Goal: Task Accomplishment & Management: Complete application form

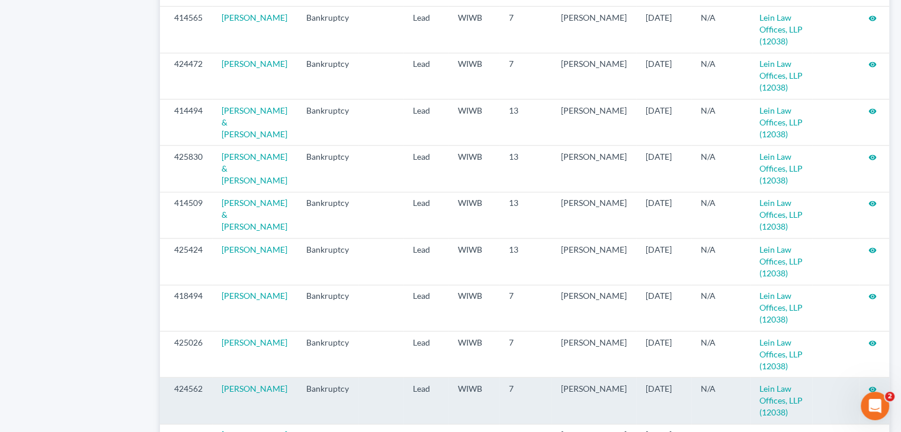
scroll to position [1293, 0]
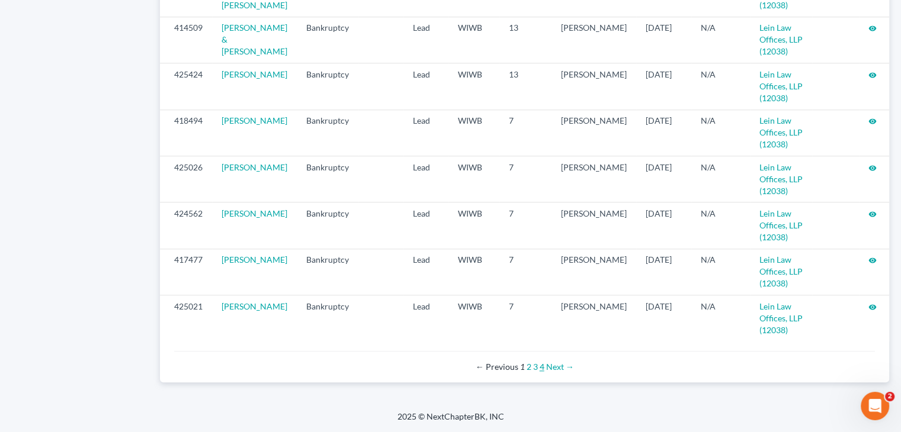
click at [542, 366] on link "4" at bounding box center [541, 367] width 5 height 10
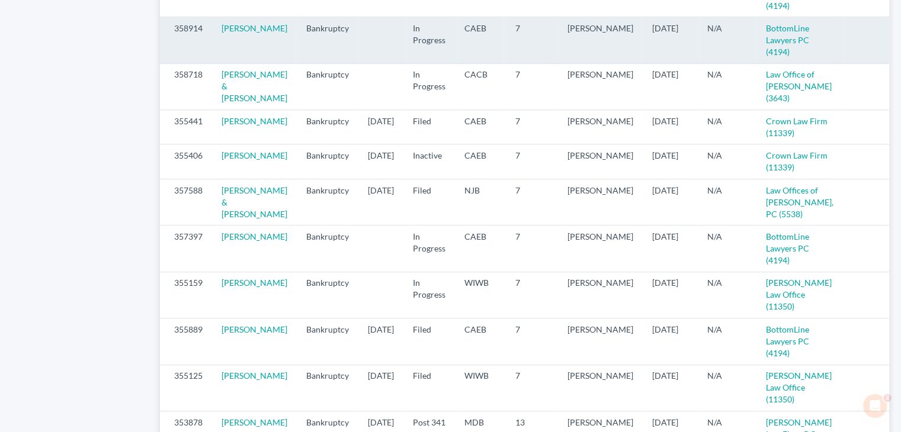
scroll to position [770, 0]
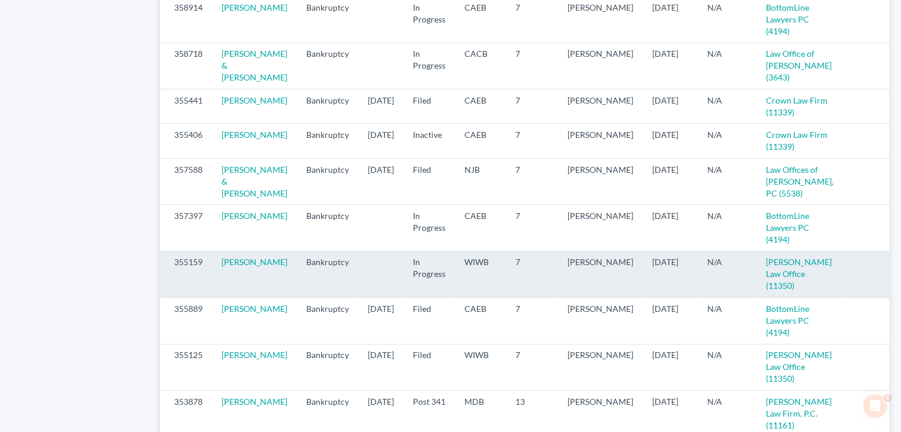
click at [899, 267] on icon "visibility" at bounding box center [903, 263] width 8 height 8
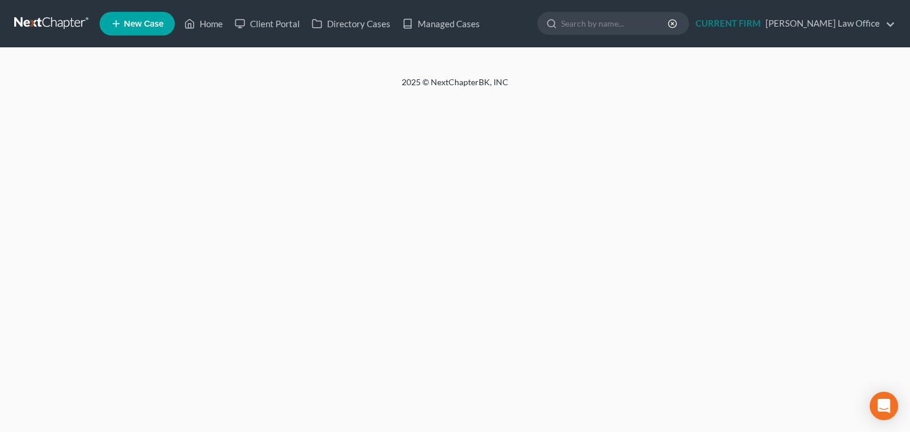
select select "9"
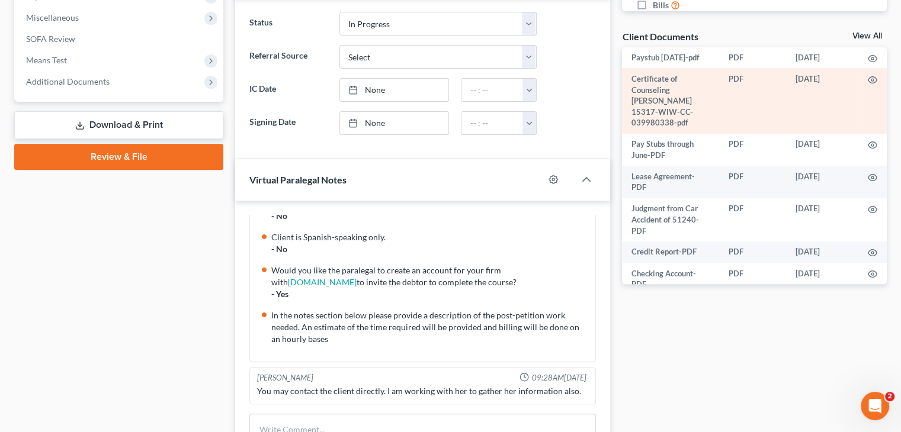
scroll to position [355, 0]
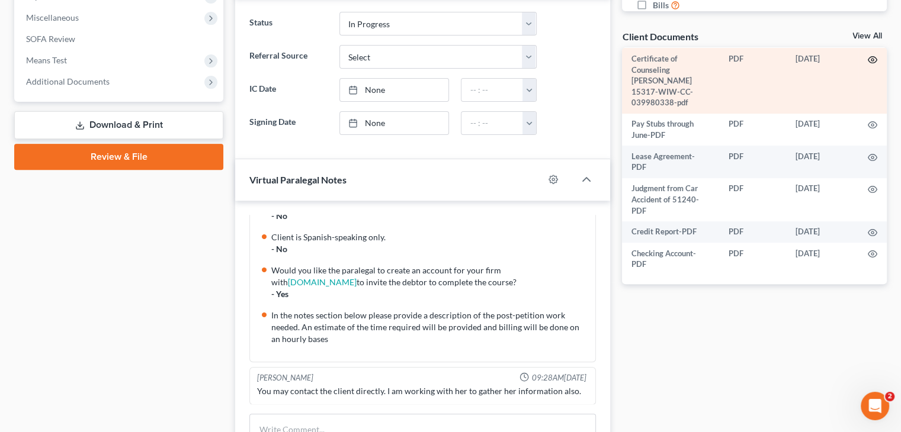
click at [871, 61] on circle "button" at bounding box center [872, 60] width 2 height 2
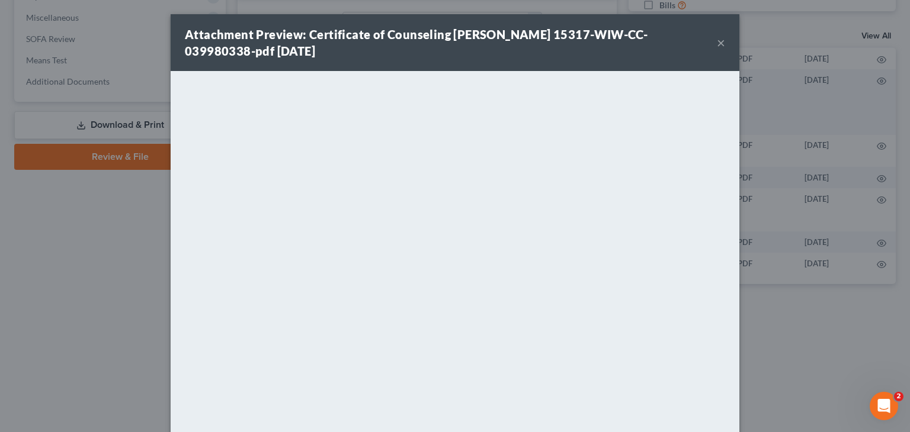
click at [542, 47] on div "Attachment Preview: Certificate of Counseling Simmons, Susanne 15317-WIW-CC-039…" at bounding box center [451, 42] width 532 height 33
click at [717, 44] on button "×" at bounding box center [721, 43] width 8 height 14
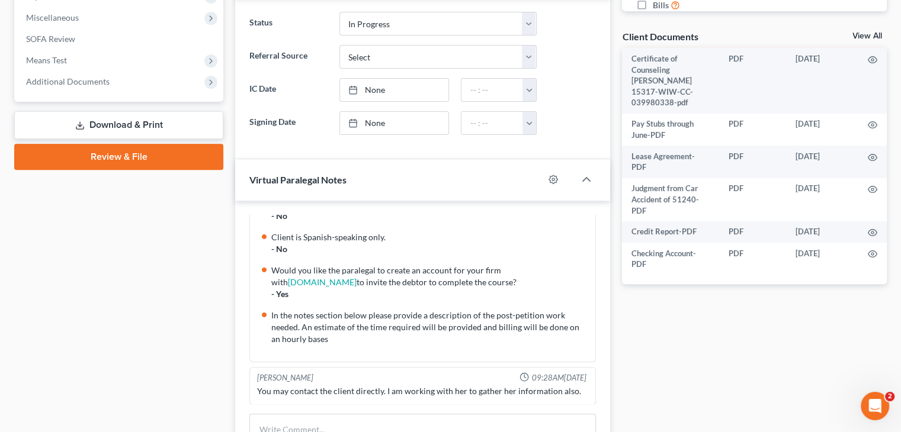
click at [867, 43] on icon "button" at bounding box center [871, 38] width 9 height 9
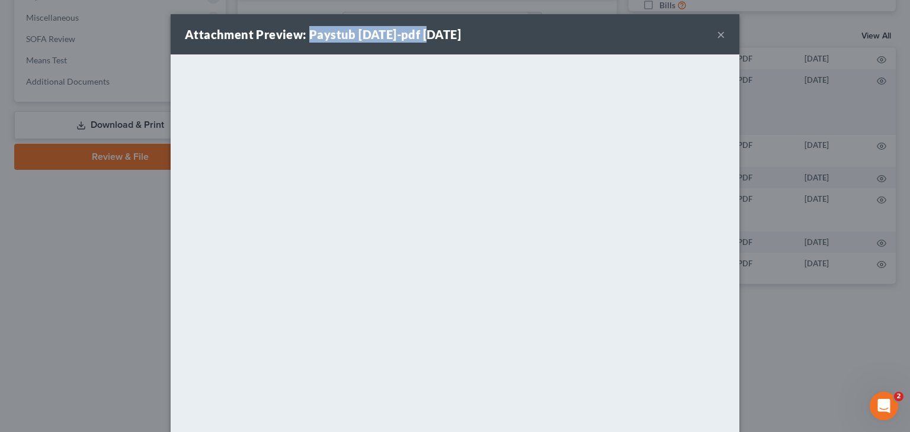
drag, startPoint x: 303, startPoint y: 31, endPoint x: 418, endPoint y: 38, distance: 115.1
click at [418, 38] on strong "Attachment Preview: Paystub july 03 2025-pdf 08/14/2025" at bounding box center [323, 34] width 276 height 14
copy strong "Paystub july 03 2025"
click at [574, 37] on div "Attachment Preview: Paystub july 03 2025-pdf 08/14/2025 ×" at bounding box center [455, 34] width 568 height 40
click at [717, 34] on button "×" at bounding box center [721, 34] width 8 height 14
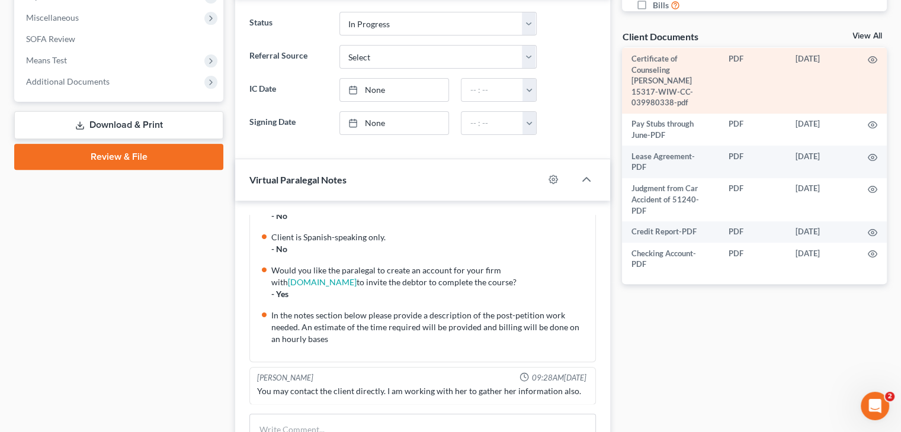
scroll to position [406, 0]
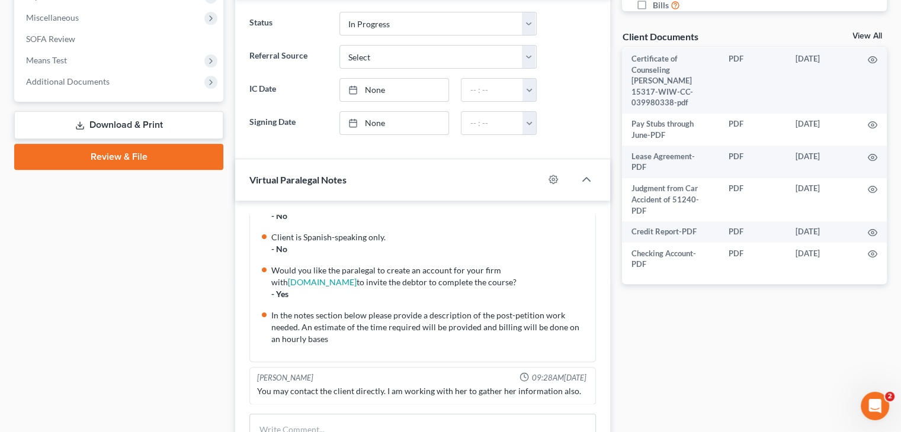
click at [867, 22] on icon "button" at bounding box center [871, 16] width 9 height 9
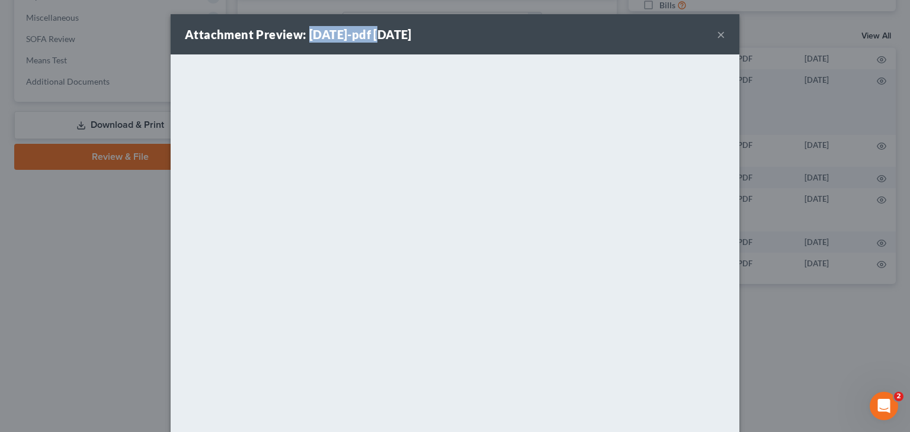
drag, startPoint x: 304, startPoint y: 31, endPoint x: 372, endPoint y: 38, distance: 67.9
click at [372, 38] on strong "Attachment Preview: July 31 2025-pdf 08/14/2025" at bounding box center [298, 34] width 227 height 14
copy strong "July 31 2025"
click at [718, 36] on button "×" at bounding box center [721, 34] width 8 height 14
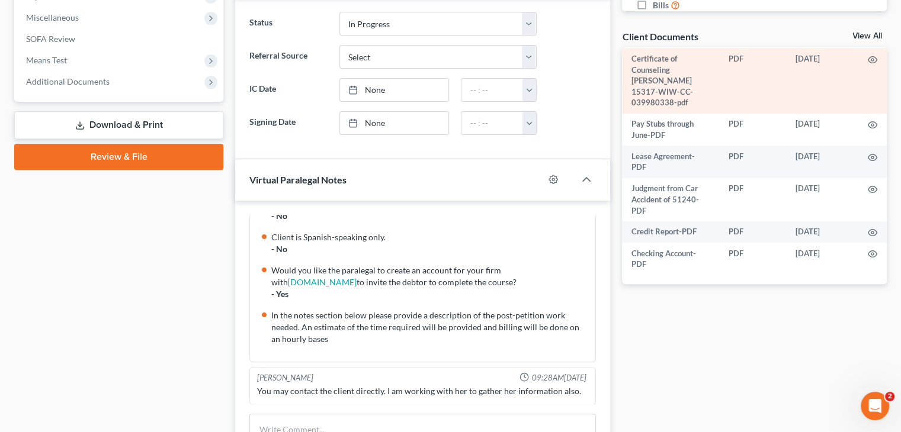
scroll to position [346, 0]
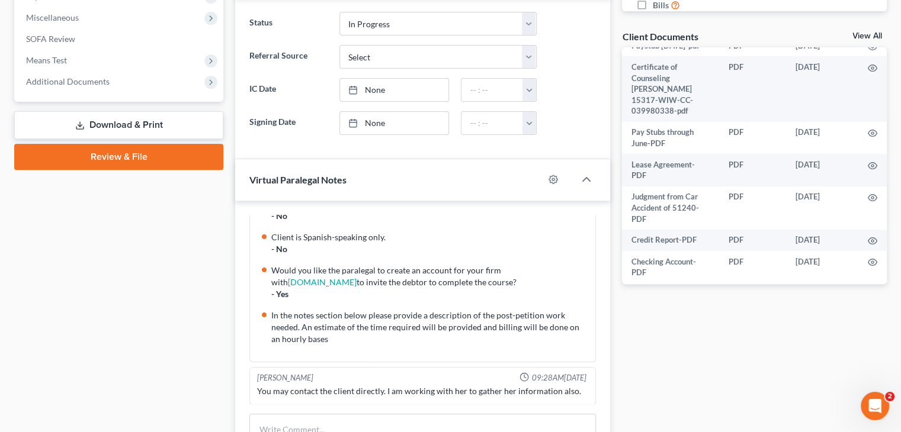
click at [867, 9] on icon "button" at bounding box center [871, 3] width 9 height 9
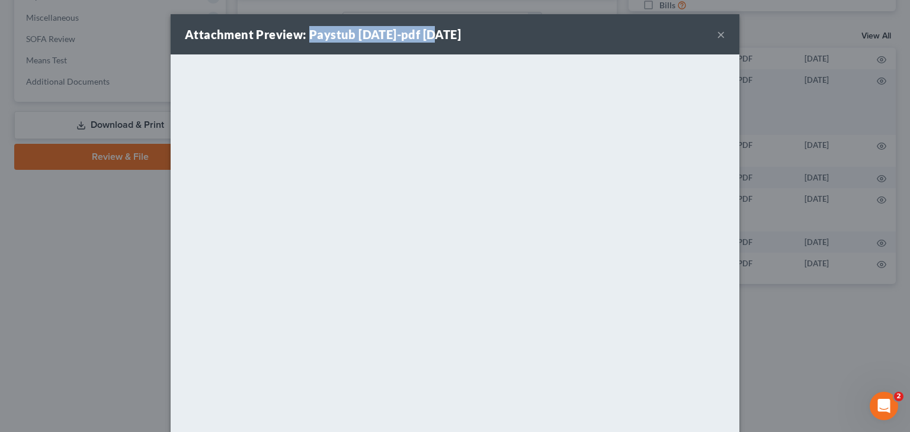
drag, startPoint x: 303, startPoint y: 34, endPoint x: 420, endPoint y: 34, distance: 117.2
click at [420, 34] on strong "Attachment Preview: Paystub july 31, 2005-pdf 08/14/2025" at bounding box center [323, 34] width 276 height 14
copy strong "Paystub july 31, 2005"
click at [560, 31] on div "Attachment Preview: Paystub july 31, 2005-pdf 08/14/2025 ×" at bounding box center [455, 34] width 568 height 40
click at [717, 34] on button "×" at bounding box center [721, 34] width 8 height 14
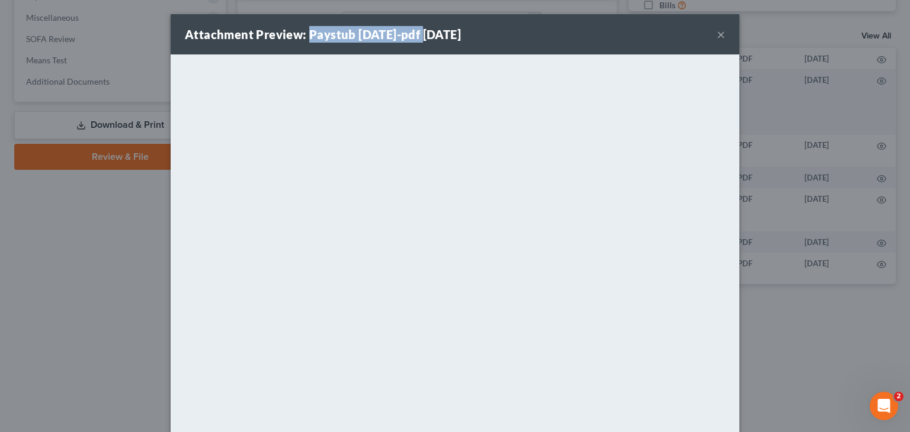
drag, startPoint x: 304, startPoint y: 34, endPoint x: 419, endPoint y: 31, distance: 114.3
click at [419, 31] on strong "Attachment Preview: Paystub Aug 14 2025-pdf 08/14/2025" at bounding box center [323, 34] width 276 height 14
copy strong "Paystub Aug 14 2025"
click at [611, 33] on div "Attachment Preview: Paystub Aug 14 2025-pdf 08/14/2025 ×" at bounding box center [455, 34] width 568 height 40
click at [717, 35] on button "×" at bounding box center [721, 34] width 8 height 14
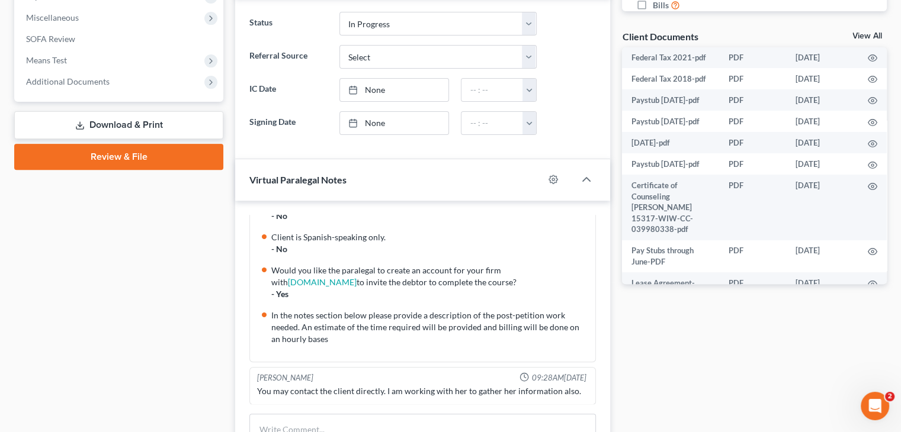
scroll to position [204, 0]
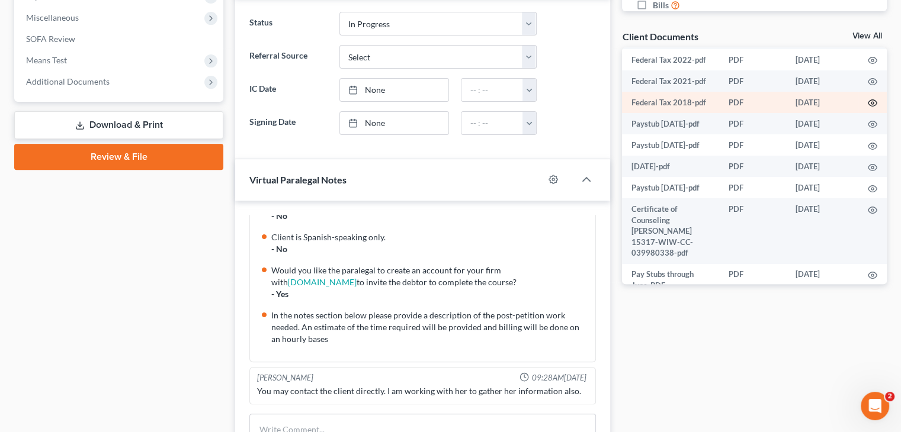
click at [871, 104] on circle "button" at bounding box center [872, 103] width 2 height 2
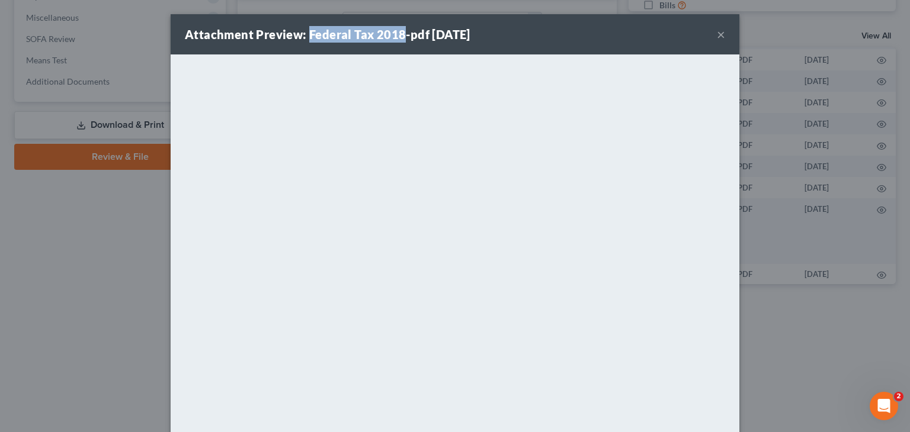
drag, startPoint x: 304, startPoint y: 34, endPoint x: 395, endPoint y: 34, distance: 90.6
click at [395, 34] on strong "Attachment Preview: Federal Tax 2018-pdf 08/14/2025" at bounding box center [327, 34] width 285 height 14
copy strong "Federal Tax 2018"
click at [572, 33] on div "Attachment Preview: Federal Tax 2018-pdf 08/14/2025 ×" at bounding box center [455, 34] width 568 height 40
click at [717, 34] on button "×" at bounding box center [721, 34] width 8 height 14
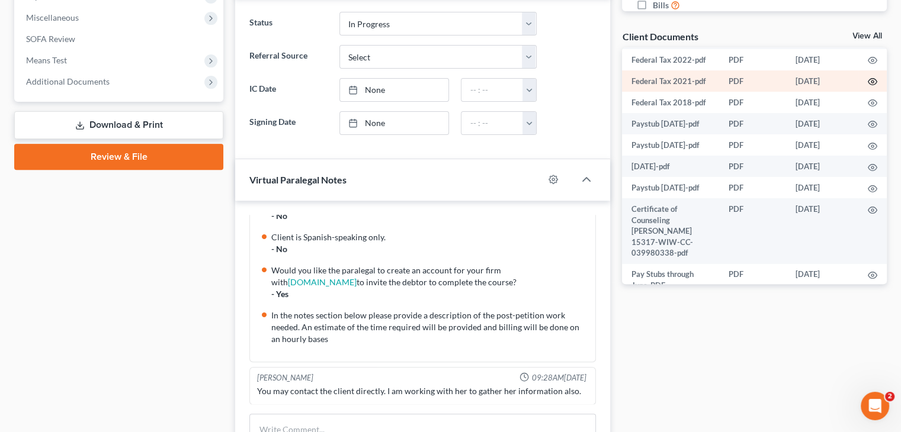
click at [867, 86] on icon "button" at bounding box center [871, 81] width 9 height 9
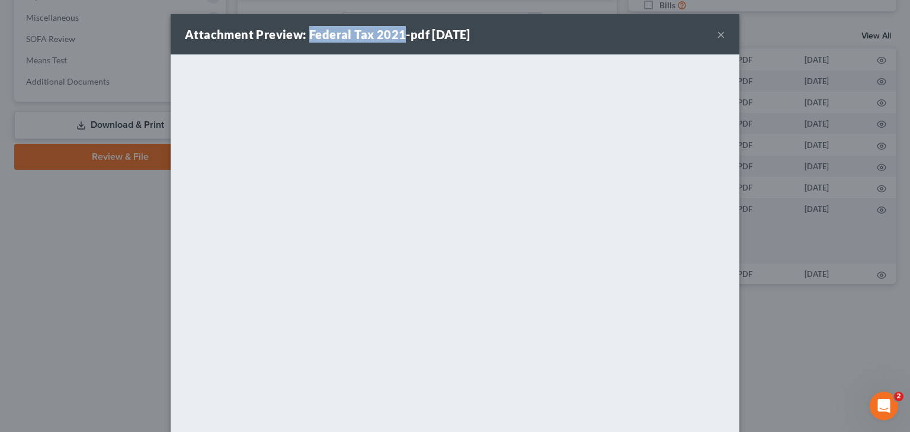
drag, startPoint x: 303, startPoint y: 32, endPoint x: 396, endPoint y: 34, distance: 92.4
click at [396, 34] on strong "Attachment Preview: Federal Tax 2021-pdf 08/14/2025" at bounding box center [327, 34] width 285 height 14
copy strong "Federal Tax 2021"
click at [717, 31] on button "×" at bounding box center [721, 34] width 8 height 14
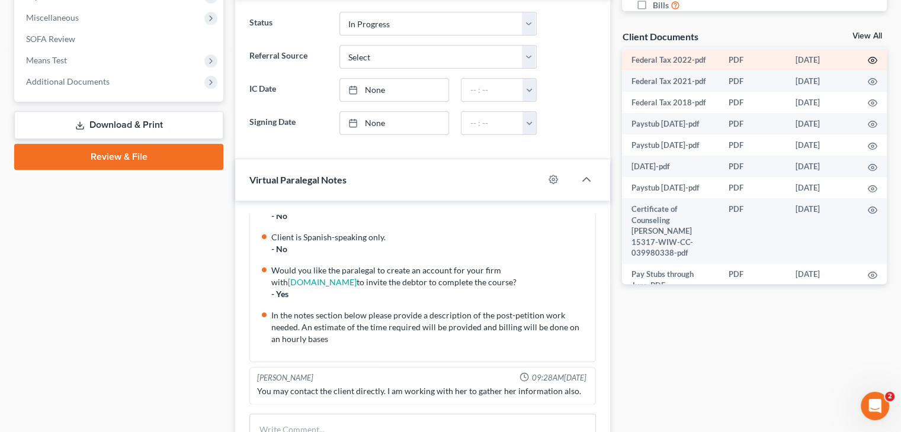
click at [867, 65] on icon "button" at bounding box center [871, 60] width 9 height 9
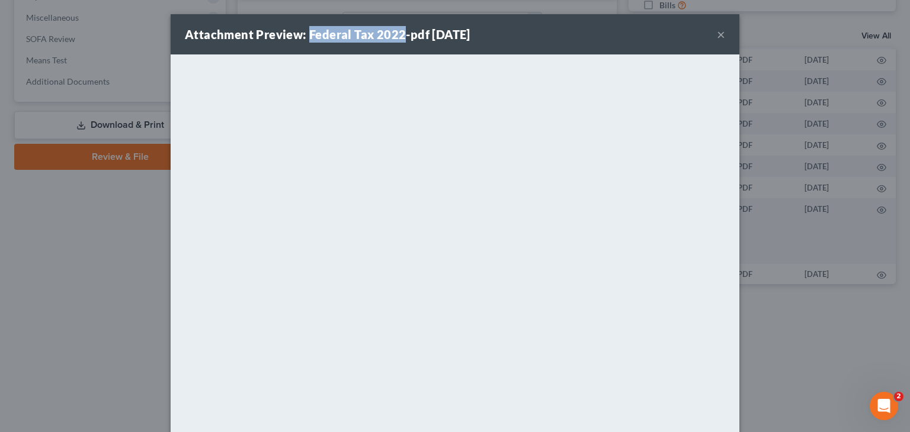
drag, startPoint x: 303, startPoint y: 34, endPoint x: 399, endPoint y: 35, distance: 95.9
click at [399, 35] on strong "Attachment Preview: Federal Tax 2022-pdf 08/14/2025" at bounding box center [327, 34] width 285 height 14
copy strong "Federal Tax 2022"
click at [717, 32] on button "×" at bounding box center [721, 34] width 8 height 14
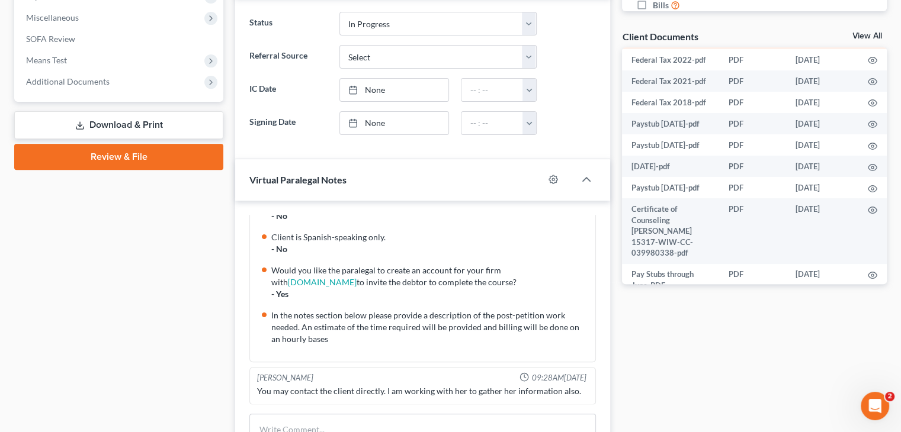
click at [867, 44] on icon "button" at bounding box center [871, 38] width 9 height 9
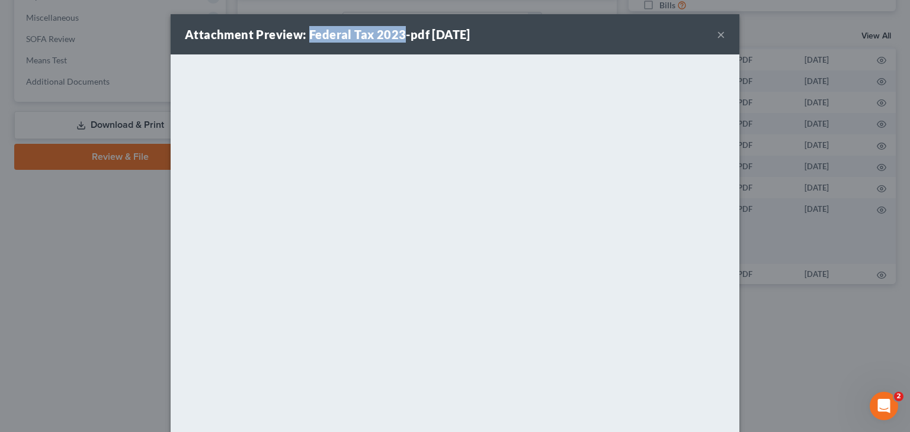
drag, startPoint x: 309, startPoint y: 36, endPoint x: 397, endPoint y: 36, distance: 87.6
click at [397, 36] on strong "Attachment Preview: Federal Tax 2023-pdf 08/14/2025" at bounding box center [327, 34] width 285 height 14
copy strong "Federal Tax 2023"
click at [579, 37] on div "Attachment Preview: Federal Tax 2023-pdf 08/14/2025 ×" at bounding box center [455, 34] width 568 height 40
click at [717, 34] on button "×" at bounding box center [721, 34] width 8 height 14
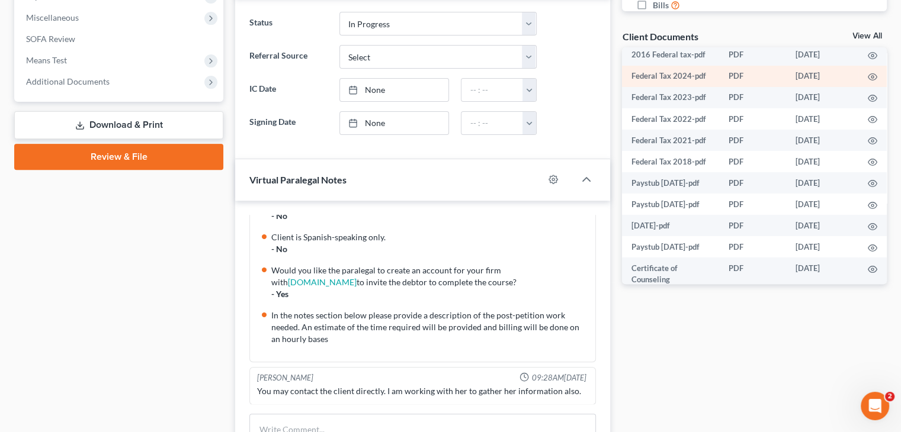
scroll to position [86, 0]
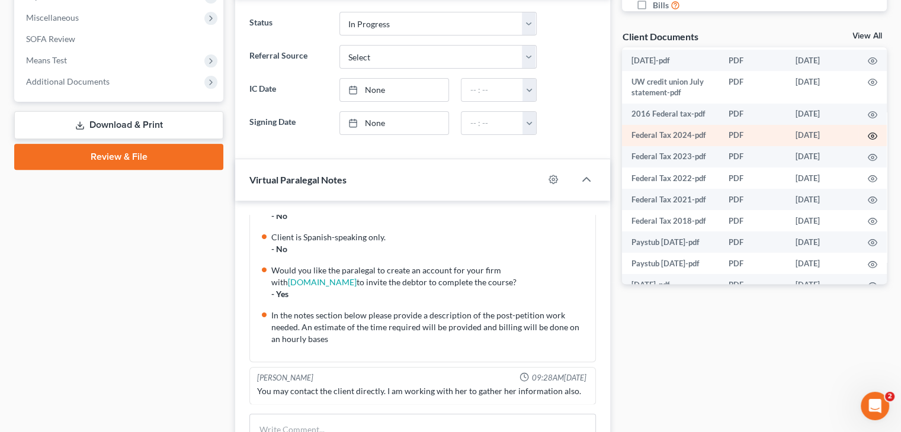
click at [867, 141] on icon "button" at bounding box center [871, 135] width 9 height 9
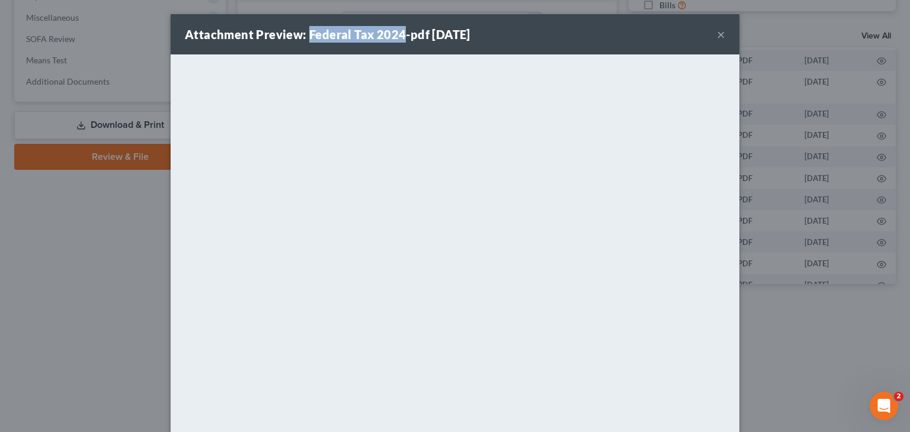
drag, startPoint x: 303, startPoint y: 33, endPoint x: 396, endPoint y: 38, distance: 92.5
click at [396, 38] on strong "Attachment Preview: Federal Tax 2024-pdf 08/14/2025" at bounding box center [327, 34] width 285 height 14
copy strong "Federal Tax 2024"
click at [586, 50] on div "Attachment Preview: Federal Tax 2024-pdf 08/14/2025 ×" at bounding box center [455, 34] width 568 height 40
click at [717, 34] on button "×" at bounding box center [721, 34] width 8 height 14
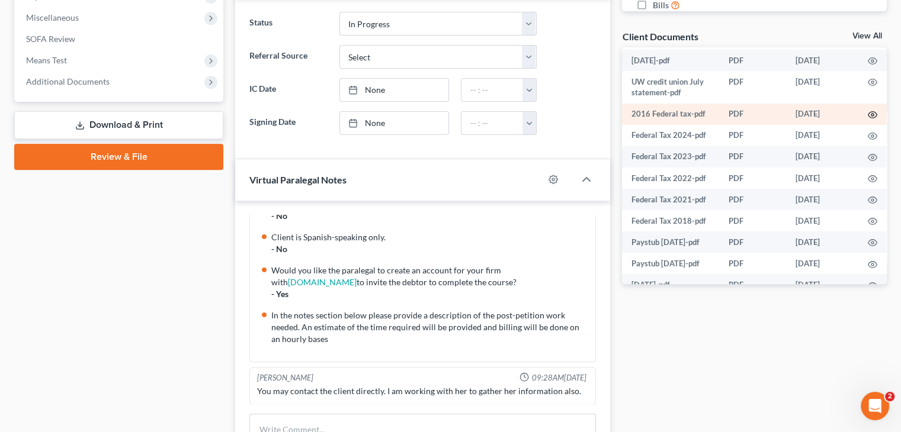
click at [867, 120] on icon "button" at bounding box center [871, 114] width 9 height 9
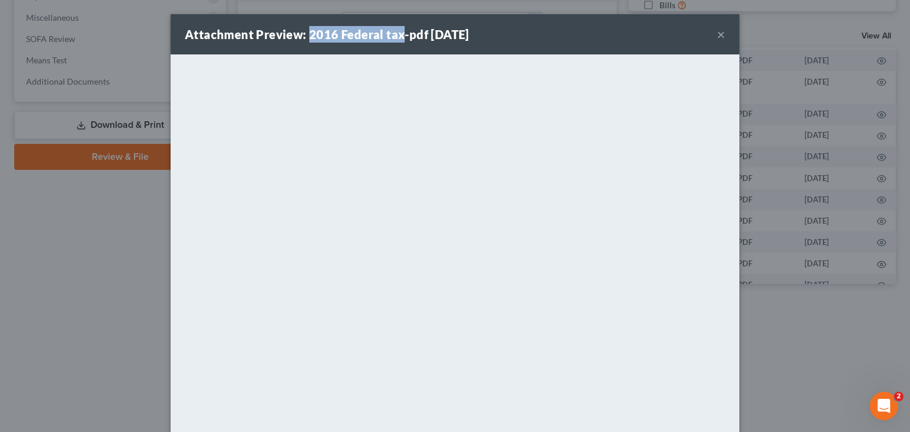
drag, startPoint x: 303, startPoint y: 30, endPoint x: 397, endPoint y: 31, distance: 93.6
click at [397, 31] on strong "Attachment Preview: 2016 Federal tax-pdf 08/14/2025" at bounding box center [327, 34] width 284 height 14
copy strong "2016 Federal tax"
click at [585, 33] on div "Attachment Preview: 2016 Federal tax-pdf 08/14/2025 ×" at bounding box center [455, 34] width 568 height 40
click at [717, 36] on button "×" at bounding box center [721, 34] width 8 height 14
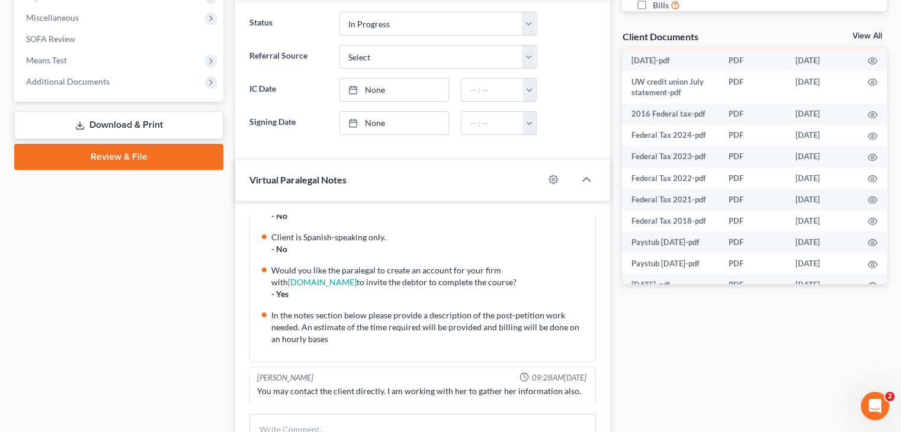
scroll to position [27, 0]
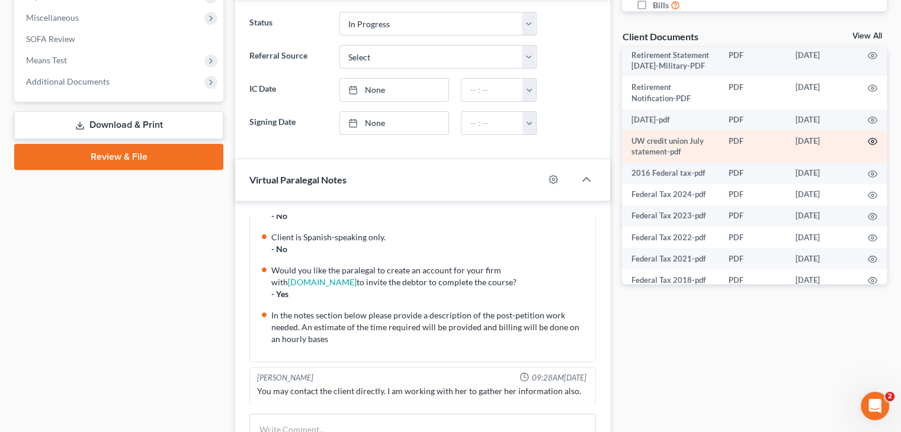
click at [871, 143] on circle "button" at bounding box center [872, 141] width 2 height 2
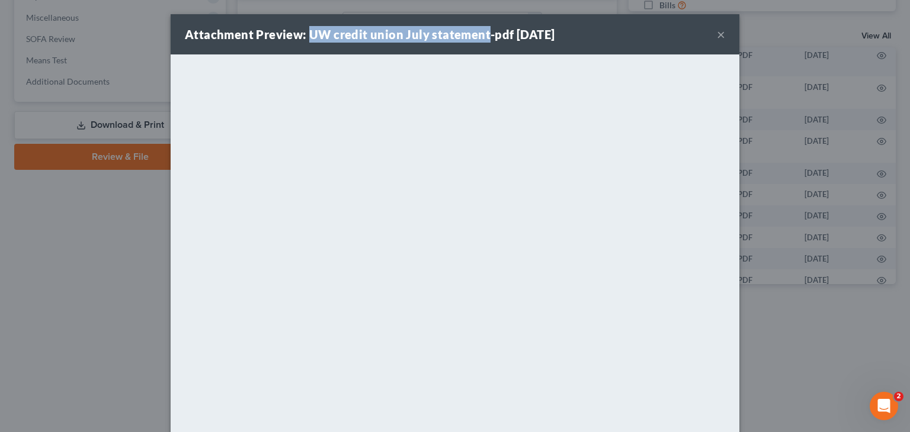
drag, startPoint x: 303, startPoint y: 31, endPoint x: 487, endPoint y: 21, distance: 185.1
click at [480, 31] on strong "Attachment Preview: UW credit union July statement-pdf 08/14/2025" at bounding box center [370, 34] width 370 height 14
click at [608, 34] on div "Attachment Preview: UW credit union July statement-pdf 08/14/2025 ×" at bounding box center [455, 34] width 568 height 40
click at [718, 38] on button "×" at bounding box center [721, 34] width 8 height 14
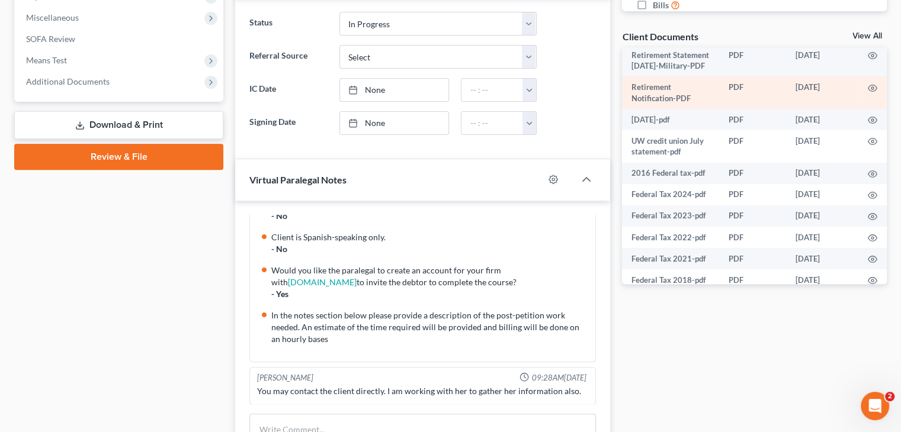
scroll to position [0, 0]
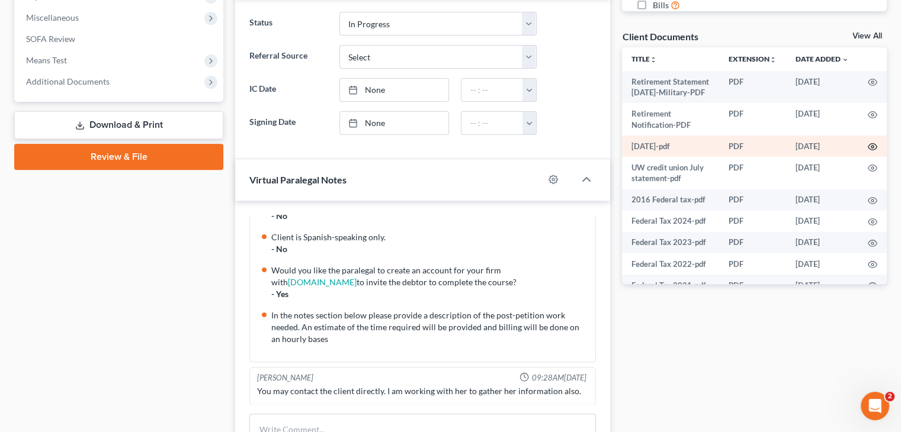
click at [867, 152] on icon "button" at bounding box center [871, 146] width 9 height 9
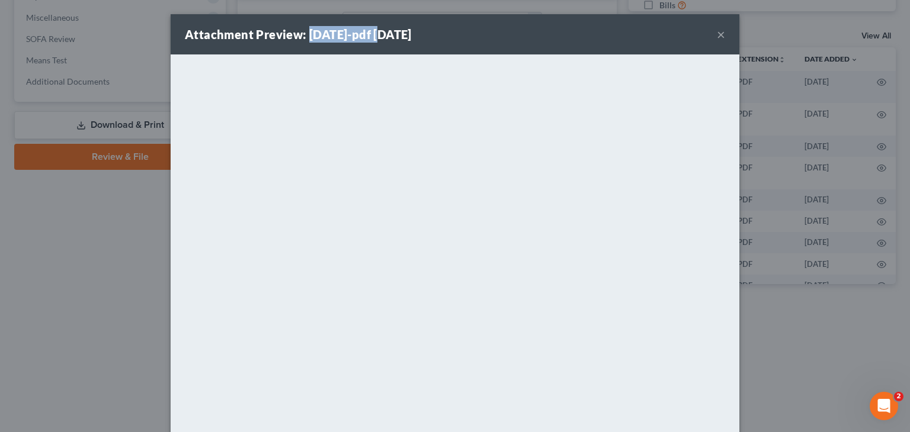
drag, startPoint x: 305, startPoint y: 33, endPoint x: 374, endPoint y: 36, distance: 69.3
click at [374, 36] on strong "Attachment Preview: June 30 2025-pdf 08/14/2025" at bounding box center [298, 34] width 227 height 14
click at [566, 40] on div "Attachment Preview: June 30 2025-pdf 08/14/2025 ×" at bounding box center [455, 34] width 568 height 40
click at [717, 35] on button "×" at bounding box center [721, 34] width 8 height 14
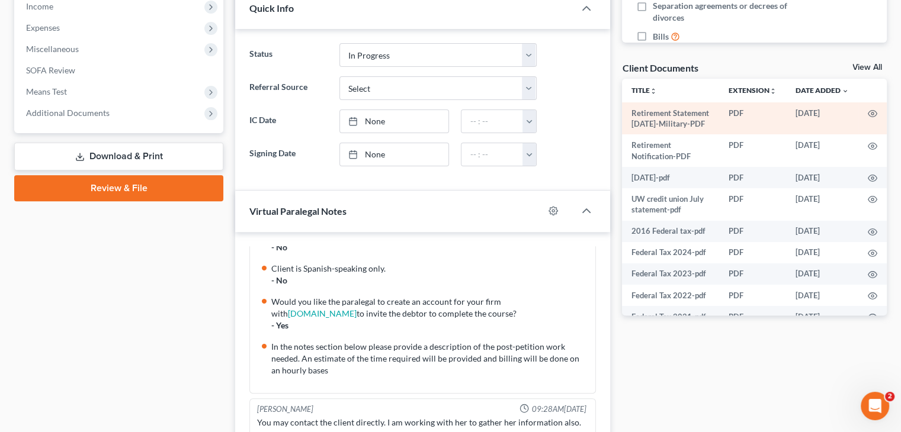
scroll to position [355, 0]
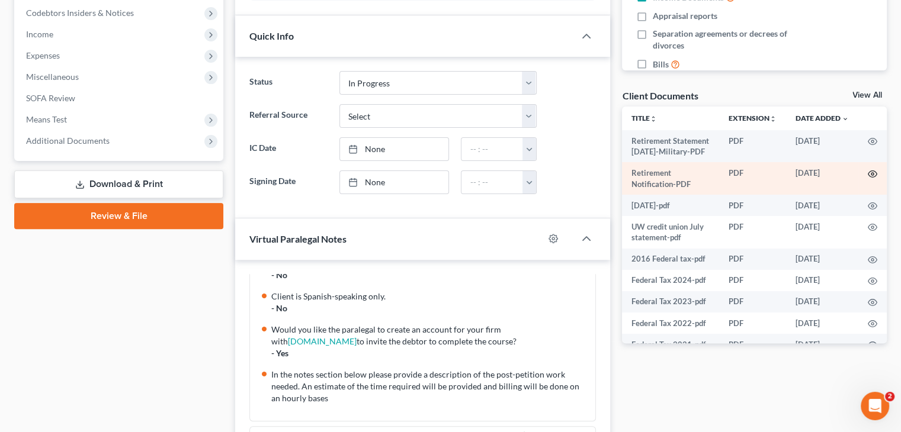
click at [871, 175] on circle "button" at bounding box center [872, 174] width 2 height 2
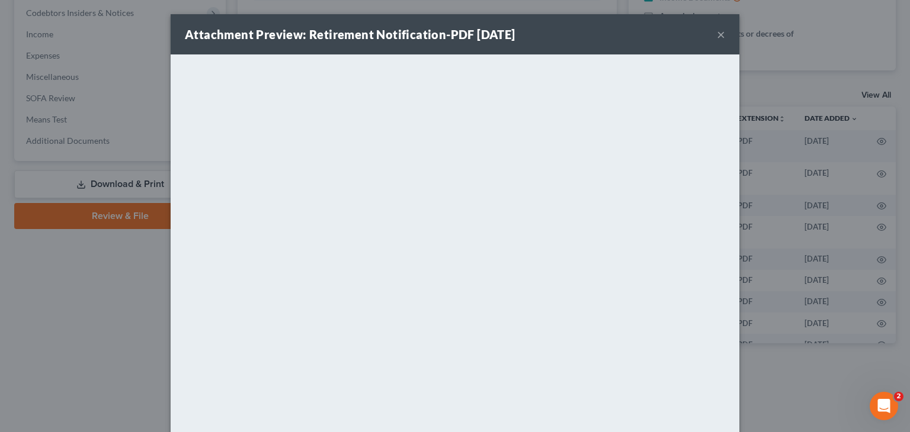
click at [717, 34] on button "×" at bounding box center [721, 34] width 8 height 14
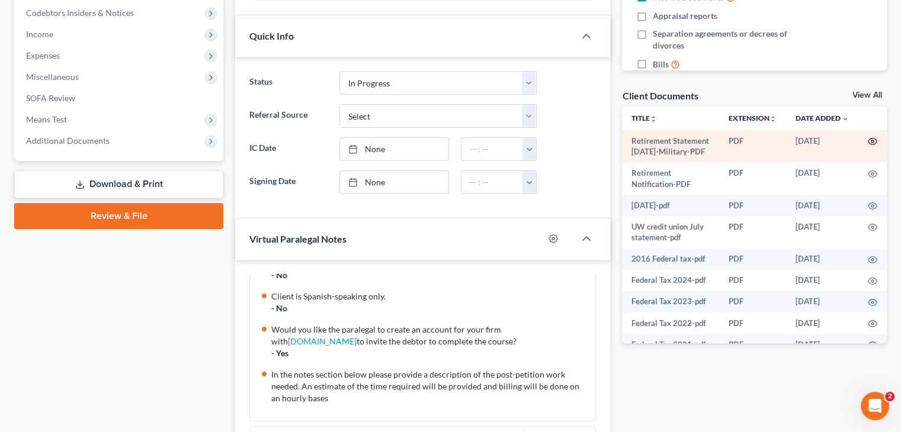
click at [871, 140] on circle "button" at bounding box center [872, 141] width 2 height 2
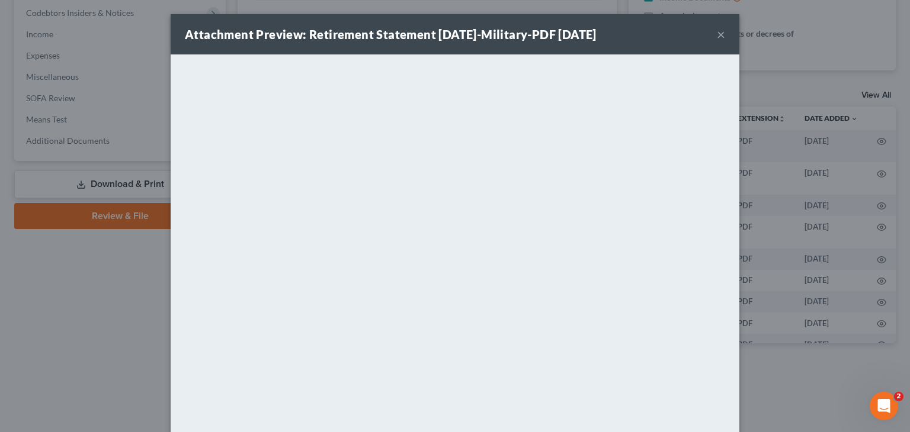
click at [717, 34] on button "×" at bounding box center [721, 34] width 8 height 14
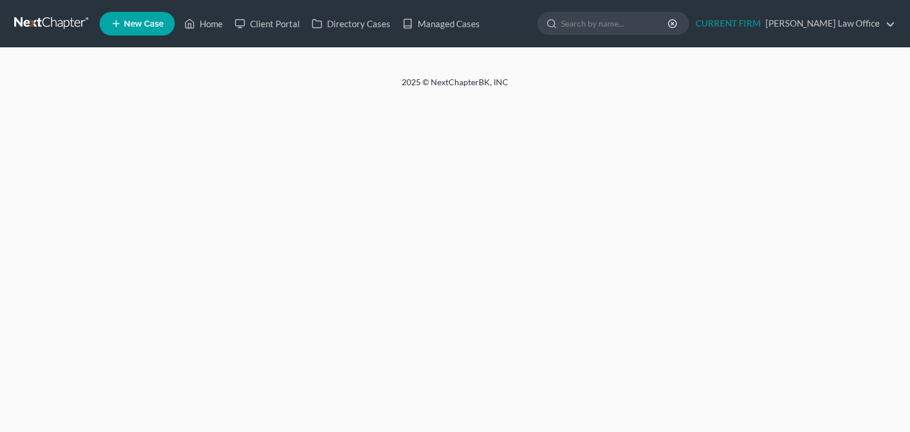
select select "9"
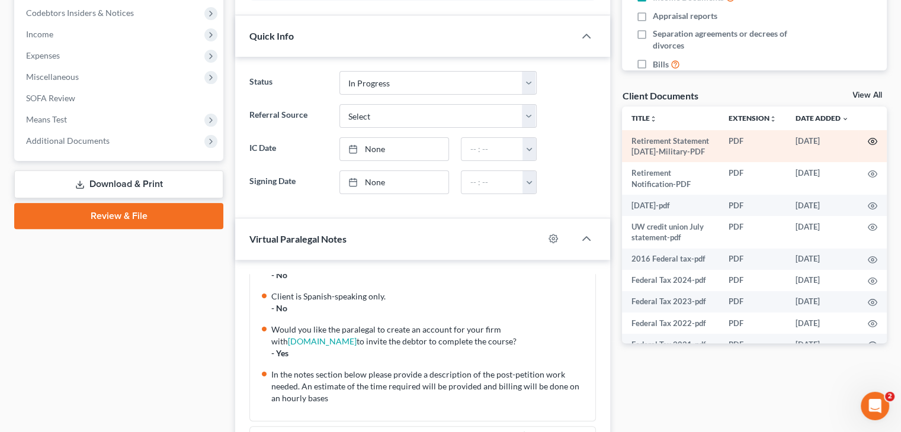
click at [868, 144] on icon "button" at bounding box center [872, 142] width 9 height 7
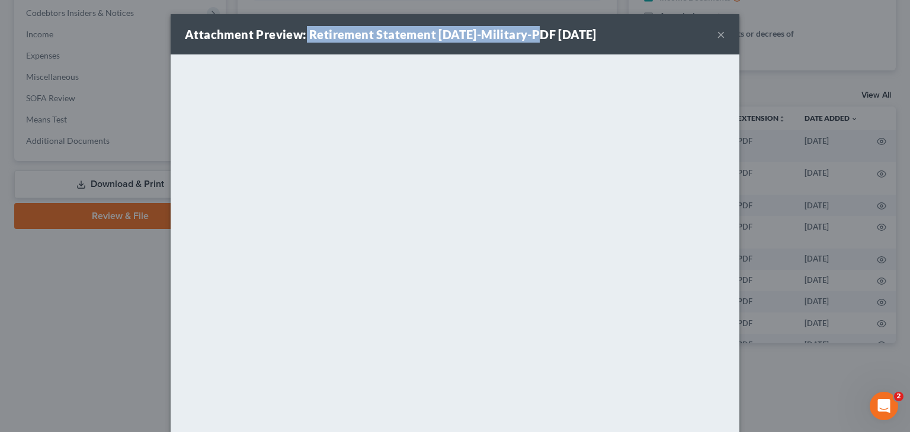
drag, startPoint x: 314, startPoint y: 33, endPoint x: 535, endPoint y: 37, distance: 220.9
click at [535, 37] on strong "Attachment Preview: Retirement Statement Aug 2025-Military-PDF 08/14/2025" at bounding box center [391, 34] width 412 height 14
copy strong "Retirement Statement Aug 2025-Military"
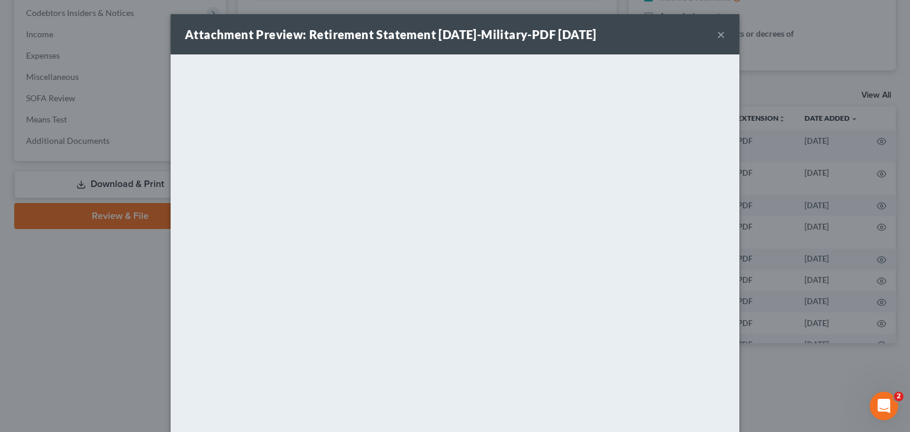
click at [561, 46] on div "Attachment Preview: Retirement Statement Aug 2025-Military-PDF 08/14/2025 ×" at bounding box center [455, 34] width 568 height 40
click at [717, 35] on button "×" at bounding box center [721, 34] width 8 height 14
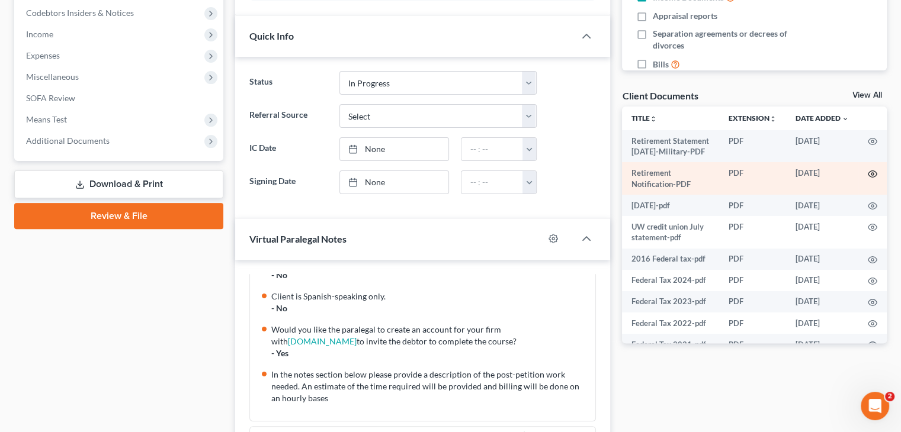
click at [871, 175] on circle "button" at bounding box center [872, 174] width 2 height 2
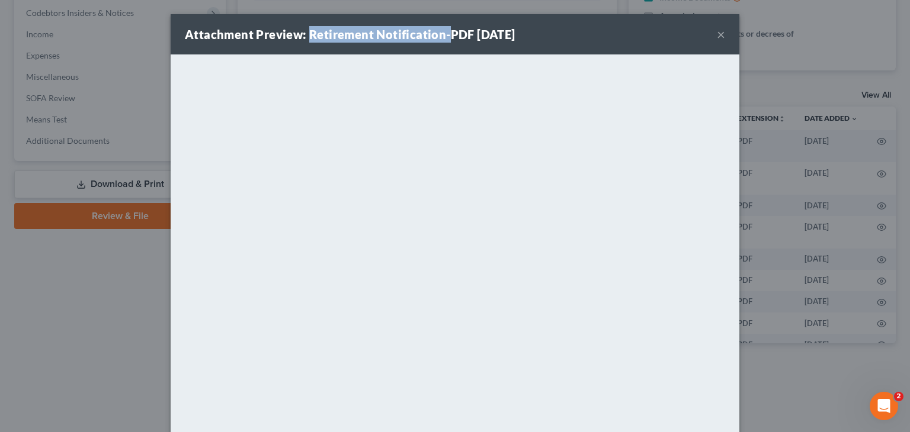
drag, startPoint x: 306, startPoint y: 31, endPoint x: 448, endPoint y: 34, distance: 142.1
click at [443, 36] on strong "Attachment Preview: Retirement Notification-PDF 08/14/2025" at bounding box center [350, 34] width 330 height 14
copy strong "Retirement Notification-"
click at [717, 33] on button "×" at bounding box center [721, 34] width 8 height 14
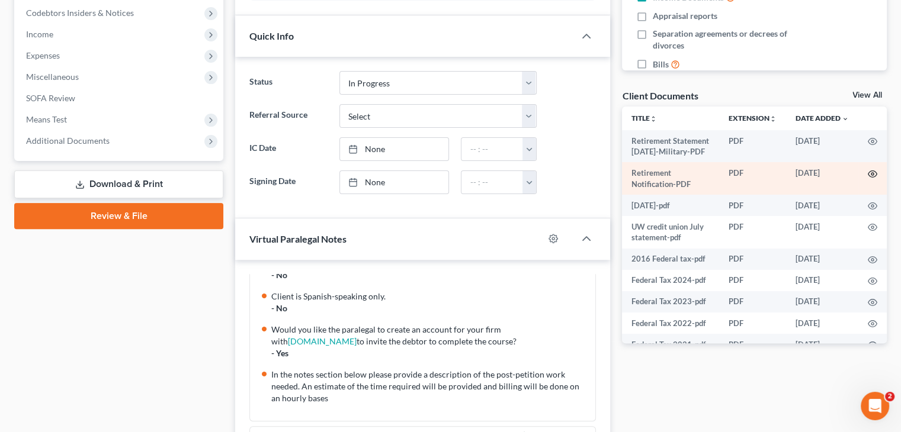
click at [871, 175] on circle "button" at bounding box center [872, 174] width 2 height 2
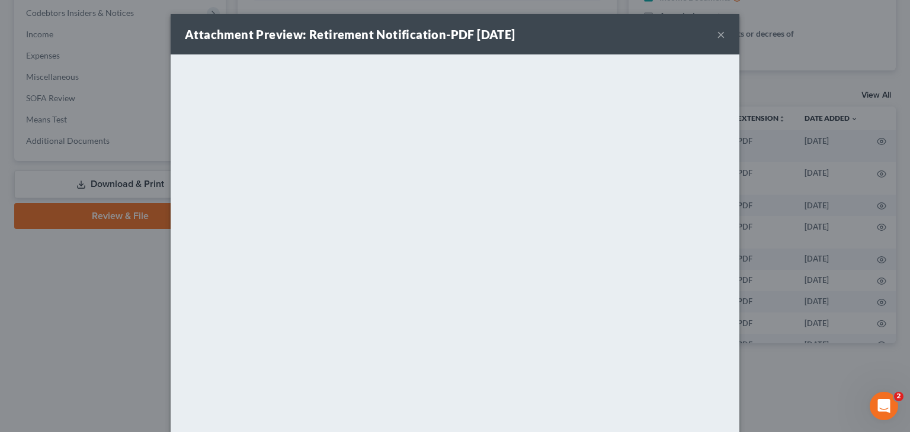
click at [717, 37] on button "×" at bounding box center [721, 34] width 8 height 14
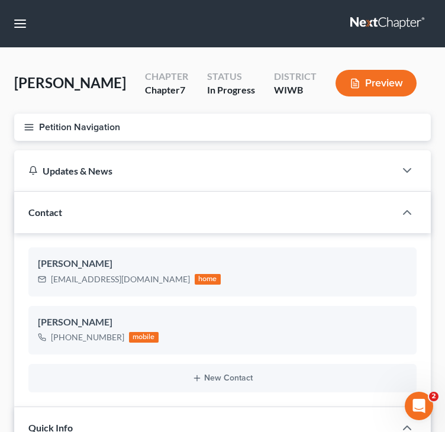
click at [31, 126] on icon "button" at bounding box center [29, 127] width 11 height 11
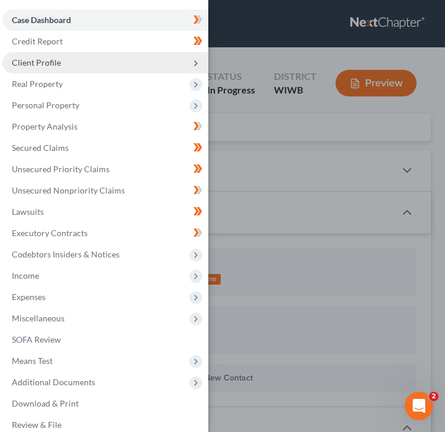
click at [64, 63] on span "Client Profile" at bounding box center [105, 62] width 206 height 21
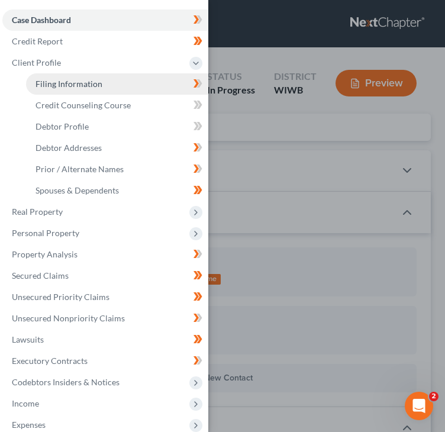
click at [96, 83] on span "Filing Information" at bounding box center [69, 84] width 67 height 10
select select "1"
select select "0"
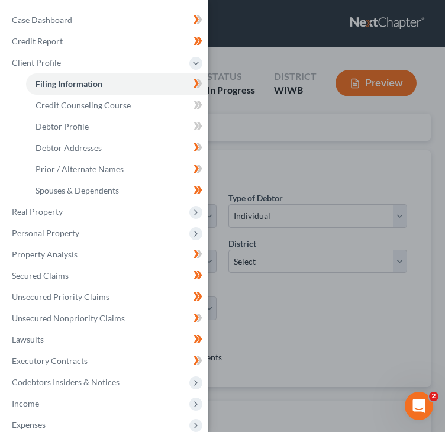
click at [275, 38] on div "Case Dashboard Payments Invoices Payments Payments Credit Report Client Profile" at bounding box center [222, 216] width 445 height 432
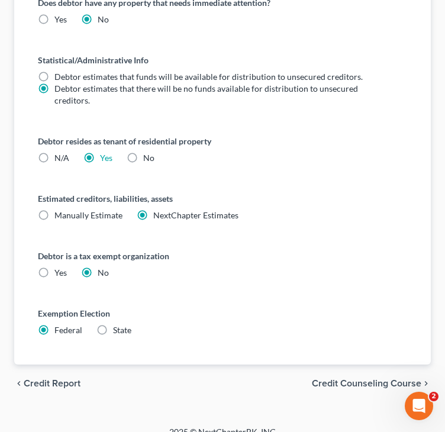
scroll to position [654, 0]
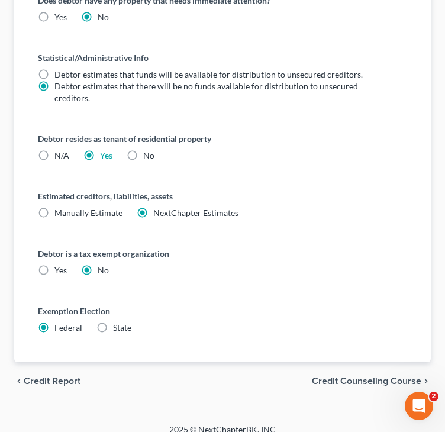
click at [378, 377] on span "Credit Counseling Course" at bounding box center [367, 381] width 110 height 9
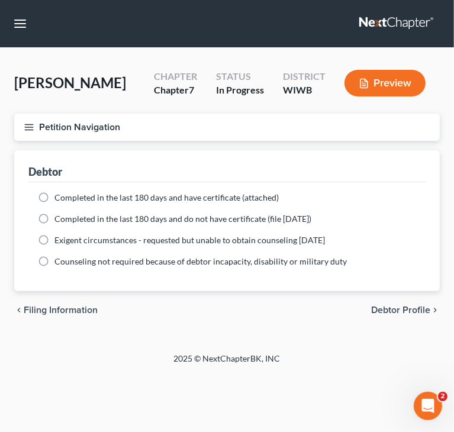
click at [175, 192] on span "Completed in the last 180 days and have certificate (attached)" at bounding box center [166, 197] width 224 height 10
click at [67, 192] on input "Completed in the last 180 days and have certificate (attached)" at bounding box center [63, 196] width 8 height 8
radio input "true"
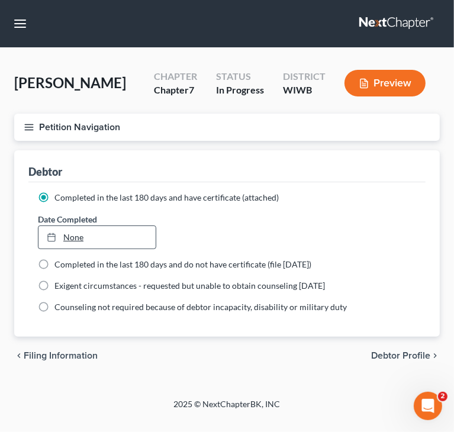
type input "8/15/2025"
click at [73, 236] on link "None" at bounding box center [96, 237] width 117 height 23
click at [394, 354] on span "Debtor Profile" at bounding box center [400, 355] width 59 height 9
select select "0"
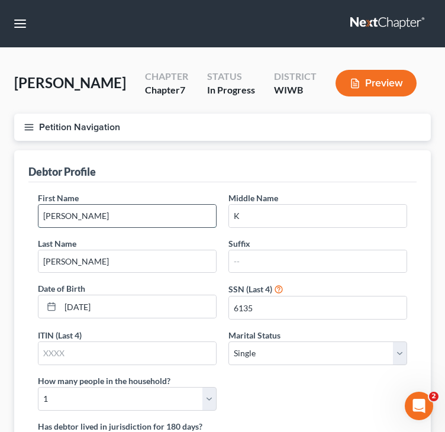
click at [107, 213] on input "Susanna" at bounding box center [127, 216] width 178 height 23
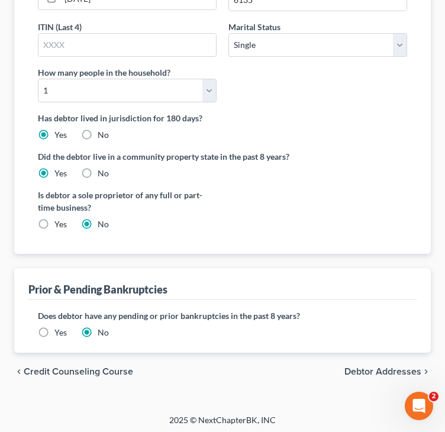
scroll to position [310, 0]
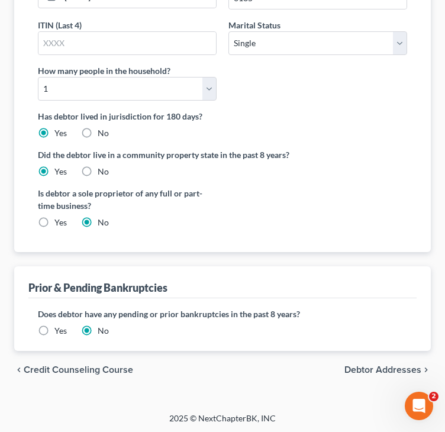
type input "Susanne"
click at [377, 365] on span "Debtor Addresses" at bounding box center [383, 369] width 77 height 9
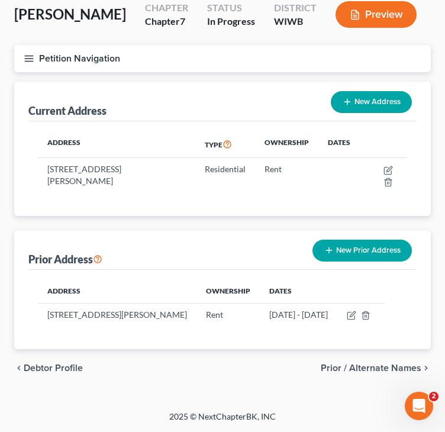
scroll to position [80, 0]
click at [356, 370] on span "Prior / Alternate Names" at bounding box center [371, 368] width 101 height 9
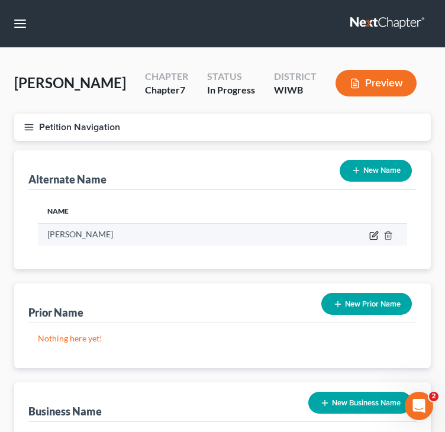
click at [376, 237] on icon at bounding box center [374, 235] width 9 height 9
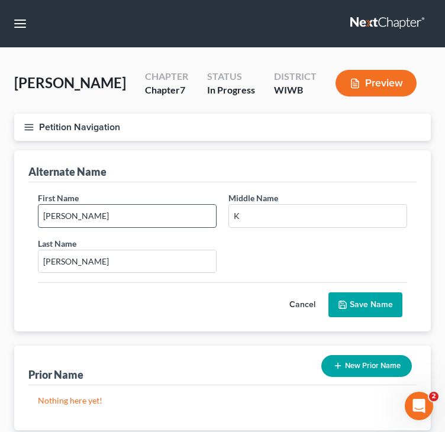
click at [186, 220] on input "Susanne" at bounding box center [127, 216] width 178 height 23
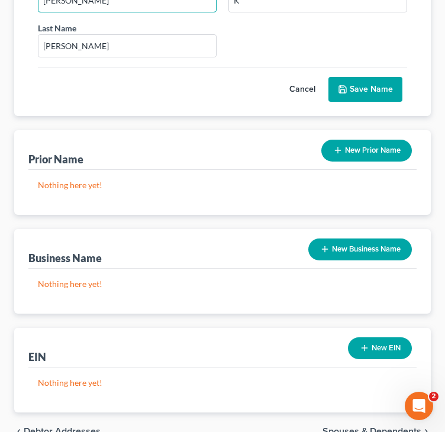
scroll to position [237, 0]
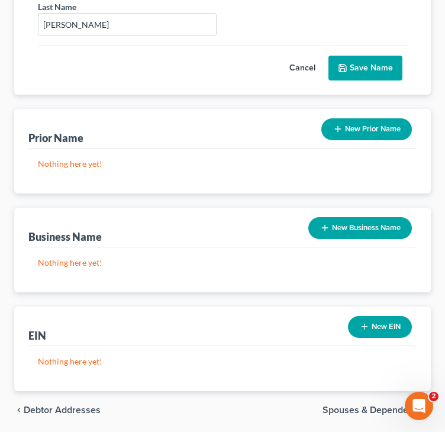
type input "Susanna"
click at [362, 408] on span "Spouses & Dependents" at bounding box center [372, 410] width 99 height 9
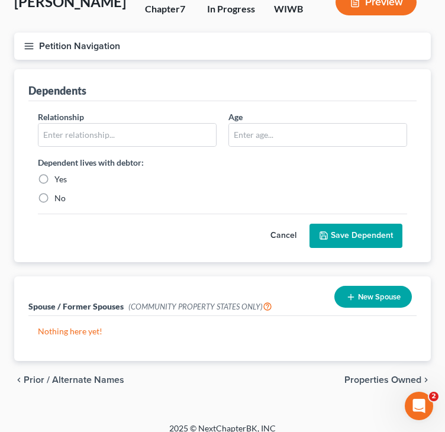
scroll to position [92, 0]
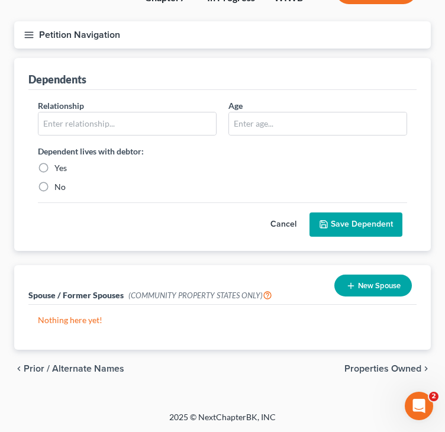
click at [358, 372] on span "Properties Owned" at bounding box center [383, 368] width 77 height 9
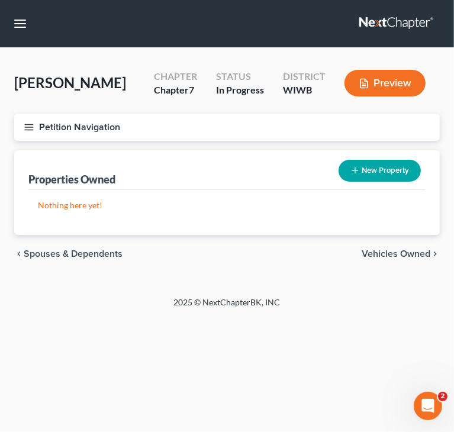
click at [391, 256] on span "Vehicles Owned" at bounding box center [396, 253] width 69 height 9
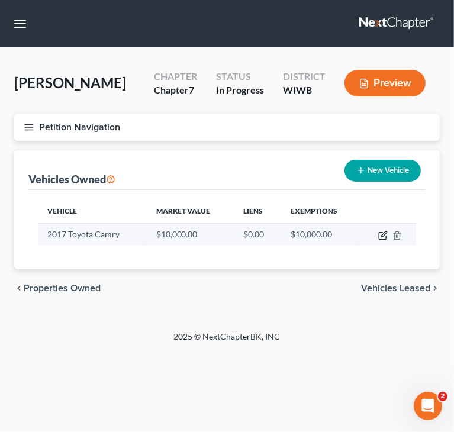
click at [384, 233] on icon "button" at bounding box center [383, 234] width 5 height 5
select select "0"
select select "9"
select select "2"
select select "0"
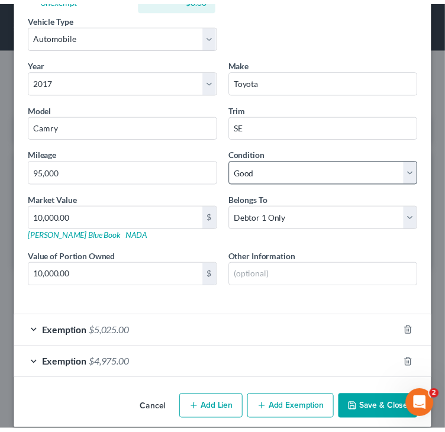
scroll to position [204, 0]
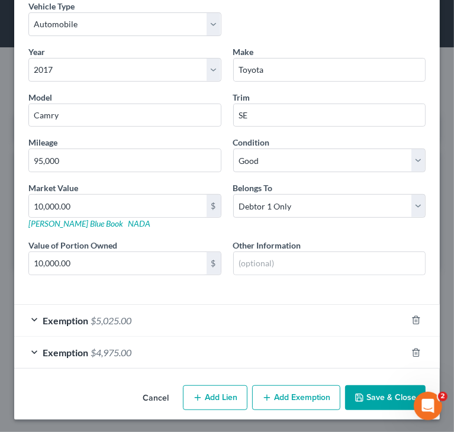
click at [154, 392] on button "Cancel" at bounding box center [155, 399] width 45 height 24
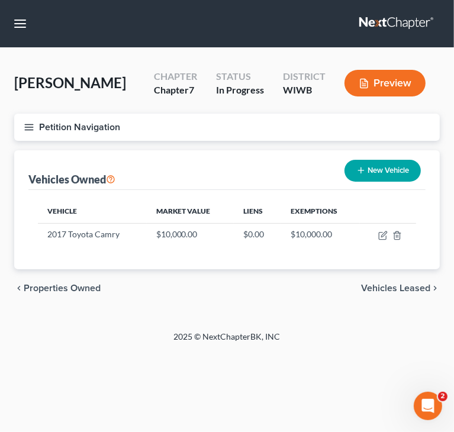
click at [390, 290] on span "Vehicles Leased" at bounding box center [395, 288] width 69 height 9
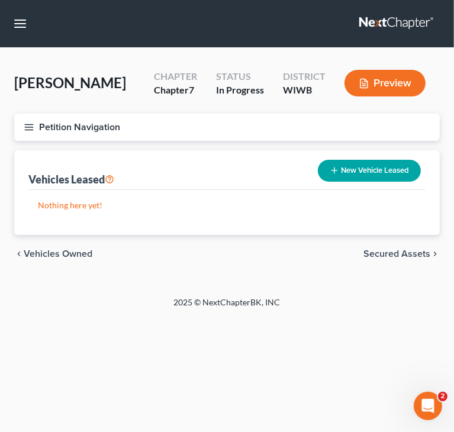
click at [391, 245] on div "chevron_left Vehicles Owned Secured Assets chevron_right" at bounding box center [227, 254] width 426 height 38
click at [390, 253] on span "Secured Assets" at bounding box center [397, 253] width 67 height 9
click at [390, 253] on span "Personal Items" at bounding box center [398, 253] width 63 height 9
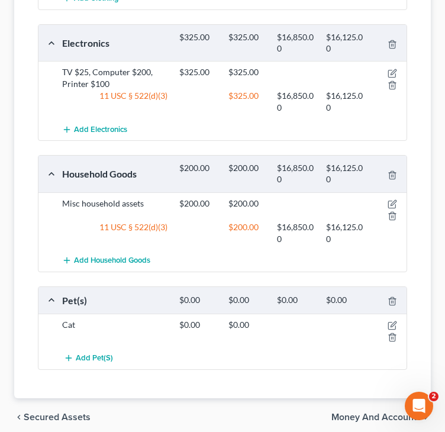
scroll to position [381, 0]
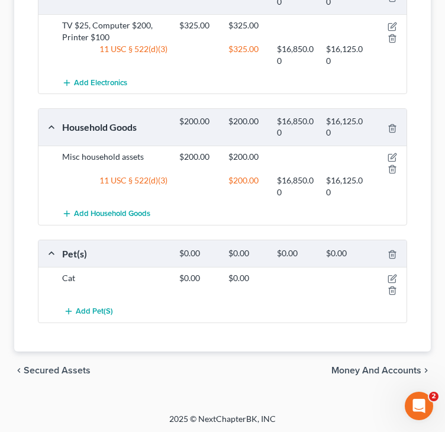
click at [378, 366] on span "Money and Accounts" at bounding box center [377, 370] width 90 height 9
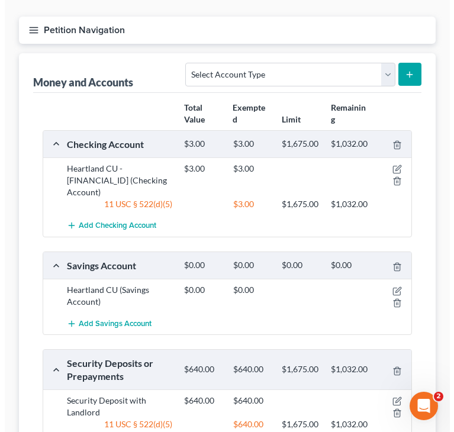
scroll to position [118, 0]
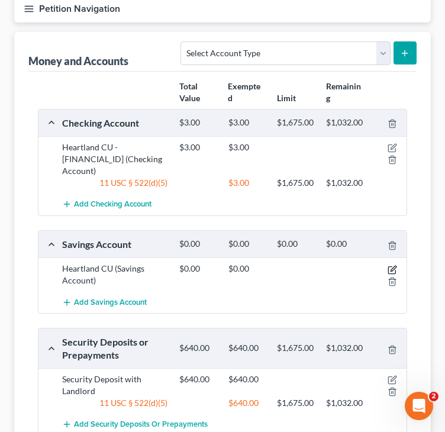
click at [391, 275] on icon "button" at bounding box center [392, 269] width 9 height 9
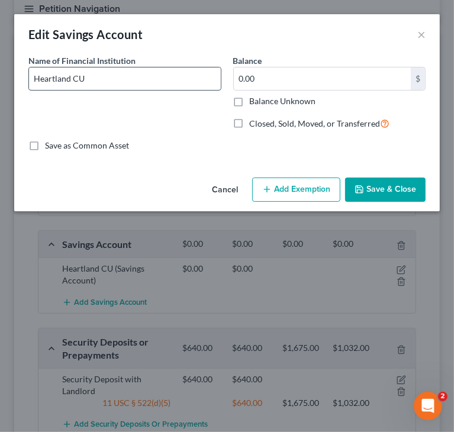
click at [161, 78] on input "Heartland CU" at bounding box center [125, 79] width 192 height 23
click at [92, 76] on input "Heartland CU - 4235-0025" at bounding box center [125, 79] width 192 height 23
click at [95, 78] on input "Heartland CU - 4235-0025" at bounding box center [125, 79] width 192 height 23
click at [194, 81] on input "Heartland CU - 4235-0025" at bounding box center [125, 79] width 192 height 23
type input "Heartland CU - 4235-0000"
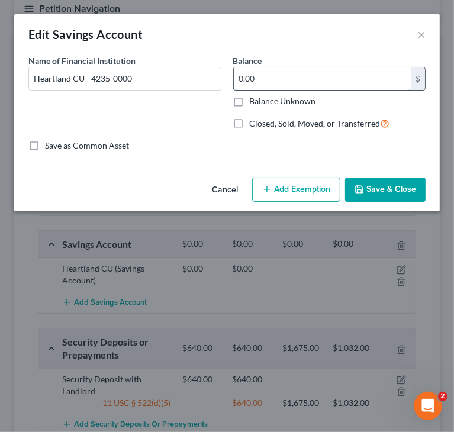
click at [299, 80] on input "0.00" at bounding box center [323, 79] width 178 height 23
type input "5"
click at [317, 192] on button "Add Exemption" at bounding box center [296, 190] width 88 height 25
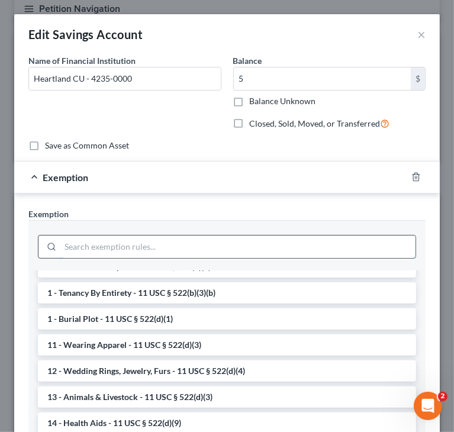
click at [246, 253] on input "search" at bounding box center [237, 247] width 355 height 23
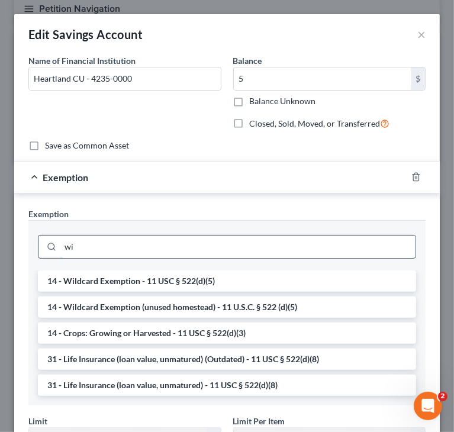
scroll to position [0, 0]
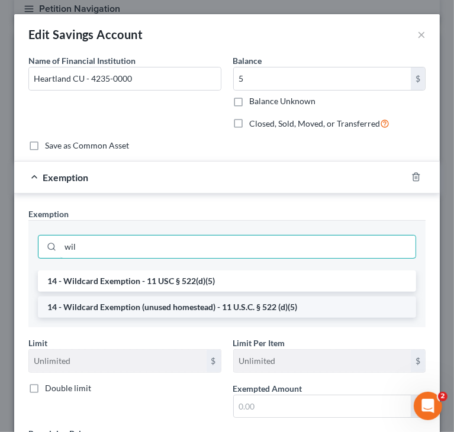
type input "wil"
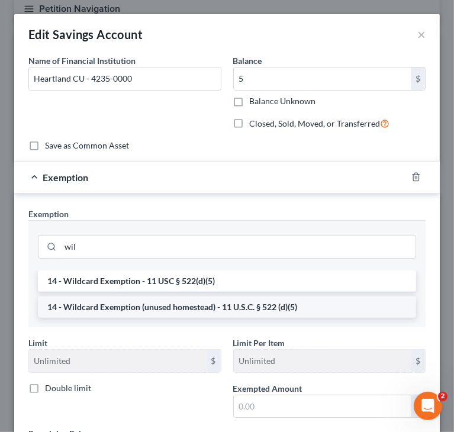
click at [192, 304] on li "14 - Wildcard Exemption (unused homestead) - 11 U.S.C. § 522 (d)(5)" at bounding box center [227, 307] width 378 height 21
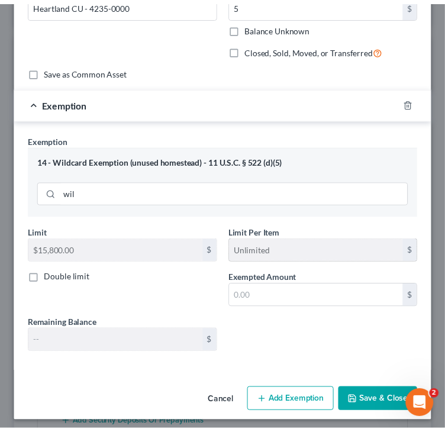
scroll to position [78, 0]
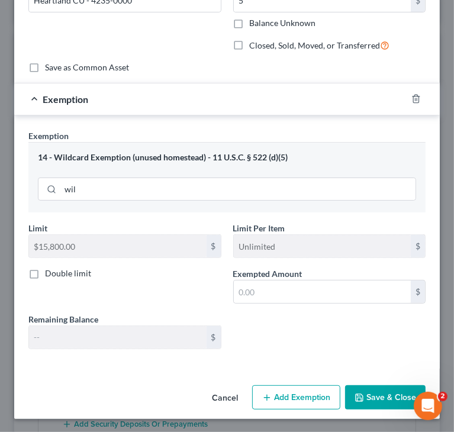
click at [382, 398] on button "Save & Close" at bounding box center [385, 397] width 81 height 25
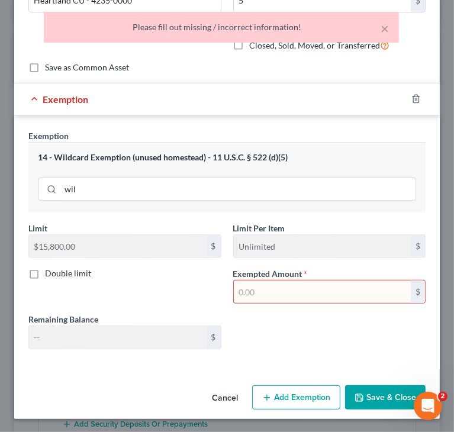
click at [324, 294] on input "text" at bounding box center [323, 292] width 178 height 23
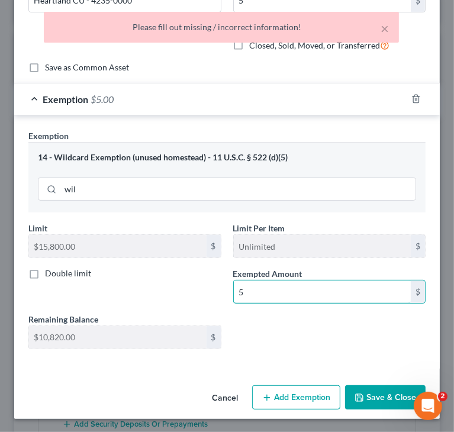
type input "5"
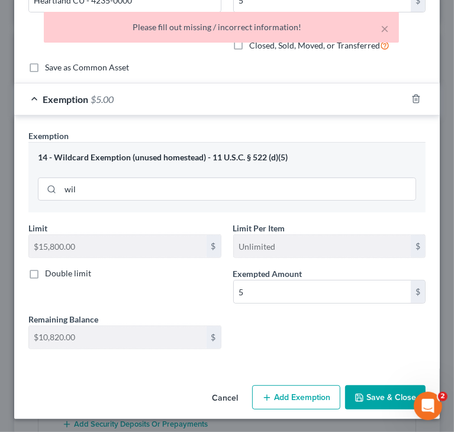
click at [377, 397] on button "Save & Close" at bounding box center [385, 397] width 81 height 25
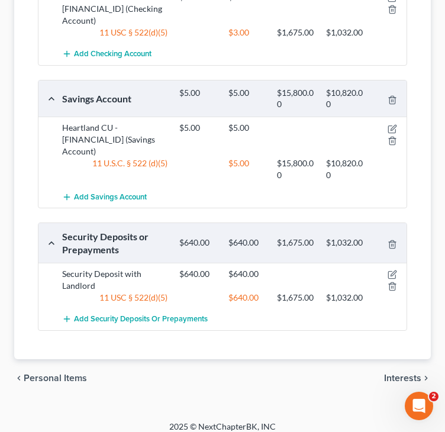
scroll to position [287, 0]
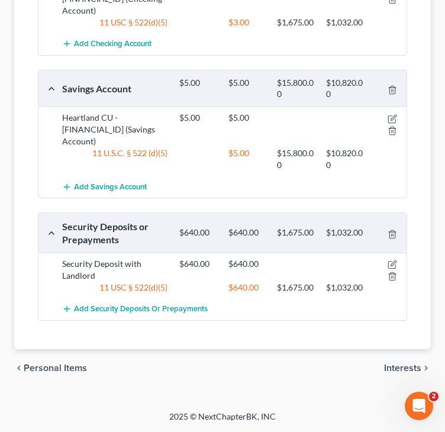
click at [390, 367] on span "Interests" at bounding box center [402, 368] width 37 height 9
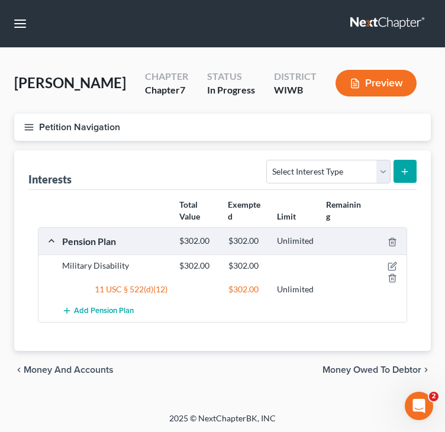
click at [97, 165] on div "Interests Select Interest Type 401K Annuity Bond Education IRA Government Bond …" at bounding box center [222, 170] width 388 height 40
click at [29, 125] on icon "button" at bounding box center [29, 127] width 11 height 11
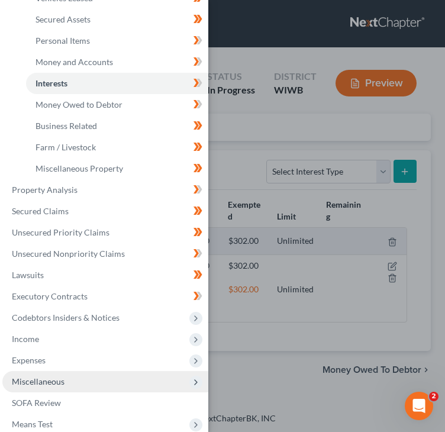
scroll to position [178, 0]
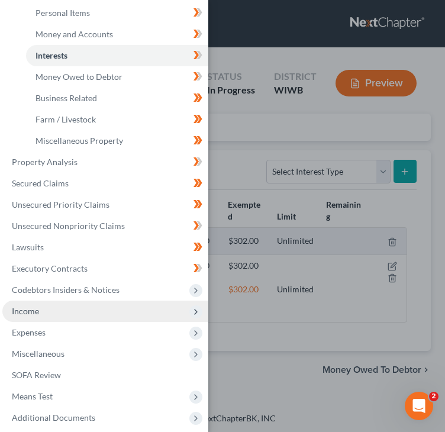
click at [52, 312] on span "Income" at bounding box center [105, 311] width 206 height 21
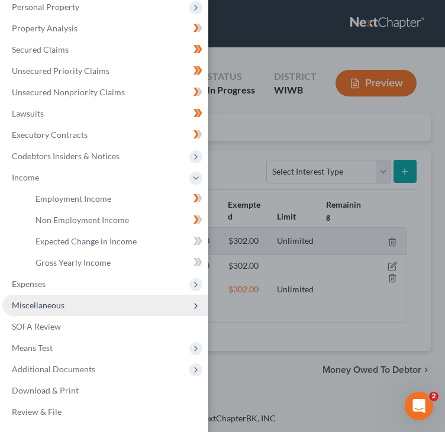
scroll to position [98, 0]
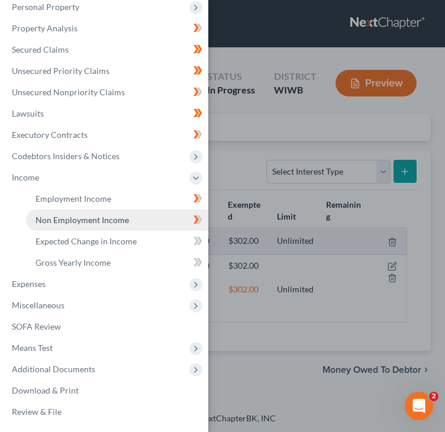
click at [94, 219] on span "Non Employment Income" at bounding box center [83, 220] width 94 height 10
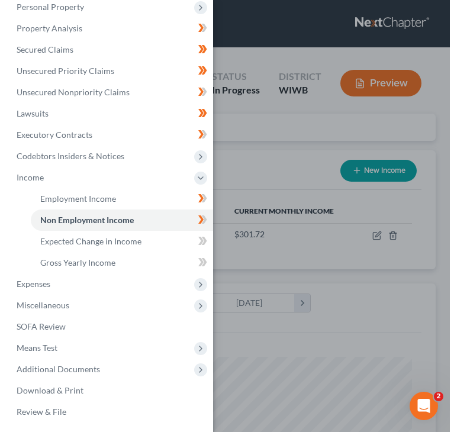
scroll to position [185, 393]
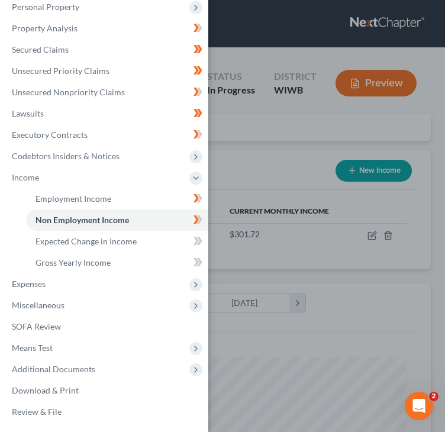
click at [284, 150] on div "Case Dashboard Payments Invoices Payments Payments Credit Report Client Profile" at bounding box center [222, 216] width 445 height 432
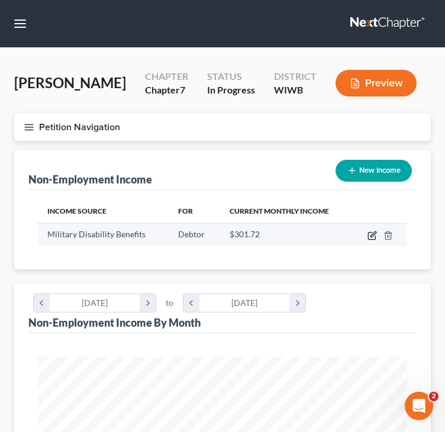
click at [375, 237] on icon "button" at bounding box center [372, 235] width 9 height 9
select select "12"
select select "0"
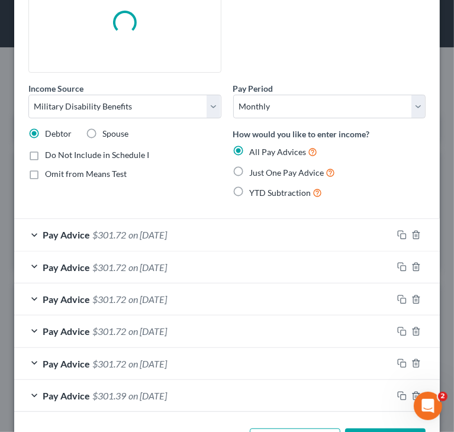
scroll to position [130, 0]
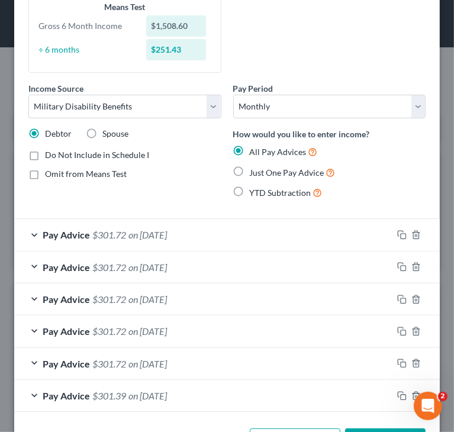
click at [352, 49] on div "Income Source * Select Unemployment Disability (from employer) Pension Retireme…" at bounding box center [227, 66] width 409 height 285
click at [162, 397] on span "on 01/31/2025" at bounding box center [147, 395] width 38 height 11
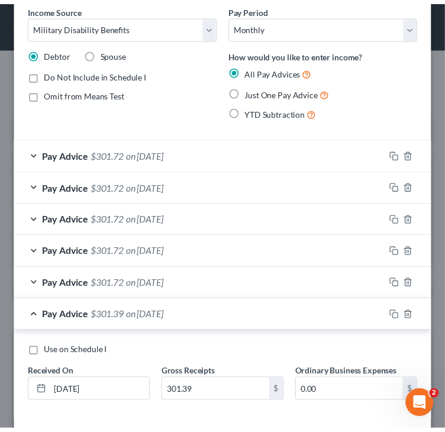
scroll to position [249, 0]
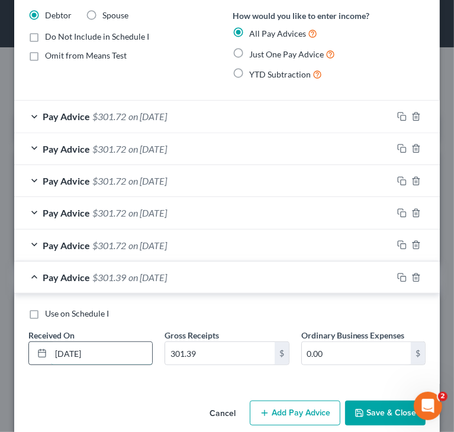
click at [65, 351] on input "01/31/2025" at bounding box center [101, 353] width 101 height 23
type input "07/01/2025"
click at [235, 347] on input "301.39" at bounding box center [219, 353] width 109 height 23
click at [234, 348] on input "301.39" at bounding box center [219, 353] width 109 height 23
click at [234, 349] on input "301.39" at bounding box center [219, 353] width 109 height 23
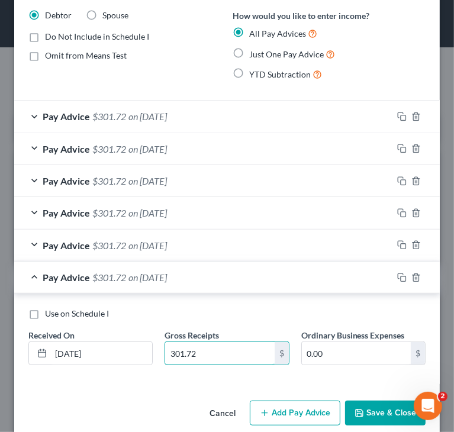
type input "301.72"
click at [372, 418] on button "Save & Close" at bounding box center [385, 413] width 81 height 25
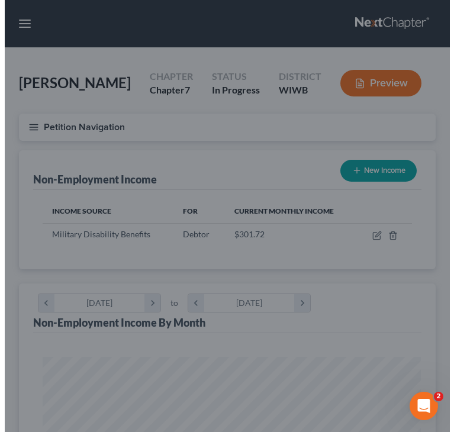
scroll to position [591965, 591757]
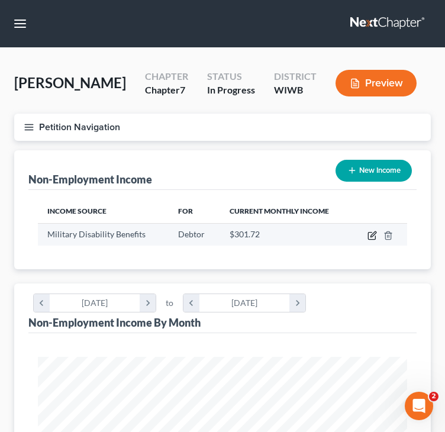
click at [371, 234] on icon "button" at bounding box center [372, 235] width 9 height 9
select select "12"
select select "0"
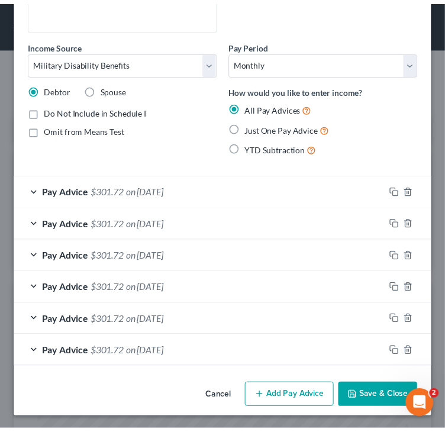
scroll to position [173, 0]
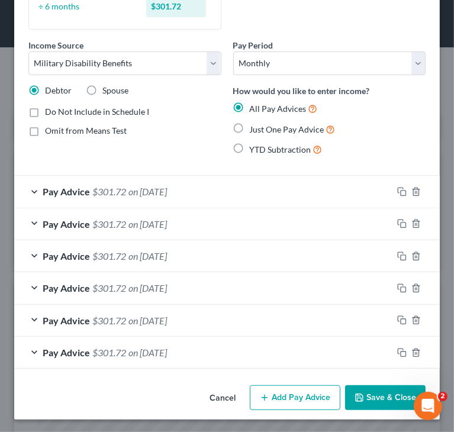
click at [356, 393] on button "Save & Close" at bounding box center [385, 397] width 81 height 25
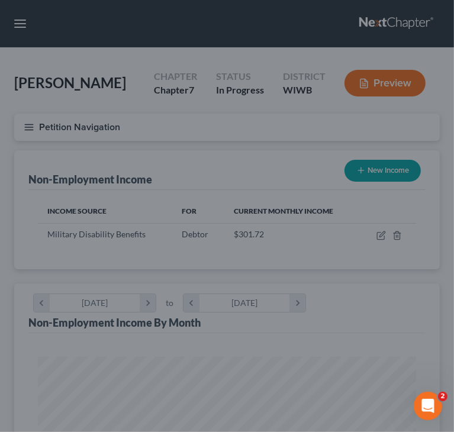
scroll to position [591965, 591757]
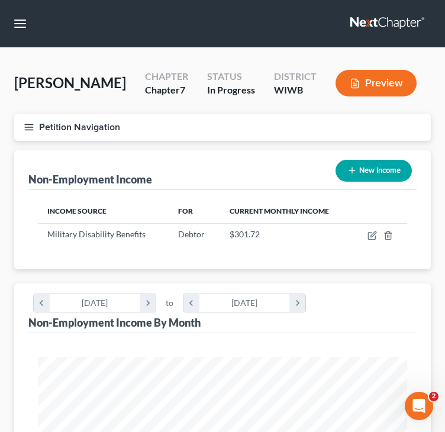
click at [227, 176] on div "Non-Employment Income New Income" at bounding box center [222, 170] width 388 height 40
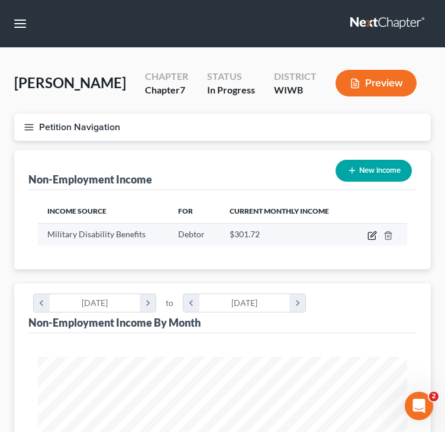
click at [370, 234] on icon "button" at bounding box center [372, 235] width 9 height 9
select select "12"
select select "0"
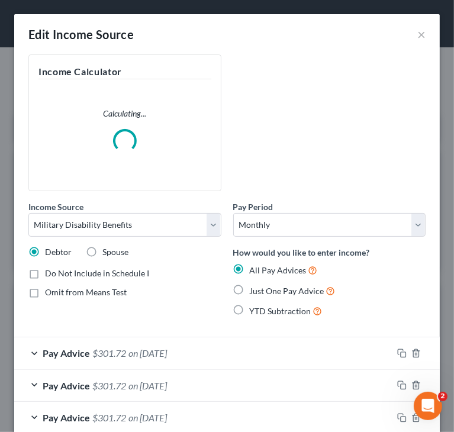
scroll to position [189, 402]
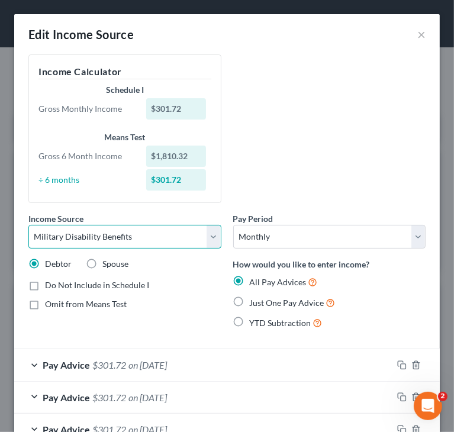
click at [150, 232] on select "Select Unemployment Disability (from employer) Pension Retirement Social Securi…" at bounding box center [124, 237] width 193 height 24
click at [28, 225] on select "Select Unemployment Disability (from employer) Pension Retirement Social Securi…" at bounding box center [124, 237] width 193 height 24
click at [142, 236] on select "Select Unemployment Disability (from employer) Pension Retirement Social Securi…" at bounding box center [124, 237] width 193 height 24
click at [28, 225] on select "Select Unemployment Disability (from employer) Pension Retirement Social Securi…" at bounding box center [124, 237] width 193 height 24
click at [208, 239] on select "Select Unemployment Disability (from employer) Pension Retirement Social Securi…" at bounding box center [124, 237] width 193 height 24
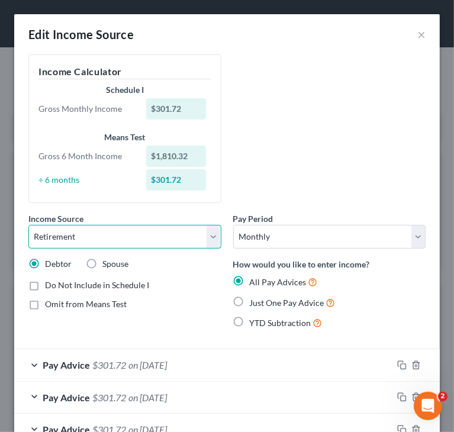
select select "13"
click at [28, 225] on select "Select Unemployment Disability (from employer) Pension Retirement Social Securi…" at bounding box center [124, 237] width 193 height 24
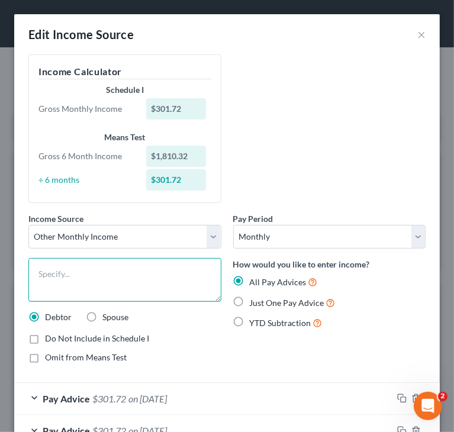
click at [116, 274] on textarea at bounding box center [124, 280] width 193 height 44
click at [127, 282] on textarea at bounding box center [124, 280] width 193 height 44
type textarea "US Military Retirement Pay"
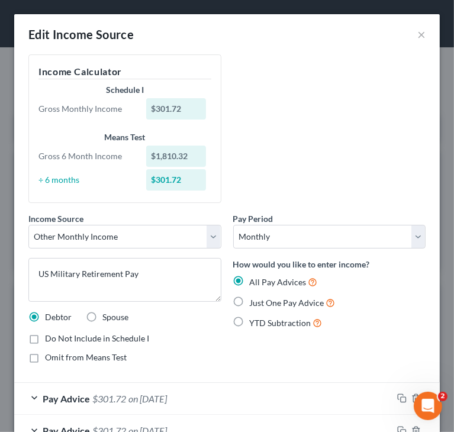
click at [309, 128] on div "Income Source * Select Unemployment Disability (from employer) Pension Retireme…" at bounding box center [227, 213] width 409 height 319
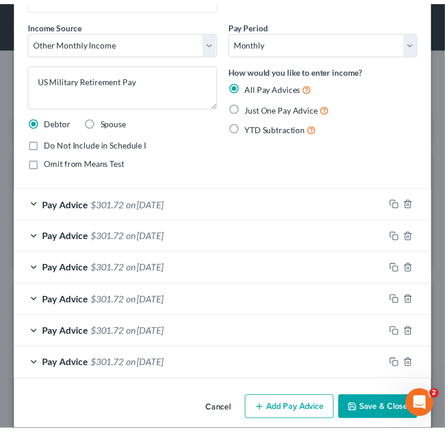
scroll to position [207, 0]
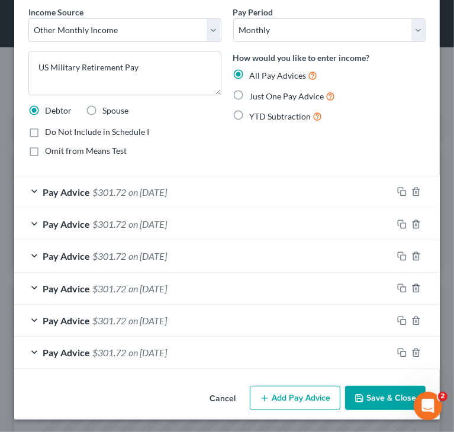
click at [365, 400] on button "Save & Close" at bounding box center [385, 398] width 81 height 25
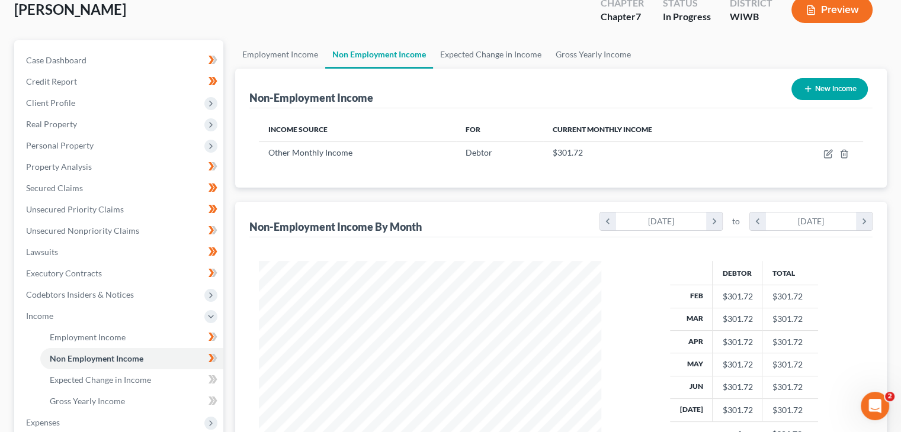
scroll to position [45, 0]
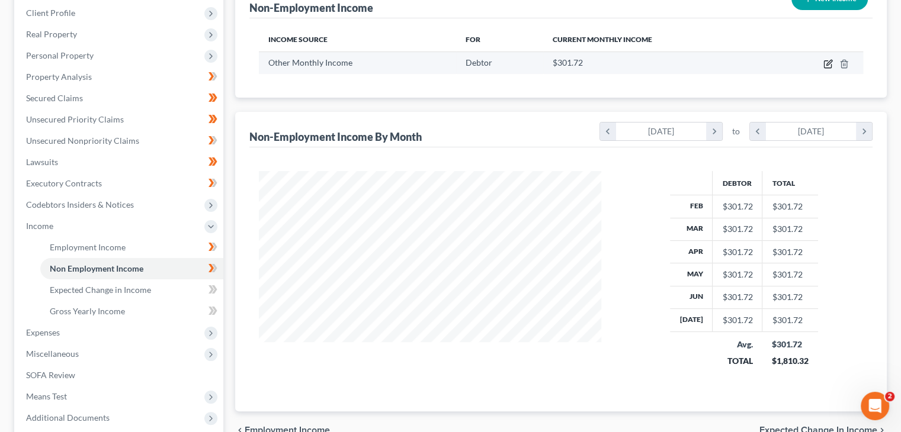
click at [828, 62] on icon "button" at bounding box center [828, 62] width 5 height 5
select select "13"
select select "0"
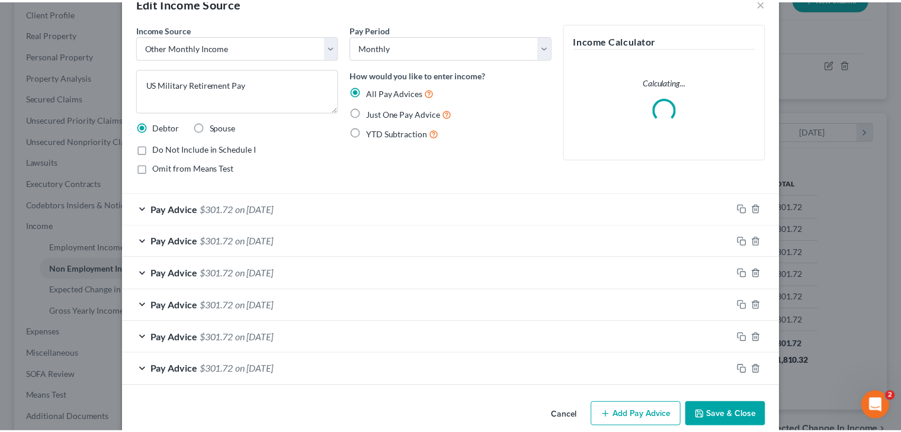
scroll to position [49, 0]
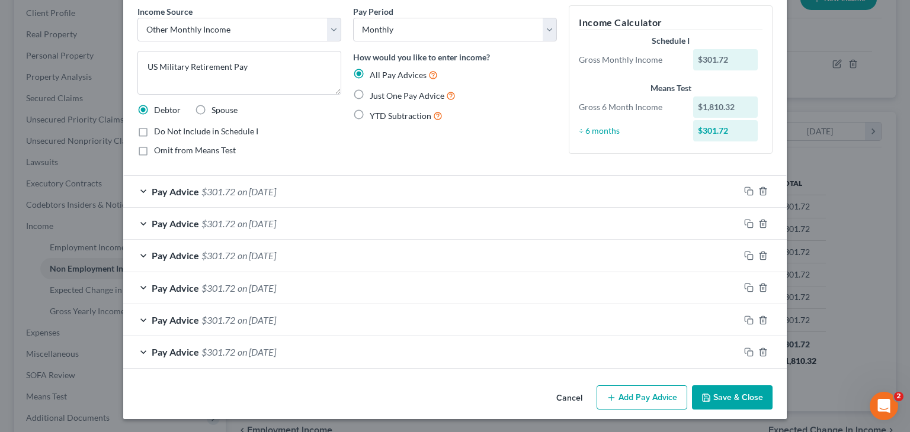
click at [730, 393] on button "Save & Close" at bounding box center [732, 397] width 81 height 25
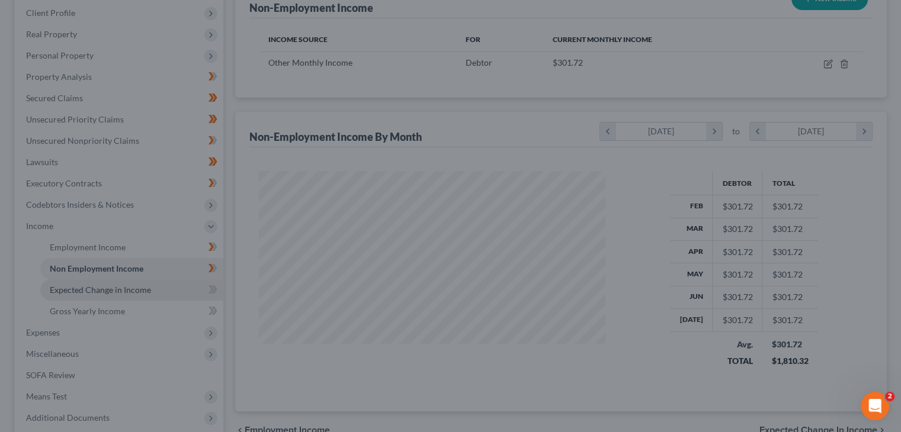
scroll to position [591939, 591784]
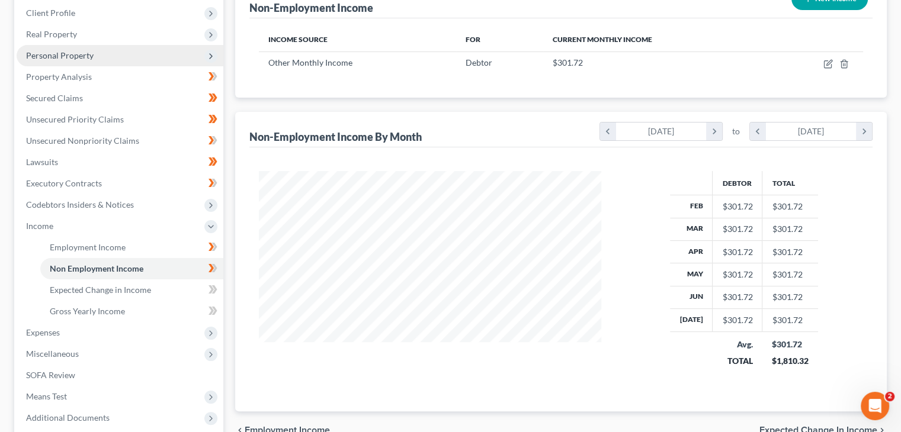
click at [108, 53] on span "Personal Property" at bounding box center [120, 55] width 207 height 21
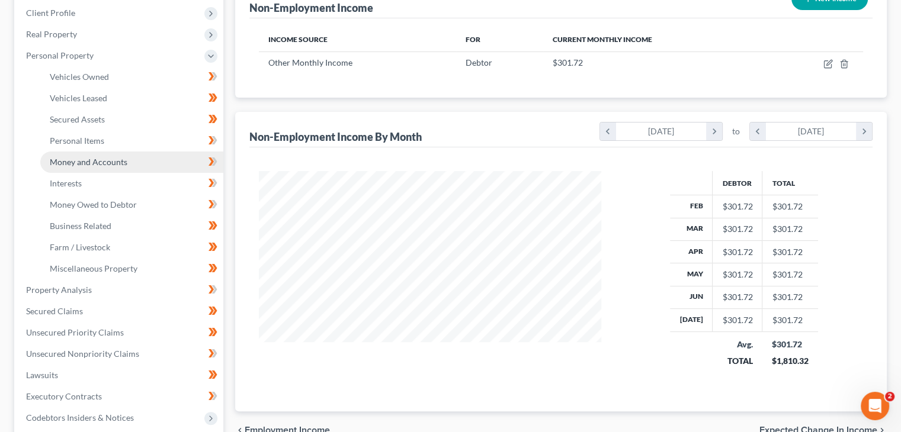
click at [105, 160] on span "Money and Accounts" at bounding box center [89, 162] width 78 height 10
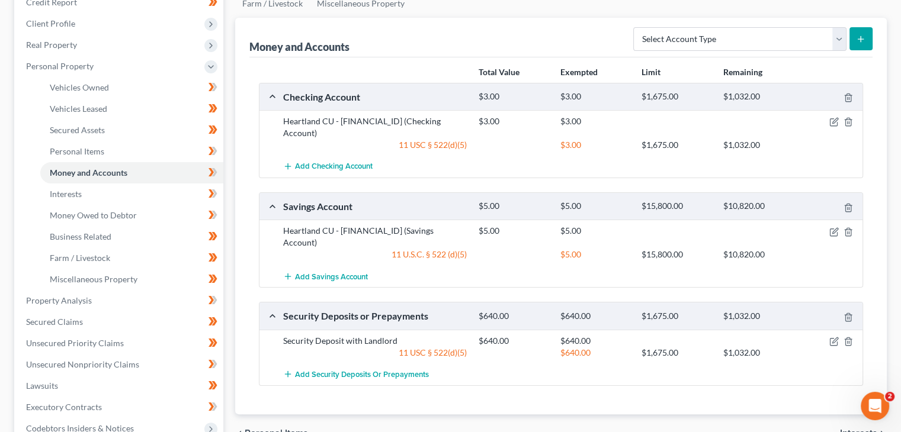
scroll to position [178, 0]
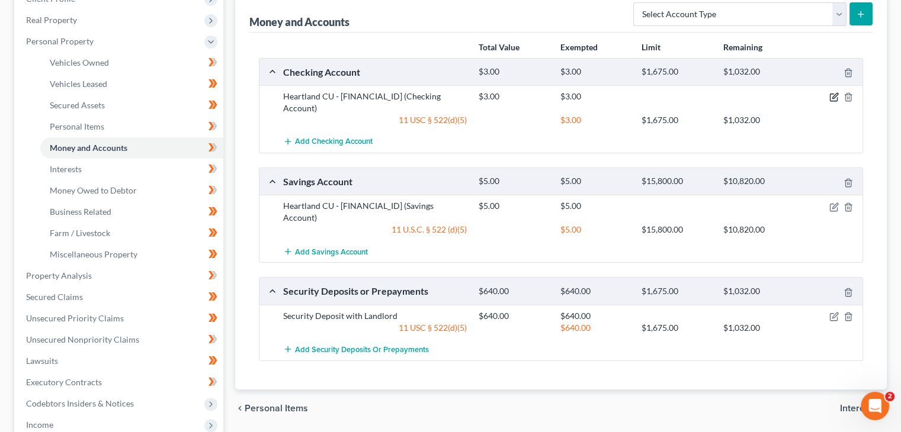
click at [830, 99] on icon "button" at bounding box center [833, 96] width 9 height 9
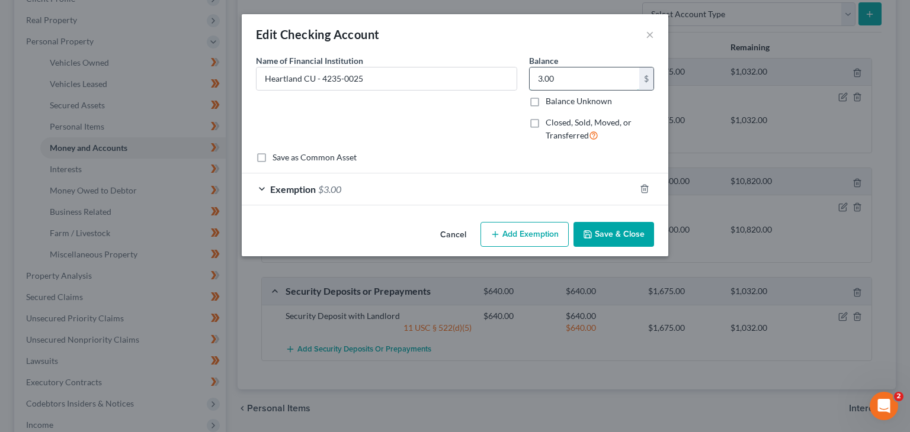
click at [552, 81] on input "3.00" at bounding box center [584, 79] width 110 height 23
click at [600, 233] on button "Save & Close" at bounding box center [613, 234] width 81 height 25
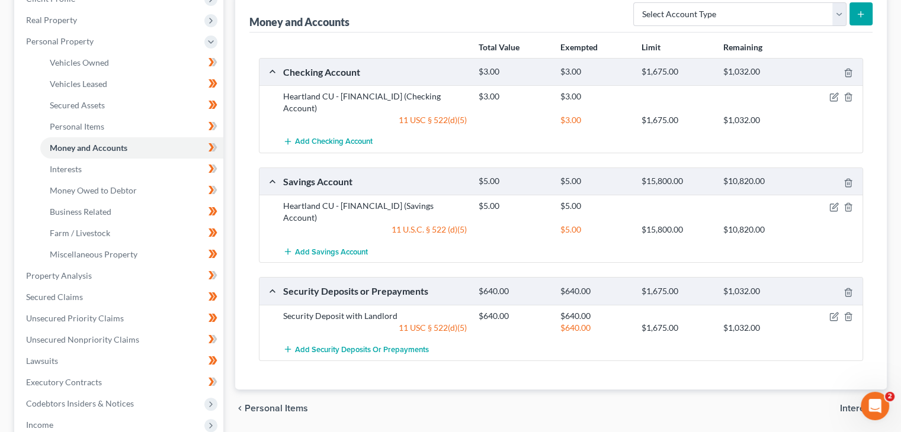
click at [848, 404] on span "Interests" at bounding box center [858, 408] width 37 height 9
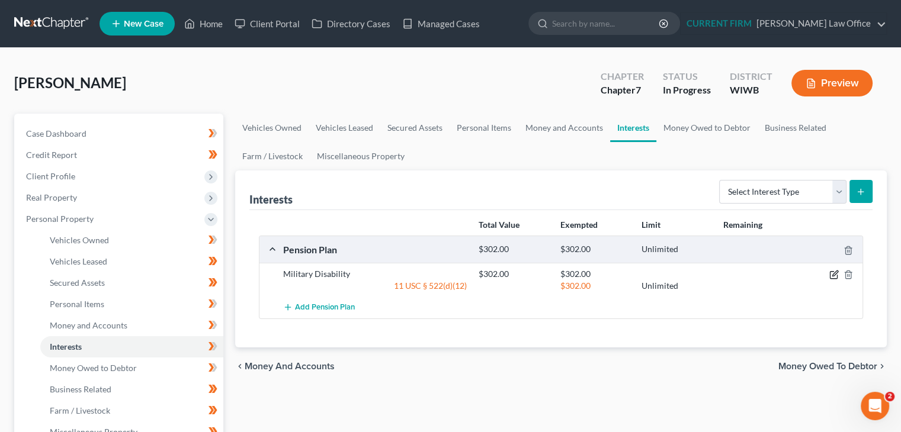
click at [830, 272] on icon "button" at bounding box center [833, 274] width 9 height 9
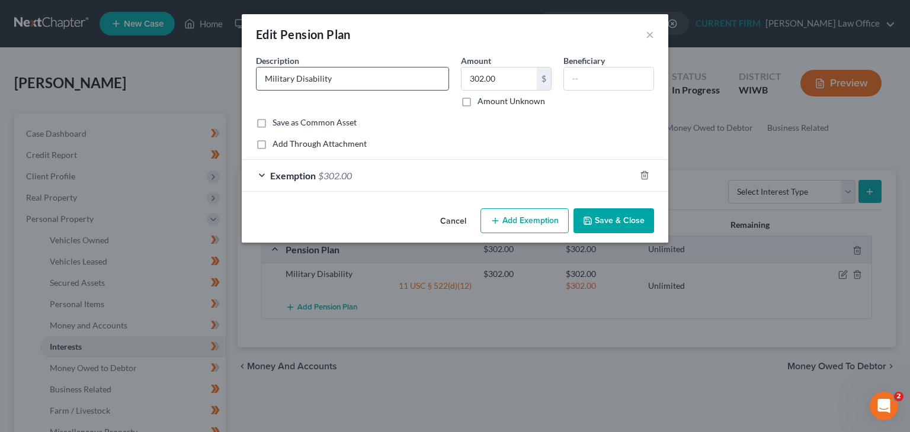
click at [406, 83] on input "Military Disability" at bounding box center [352, 79] width 192 height 23
type input "Military Retirement Pay"
click at [605, 217] on button "Save & Close" at bounding box center [613, 220] width 81 height 25
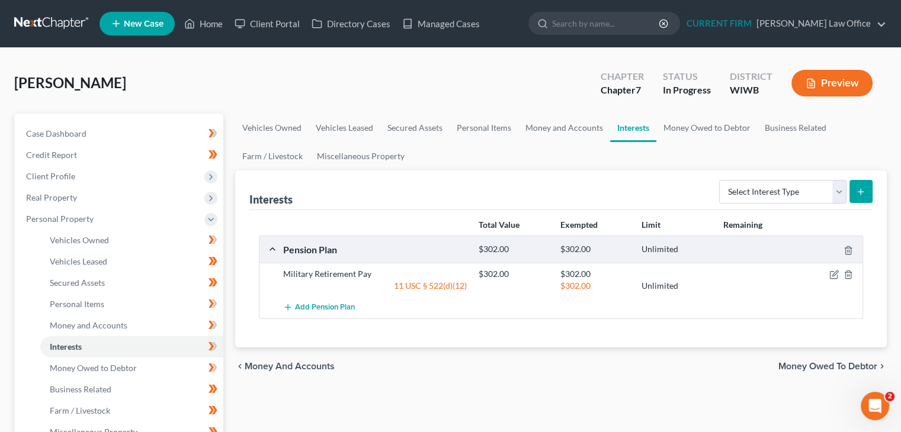
click at [818, 365] on span "Money Owed to Debtor" at bounding box center [827, 366] width 99 height 9
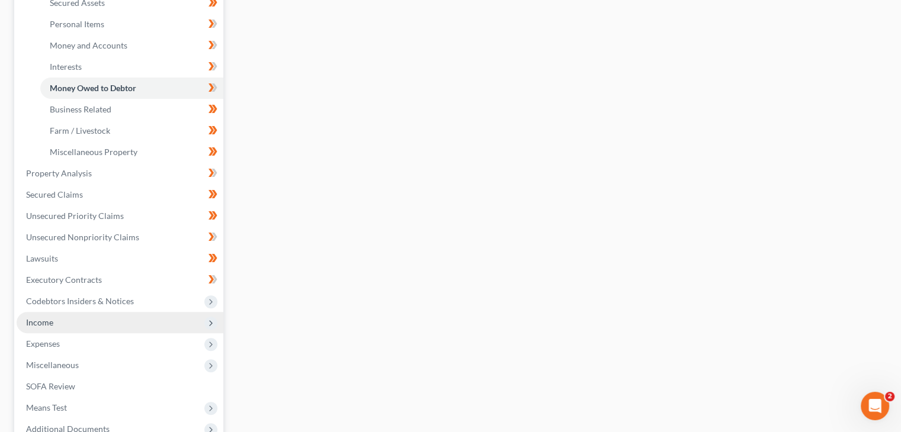
scroll to position [355, 0]
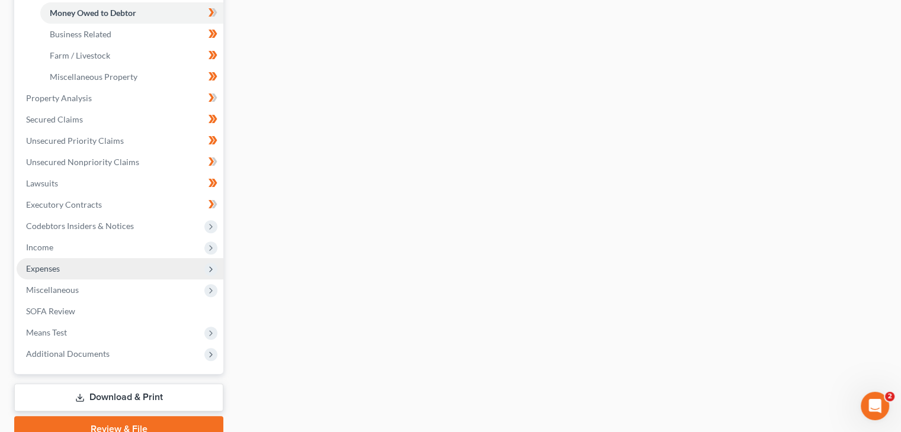
click at [54, 269] on span "Expenses" at bounding box center [43, 269] width 34 height 10
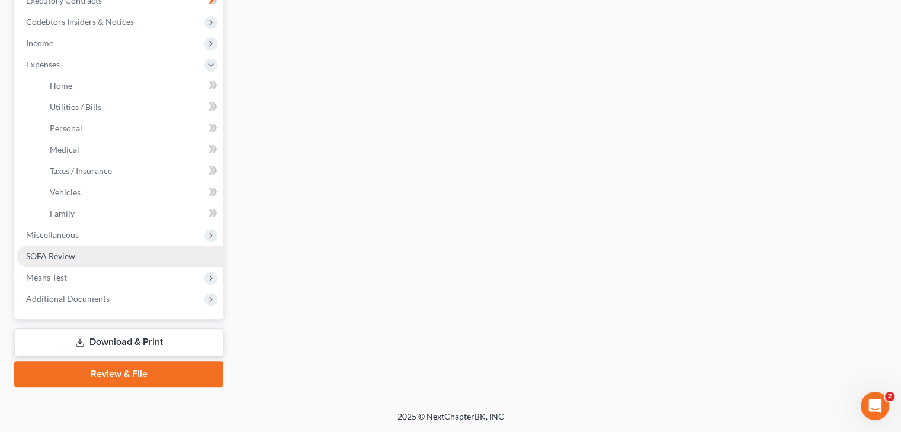
scroll to position [346, 0]
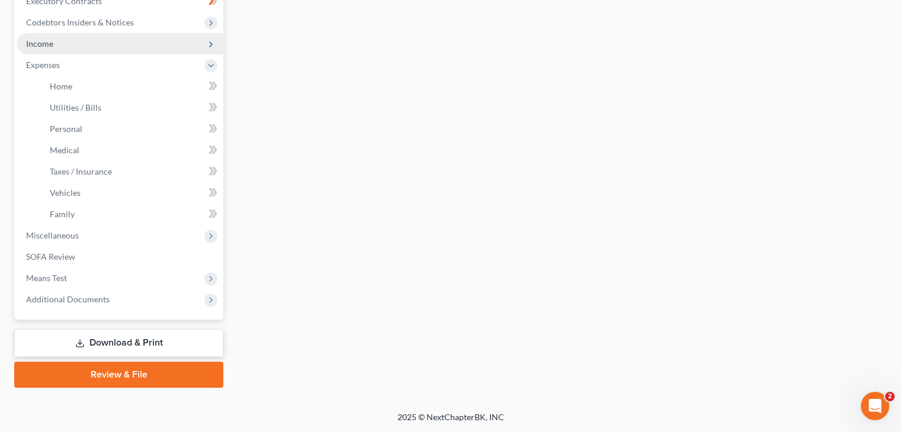
click at [119, 40] on span "Income" at bounding box center [120, 43] width 207 height 21
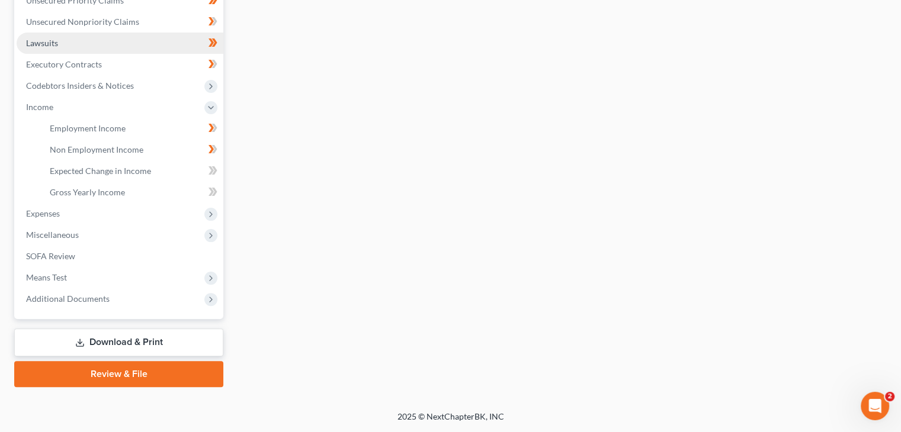
scroll to position [282, 0]
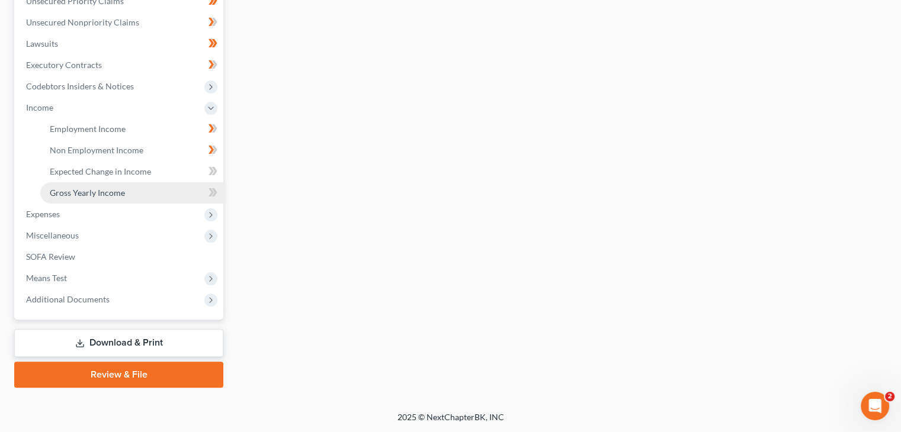
click at [81, 188] on span "Gross Yearly Income" at bounding box center [87, 193] width 75 height 10
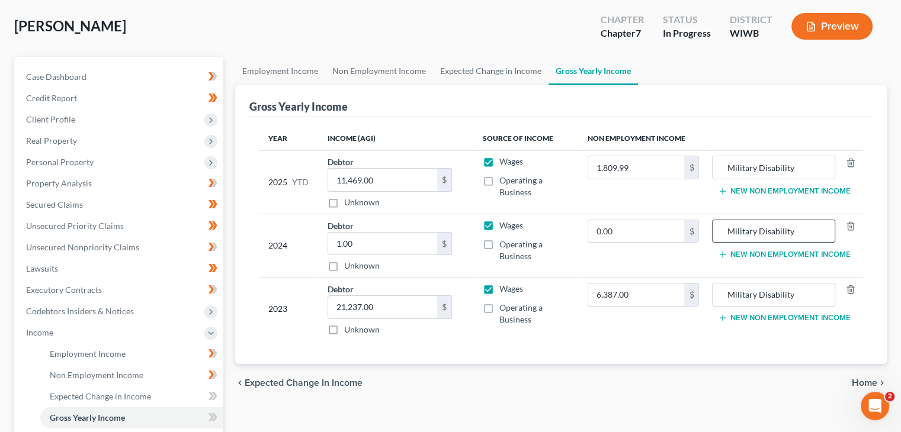
scroll to position [59, 0]
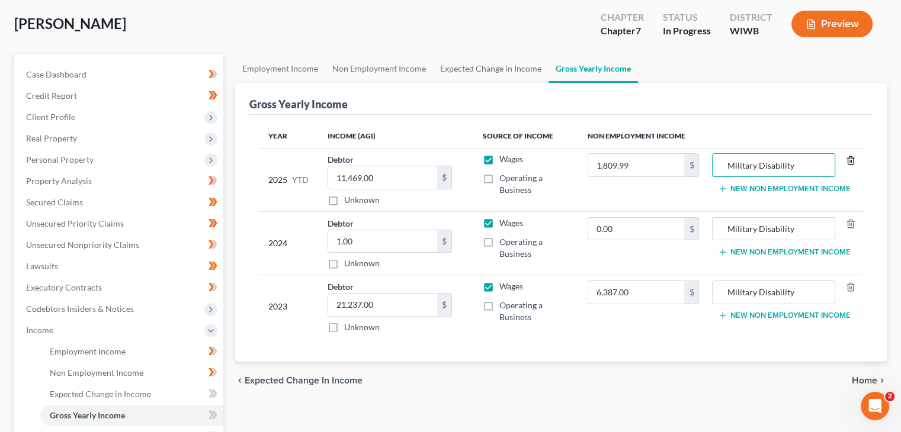
drag, startPoint x: 760, startPoint y: 162, endPoint x: 849, endPoint y: 164, distance: 88.9
click at [849, 164] on div "Military Disability" at bounding box center [785, 165] width 147 height 24
drag, startPoint x: 781, startPoint y: 166, endPoint x: 672, endPoint y: 172, distance: 109.1
click at [672, 172] on tr "2025 YTD Debtor 11,469.00 $ Unknown Balance Undetermined 11,469.00 $ Unknown Wa…" at bounding box center [561, 179] width 604 height 63
type input "Military Retirement"
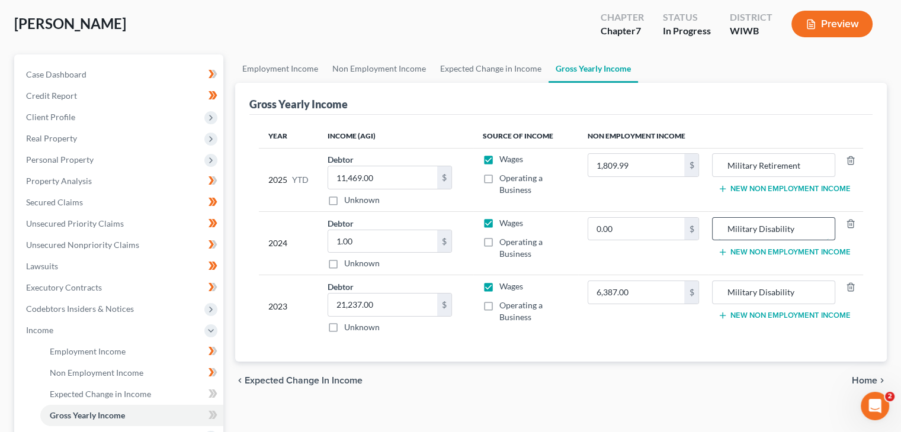
click at [810, 227] on input "Military Disability" at bounding box center [773, 229] width 110 height 23
drag, startPoint x: 810, startPoint y: 227, endPoint x: 682, endPoint y: 230, distance: 128.5
click at [682, 230] on tr "2024 Debtor 1.00 $ Unknown Balance Undetermined 1.00 $ Unknown Wages Operating …" at bounding box center [561, 242] width 604 height 63
paste input "Retirement"
type input "Military Retirement"
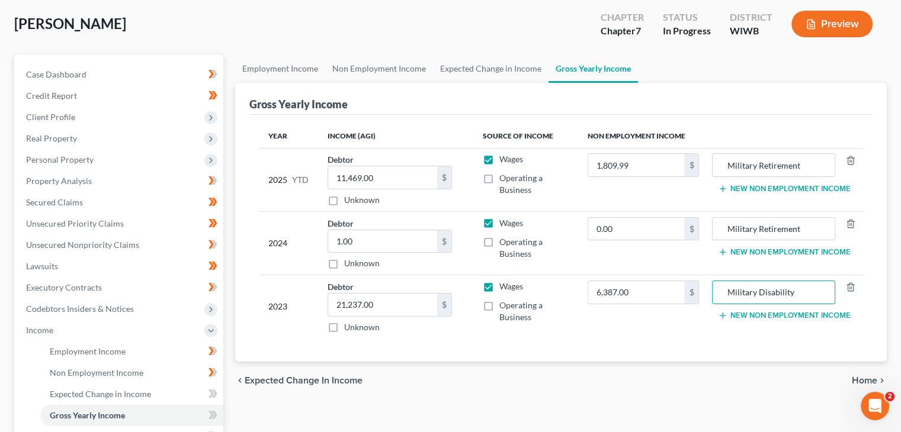
drag, startPoint x: 805, startPoint y: 287, endPoint x: 661, endPoint y: 277, distance: 144.2
click at [672, 281] on tr "2023 Debtor 21,237.00 $ Unknown Balance Undetermined 21,237.00 $ Unknown Wages …" at bounding box center [561, 306] width 604 height 63
paste input "Retirement"
type input "Military Retirement"
click at [645, 164] on input "1,809.99" at bounding box center [636, 165] width 97 height 23
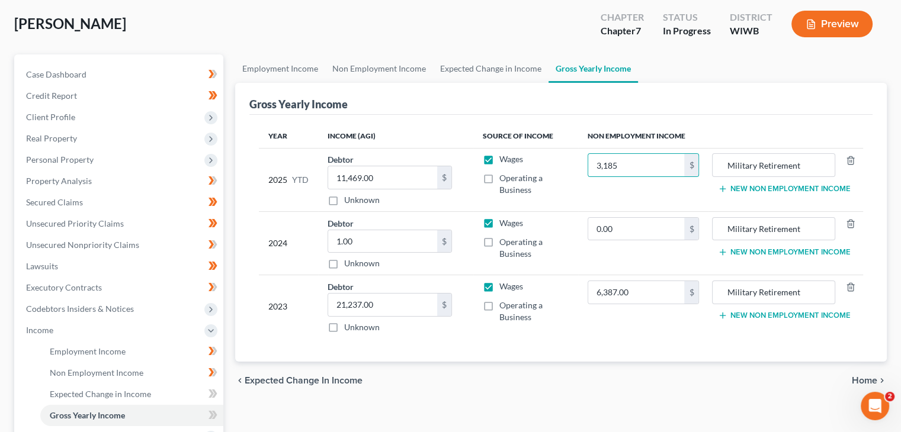
click at [855, 376] on span "Home" at bounding box center [864, 380] width 25 height 9
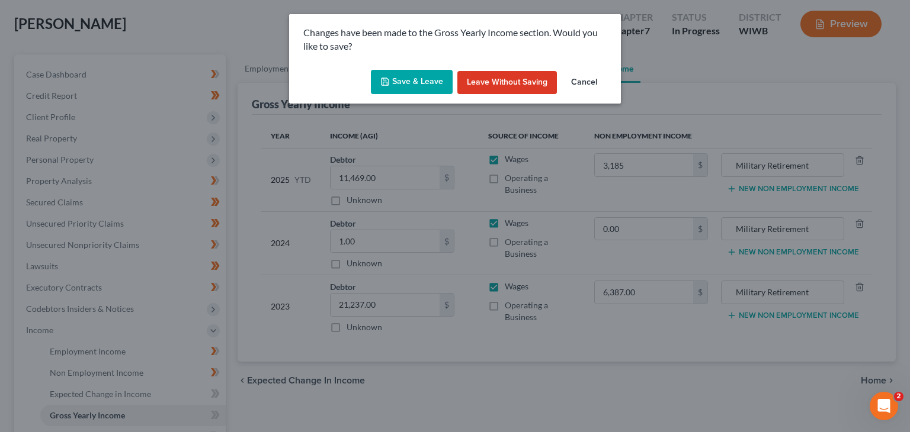
click at [406, 90] on button "Save & Leave" at bounding box center [412, 82] width 82 height 25
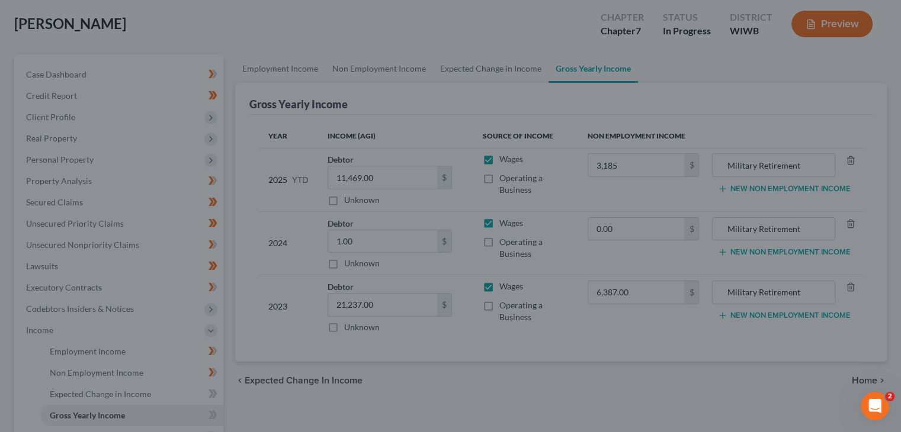
type input "3,185.00"
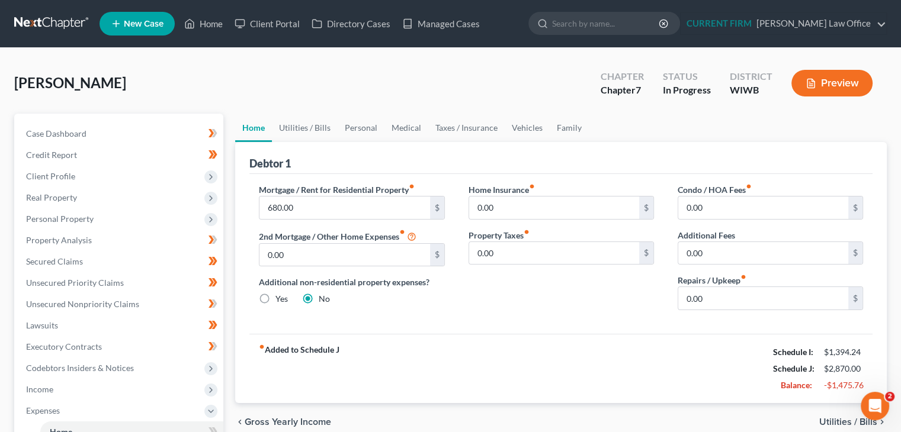
click at [241, 365] on div "Debtor 1 Mortgage / Rent for Residential Property fiber_manual_record 680.00 $ …" at bounding box center [560, 272] width 651 height 261
click at [88, 216] on span "Personal Property" at bounding box center [60, 219] width 68 height 10
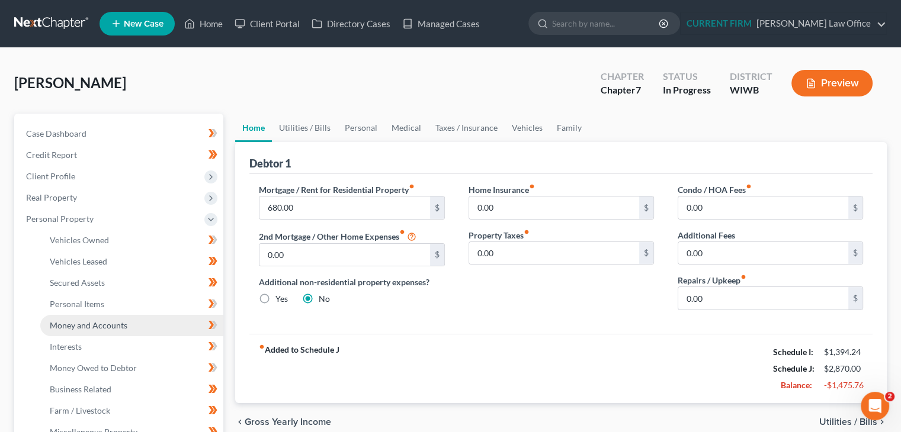
click at [82, 327] on span "Money and Accounts" at bounding box center [89, 325] width 78 height 10
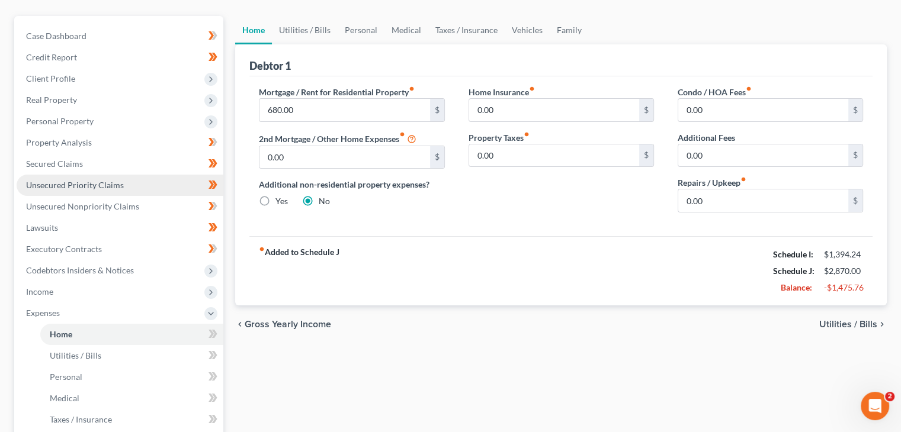
scroll to position [118, 0]
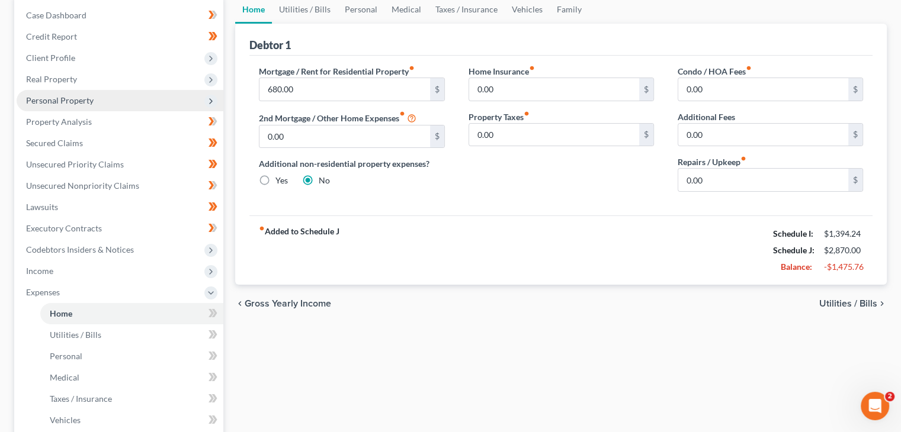
click at [86, 95] on span "Personal Property" at bounding box center [60, 100] width 68 height 10
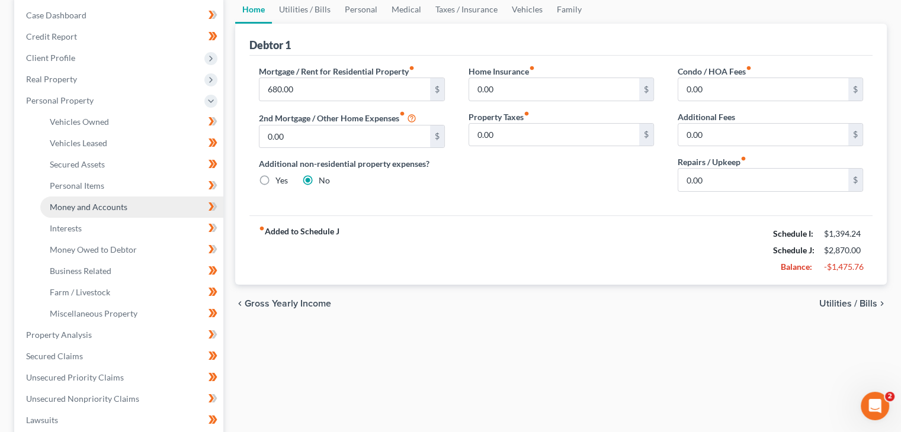
click at [88, 210] on span "Money and Accounts" at bounding box center [89, 207] width 78 height 10
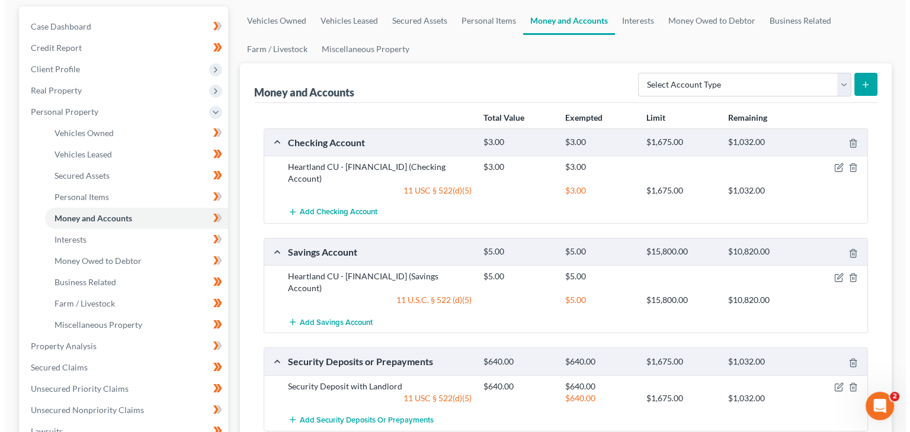
scroll to position [118, 0]
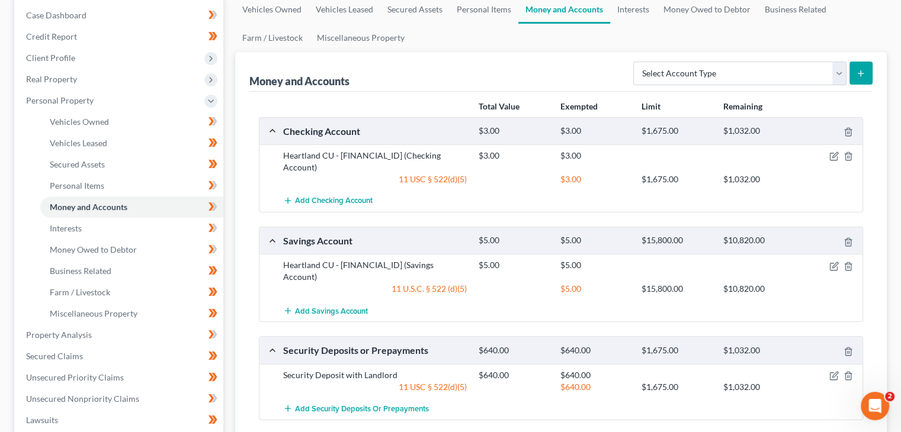
click at [336, 109] on div "Total Value Exempted Limit Remaining" at bounding box center [561, 107] width 616 height 21
click at [335, 197] on span "Add Checking Account" at bounding box center [334, 201] width 78 height 9
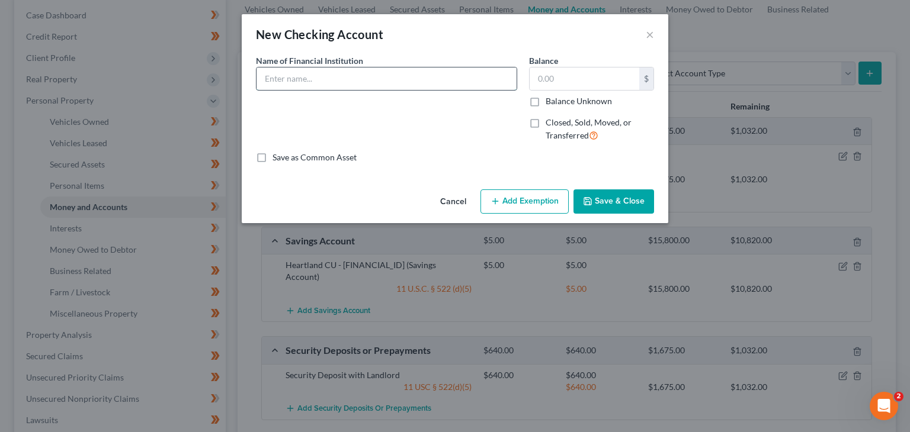
click at [338, 81] on input "text" at bounding box center [386, 79] width 260 height 23
drag, startPoint x: 483, startPoint y: 28, endPoint x: 547, endPoint y: 44, distance: 65.3
click at [547, 44] on div "New Checking Account ×" at bounding box center [455, 34] width 426 height 40
click at [398, 82] on input "UW Credit Union Checking -" at bounding box center [386, 79] width 260 height 23
type input "UW Credit Union Checking - 3202"
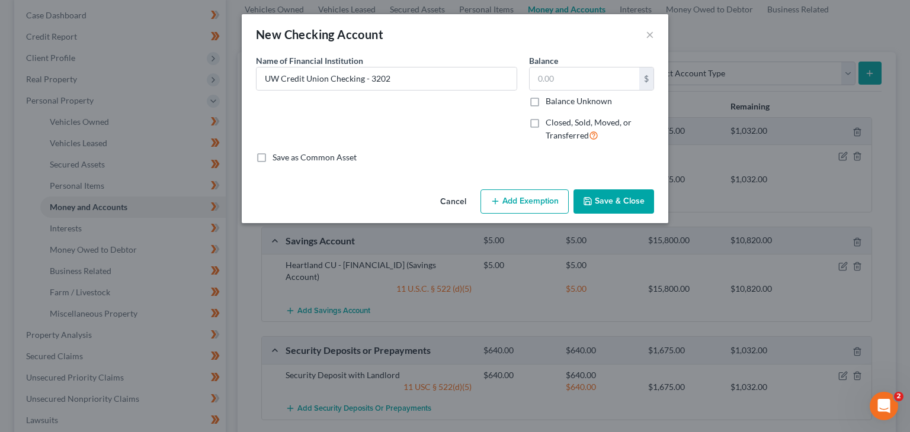
click at [404, 98] on div "Name of Financial Institution * UW Credit Union Checking - 3202" at bounding box center [386, 102] width 273 height 97
click at [566, 76] on input "text" at bounding box center [584, 79] width 110 height 23
type input "267"
click at [538, 205] on button "Add Exemption" at bounding box center [524, 201] width 88 height 25
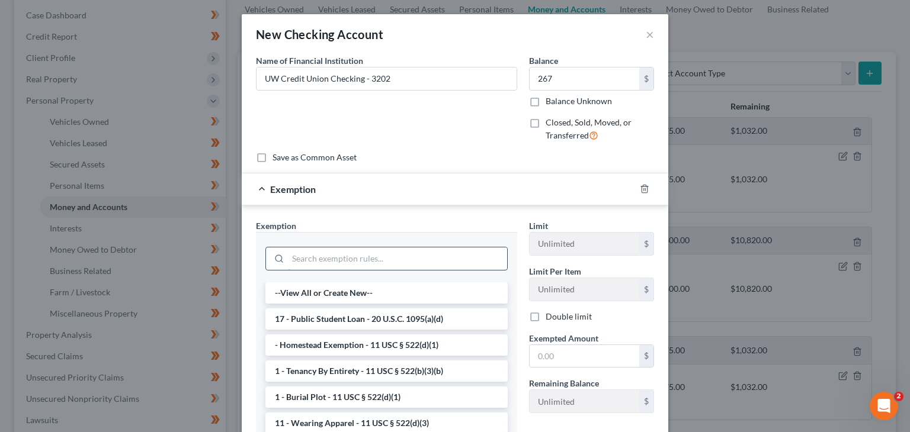
click at [371, 256] on input "search" at bounding box center [397, 259] width 219 height 23
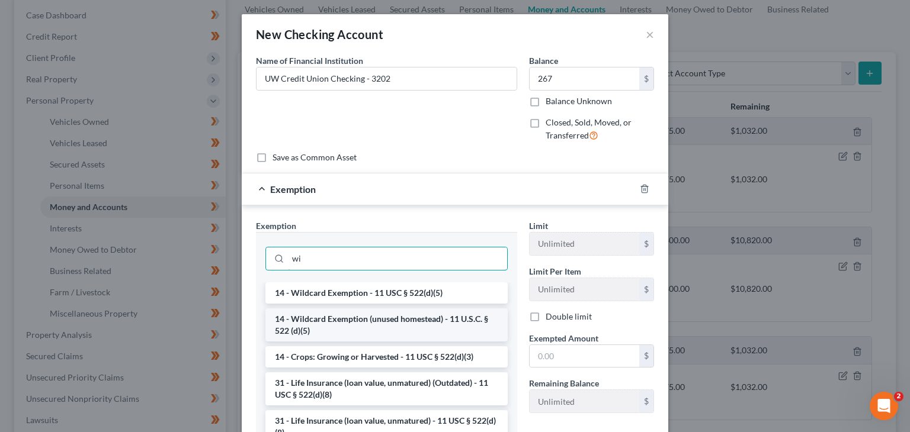
type input "wi"
click at [368, 316] on li "14 - Wildcard Exemption (unused homestead) - 11 U.S.C. § 522 (d)(5)" at bounding box center [386, 325] width 242 height 33
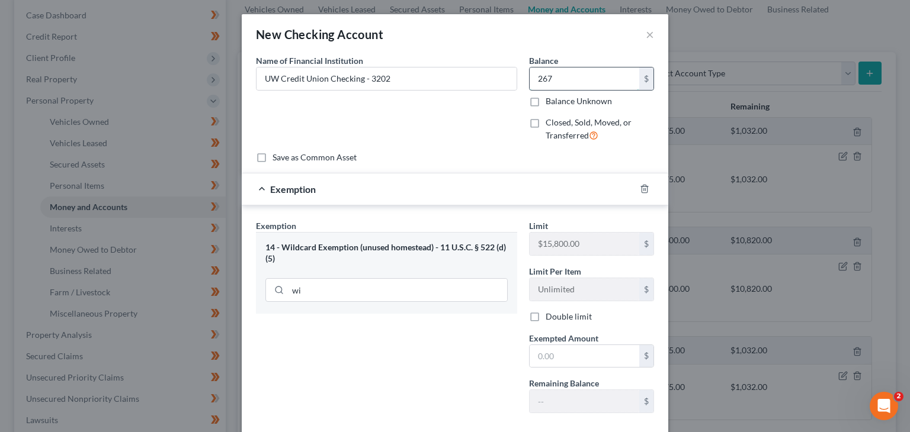
click at [589, 82] on input "267" at bounding box center [584, 79] width 110 height 23
click at [587, 80] on input "267" at bounding box center [584, 79] width 110 height 23
click at [583, 78] on input "267" at bounding box center [584, 79] width 110 height 23
click at [561, 74] on input "267" at bounding box center [584, 79] width 110 height 23
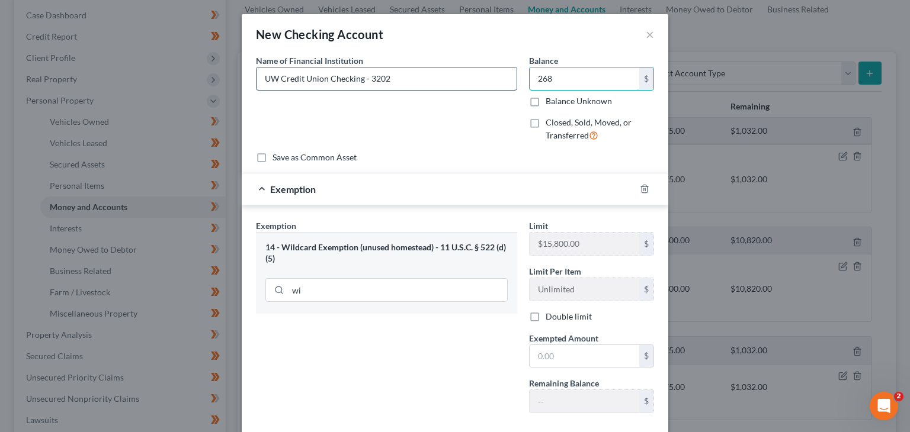
drag, startPoint x: 576, startPoint y: 81, endPoint x: 502, endPoint y: 84, distance: 73.5
click at [502, 84] on div "Name of Financial Institution * UW Credit Union Checking - 3202 Balance 268.00 …" at bounding box center [455, 102] width 410 height 97
type input "268"
click at [565, 354] on input "text" at bounding box center [584, 356] width 110 height 23
paste input "268"
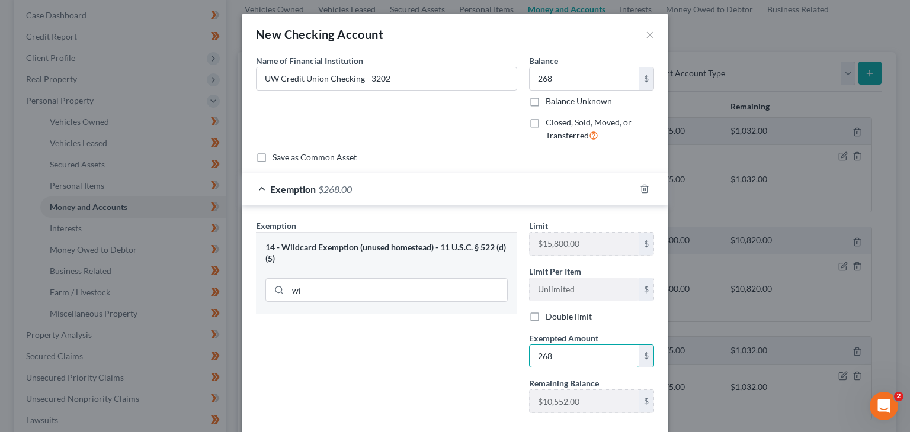
type input "268"
click at [433, 136] on div "Name of Financial Institution * UW Credit Union Checking - 3202" at bounding box center [386, 102] width 273 height 97
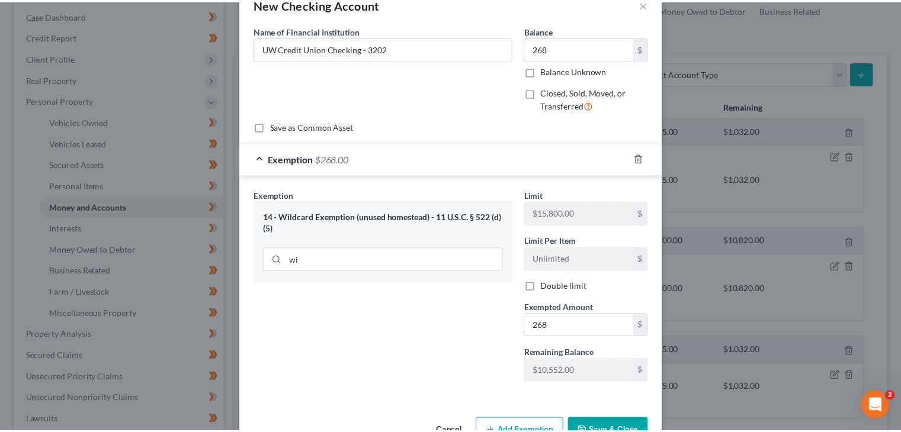
scroll to position [64, 0]
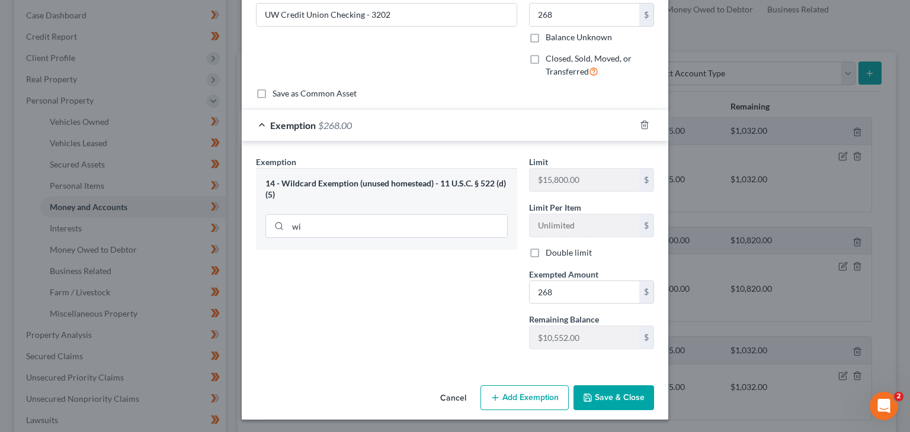
click at [603, 394] on button "Save & Close" at bounding box center [613, 397] width 81 height 25
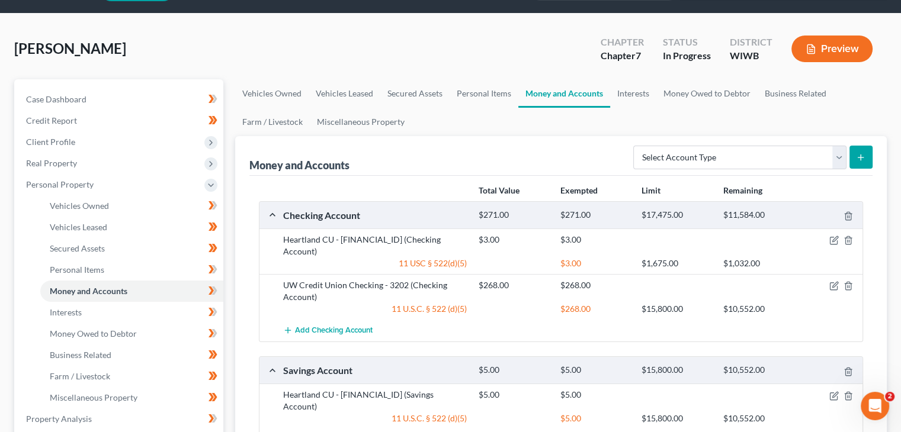
scroll to position [0, 0]
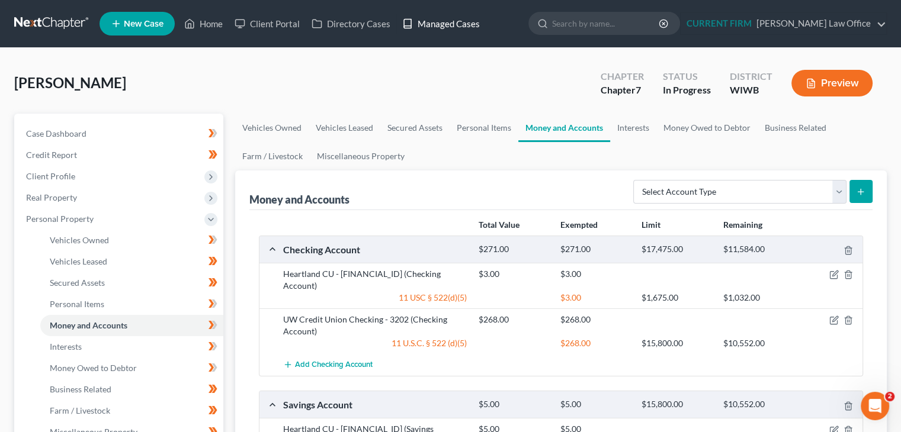
click at [453, 23] on link "Managed Cases" at bounding box center [440, 23] width 89 height 21
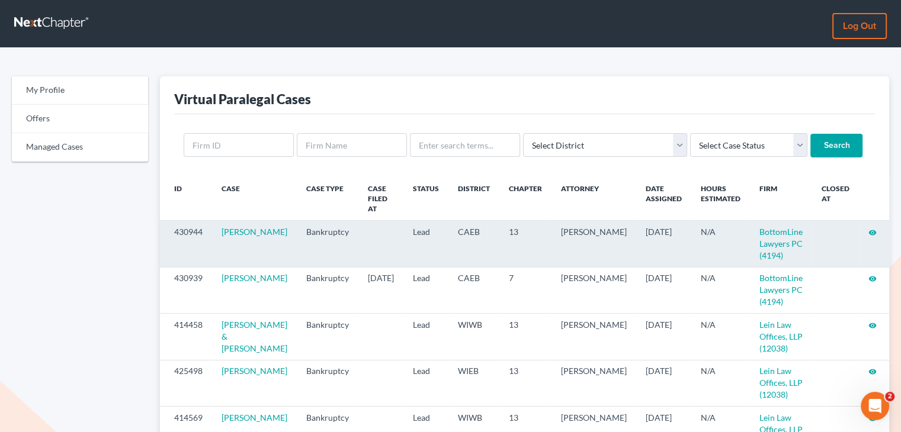
click at [871, 229] on icon "visibility" at bounding box center [872, 233] width 8 height 8
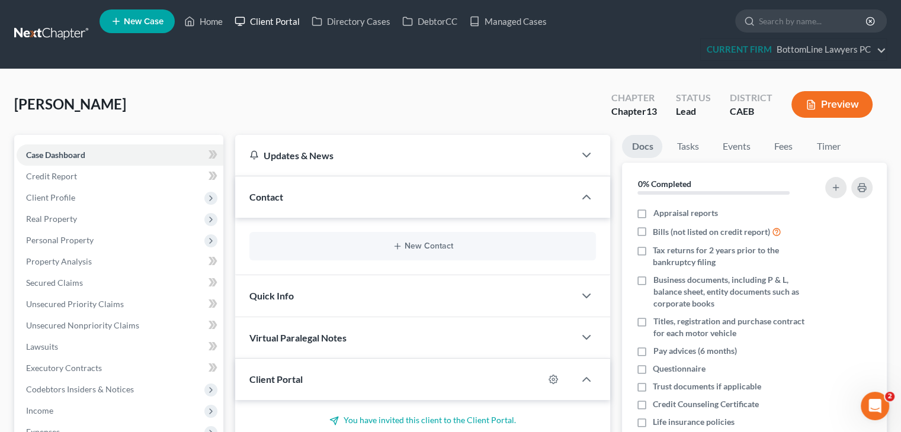
click at [284, 20] on link "Client Portal" at bounding box center [267, 21] width 77 height 21
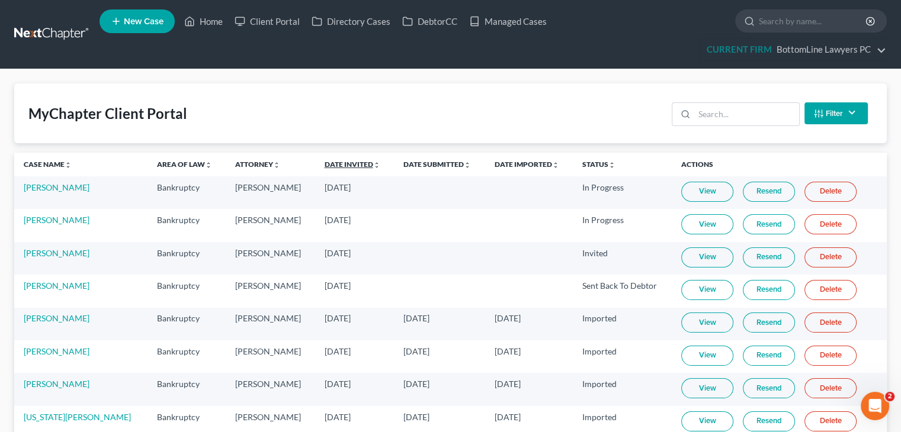
click at [324, 164] on link "Date Invited unfold_more expand_more expand_less" at bounding box center [352, 164] width 56 height 9
click at [324, 164] on link "Date Invited unfold_more expand_more expand_less" at bounding box center [352, 164] width 57 height 9
click at [505, 22] on link "Managed Cases" at bounding box center [507, 21] width 89 height 21
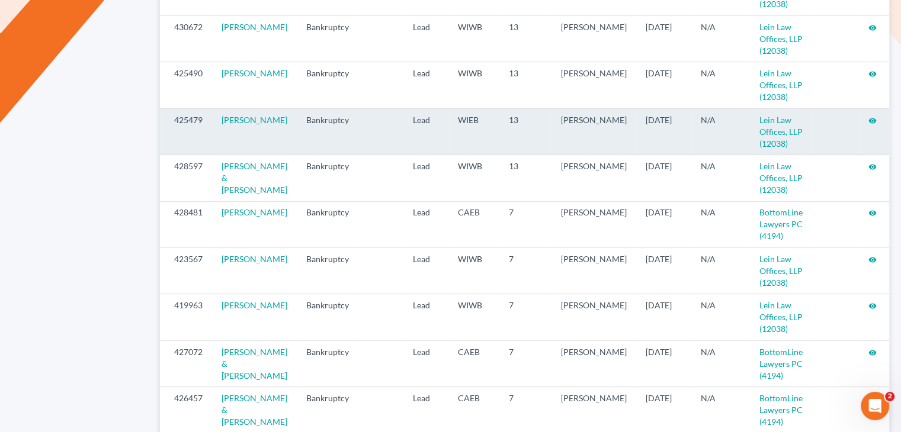
scroll to position [651, 0]
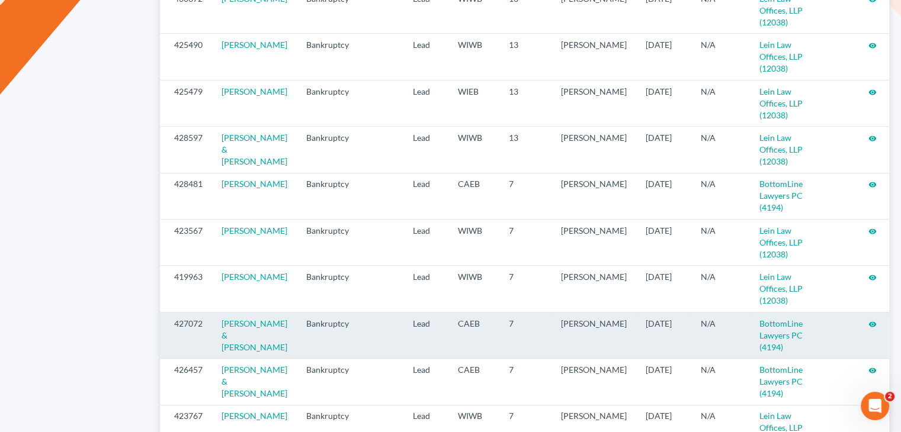
click at [870, 324] on icon "visibility" at bounding box center [872, 324] width 8 height 8
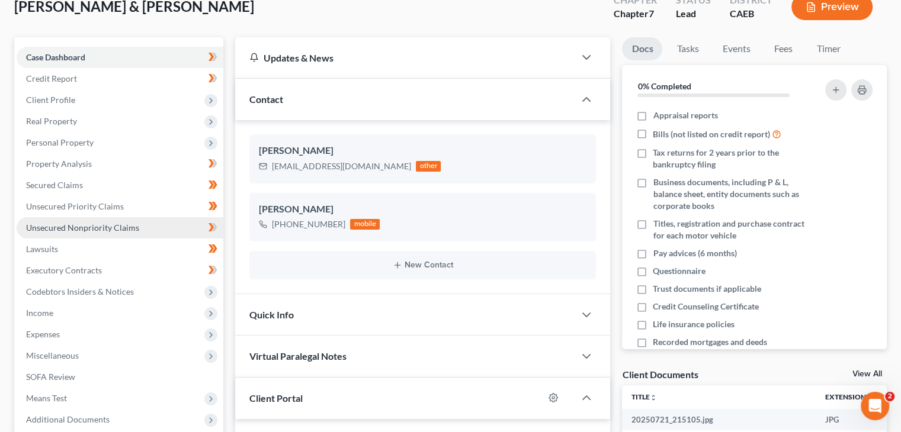
scroll to position [118, 0]
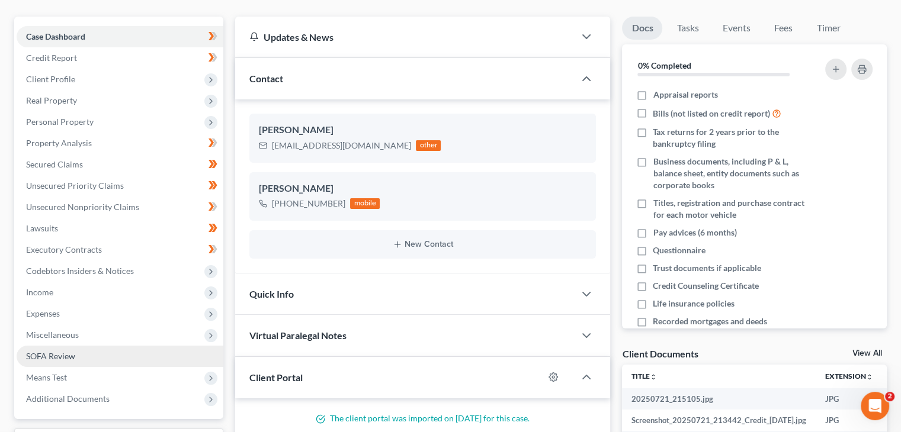
click at [62, 356] on span "SOFA Review" at bounding box center [50, 356] width 49 height 10
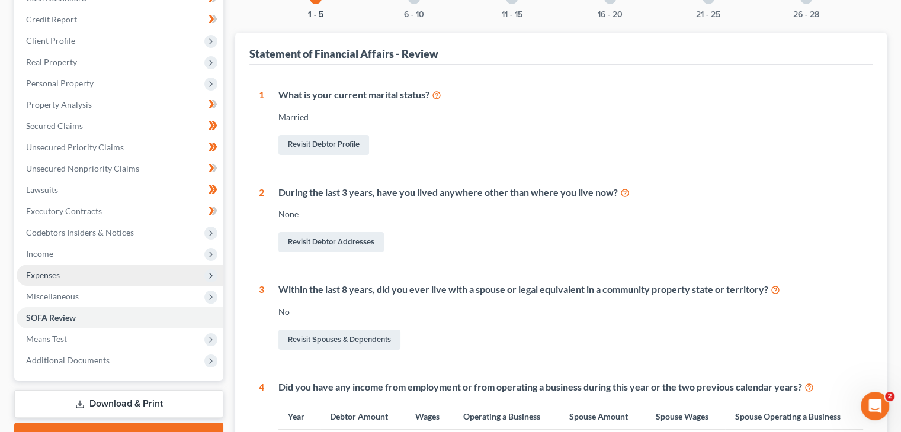
scroll to position [178, 0]
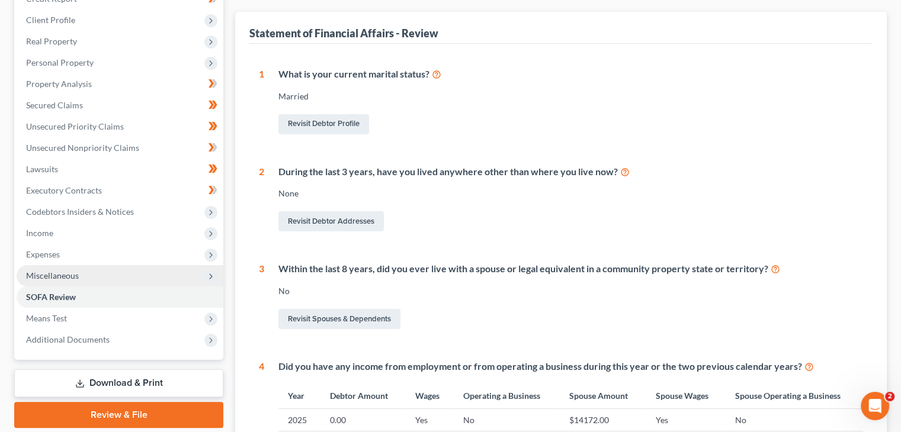
click at [68, 278] on span "Miscellaneous" at bounding box center [52, 276] width 53 height 10
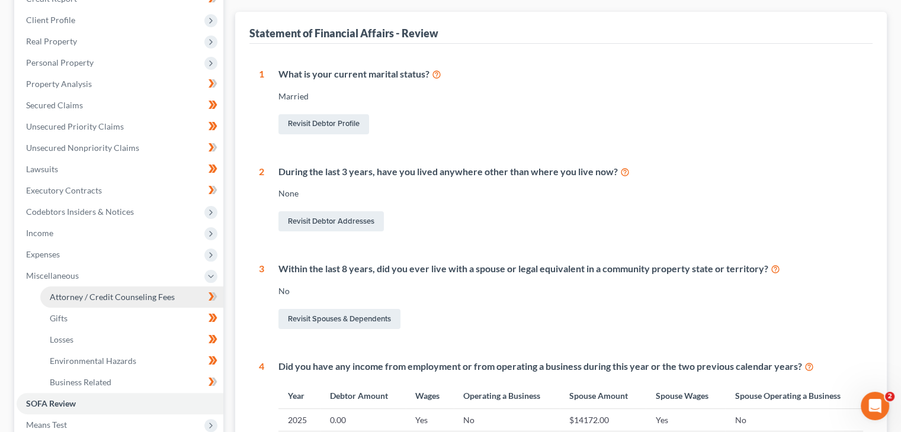
click at [121, 301] on link "Attorney / Credit Counseling Fees" at bounding box center [131, 297] width 183 height 21
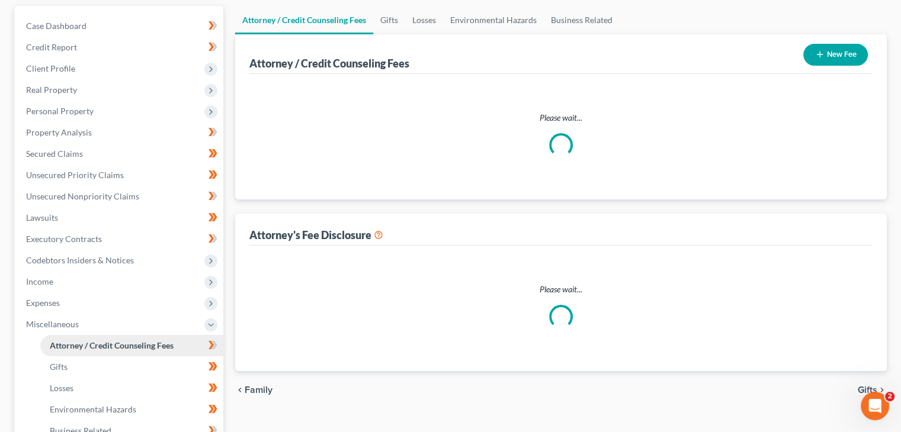
scroll to position [28, 0]
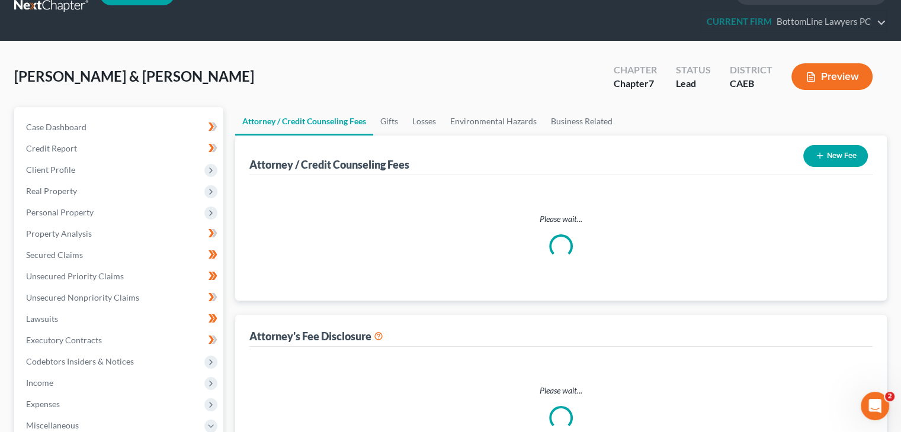
select select "0"
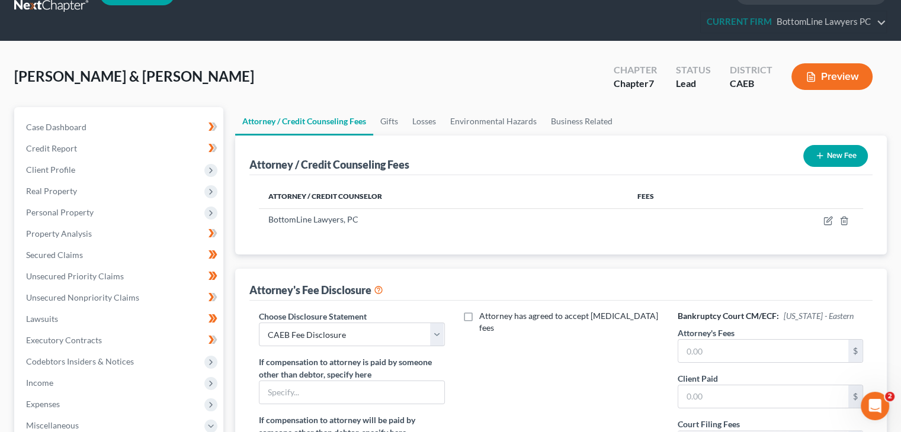
scroll to position [0, 0]
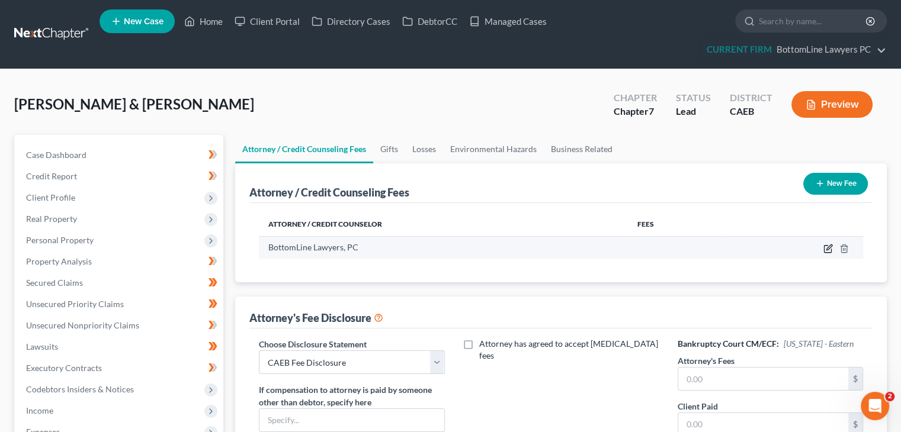
click at [827, 248] on icon "button" at bounding box center [828, 247] width 5 height 5
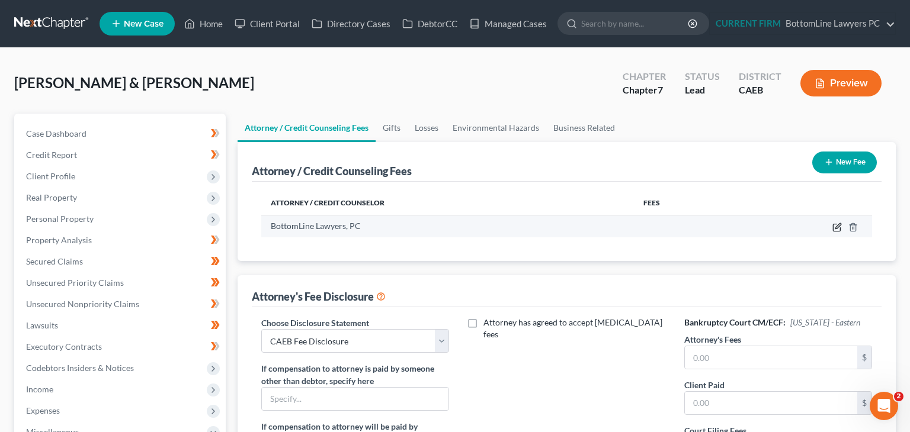
select select "4"
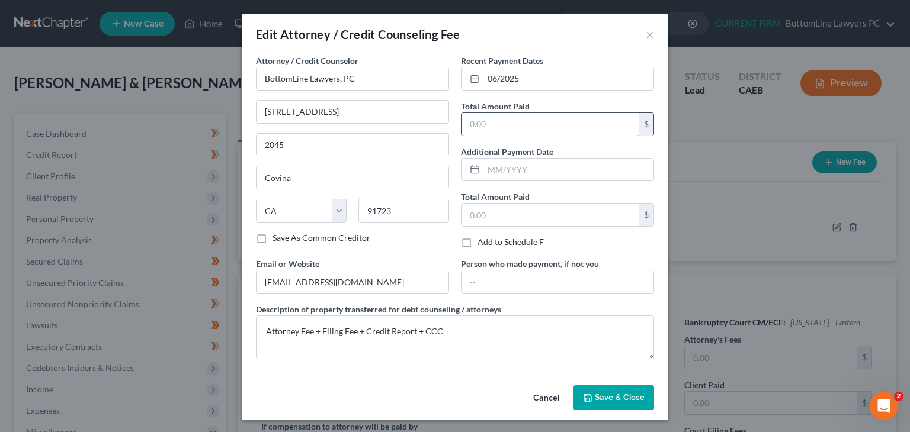
click at [521, 114] on input "text" at bounding box center [550, 124] width 178 height 23
type input "2500"
click at [612, 394] on span "Save & Close" at bounding box center [620, 398] width 50 height 10
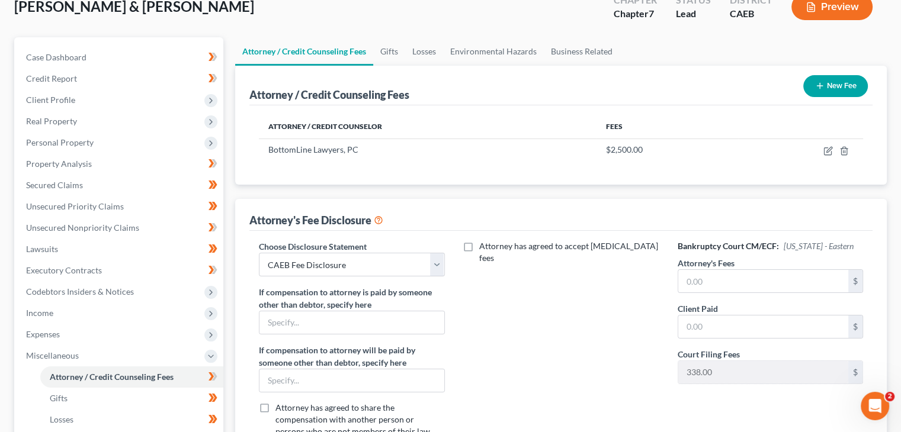
scroll to position [118, 0]
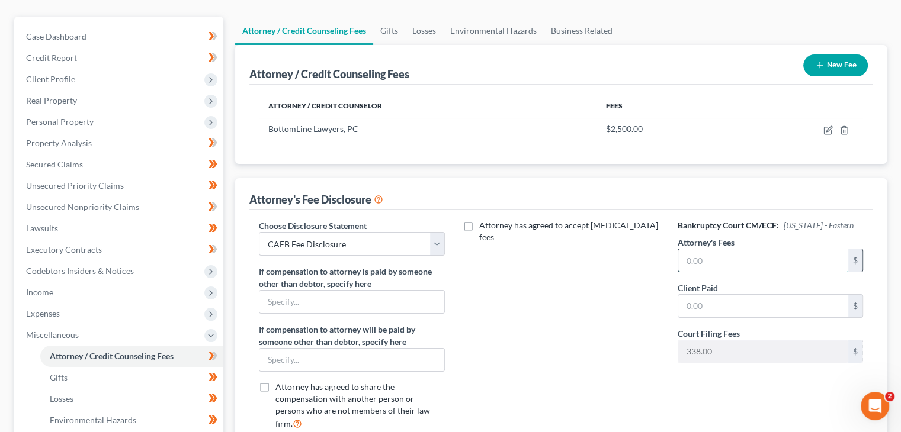
click at [757, 259] on input "text" at bounding box center [763, 260] width 170 height 23
type input "2,500"
click at [740, 309] on input "text" at bounding box center [763, 306] width 170 height 23
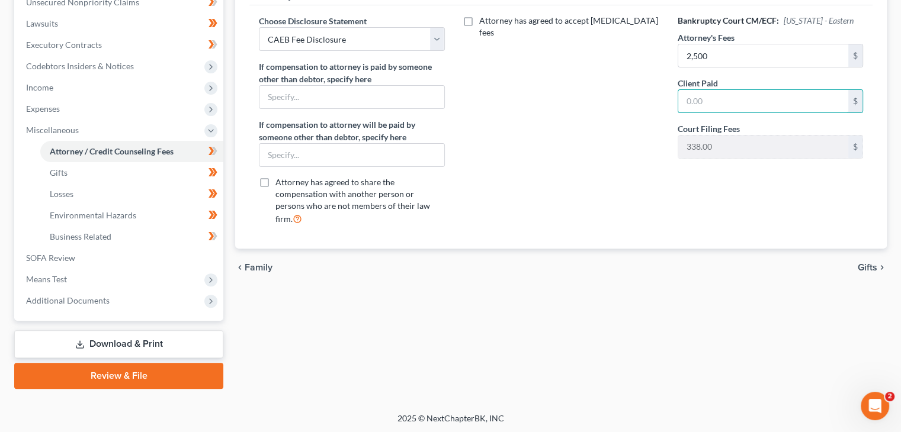
scroll to position [324, 0]
click at [863, 262] on span "Gifts" at bounding box center [867, 266] width 20 height 9
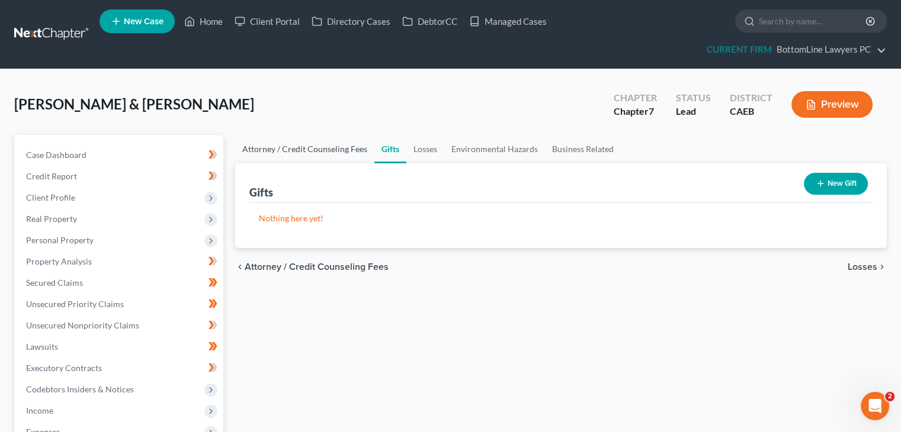
click at [346, 147] on link "Attorney / Credit Counseling Fees" at bounding box center [304, 149] width 139 height 28
select select "0"
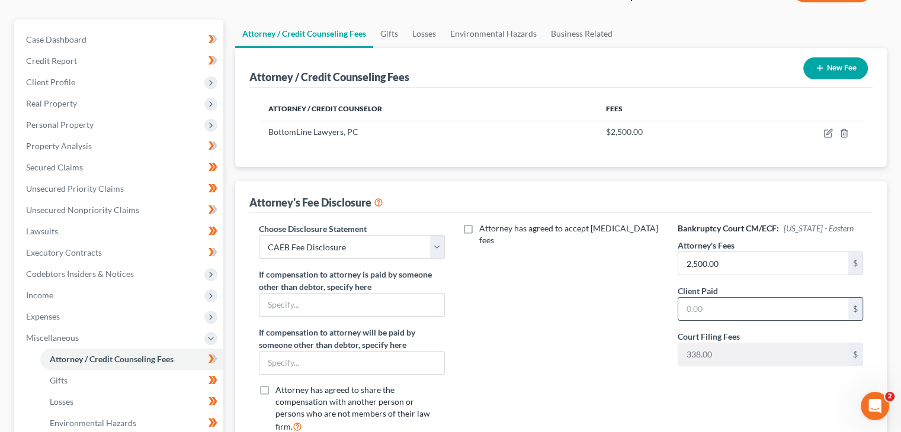
scroll to position [118, 0]
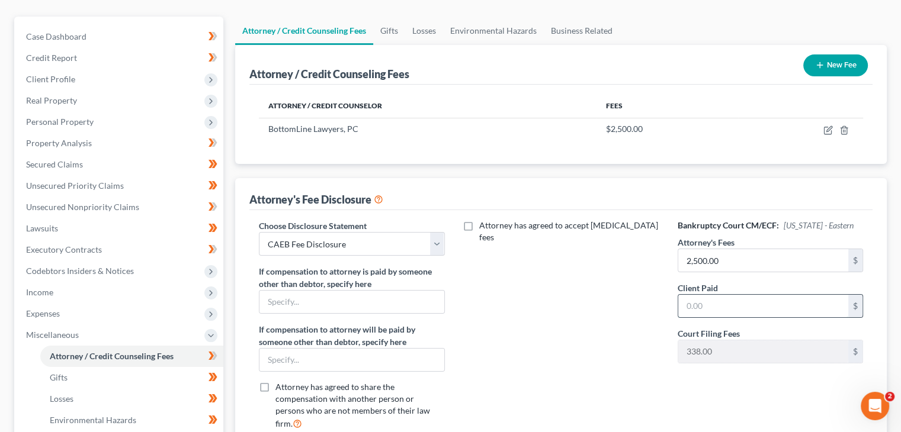
click at [715, 301] on input "text" at bounding box center [763, 306] width 170 height 23
paste input "2,500"
type input "2,500"
click at [603, 333] on div "Attorney has agreed to accept [MEDICAL_DATA] fees" at bounding box center [561, 330] width 209 height 220
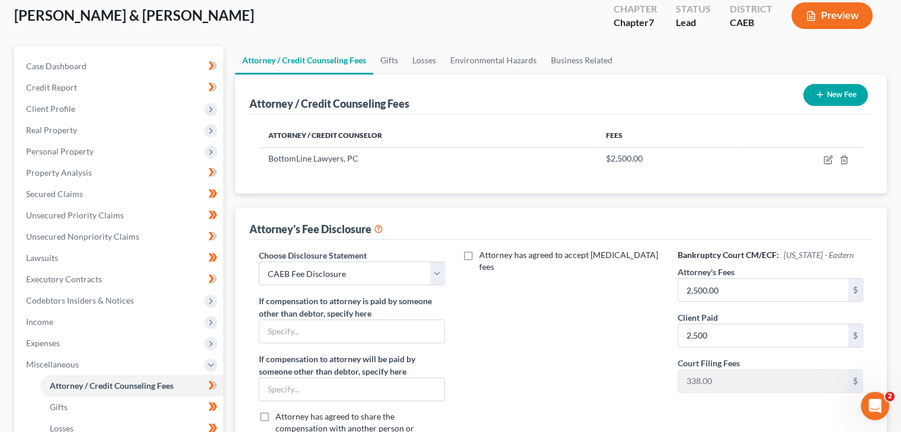
scroll to position [87, 0]
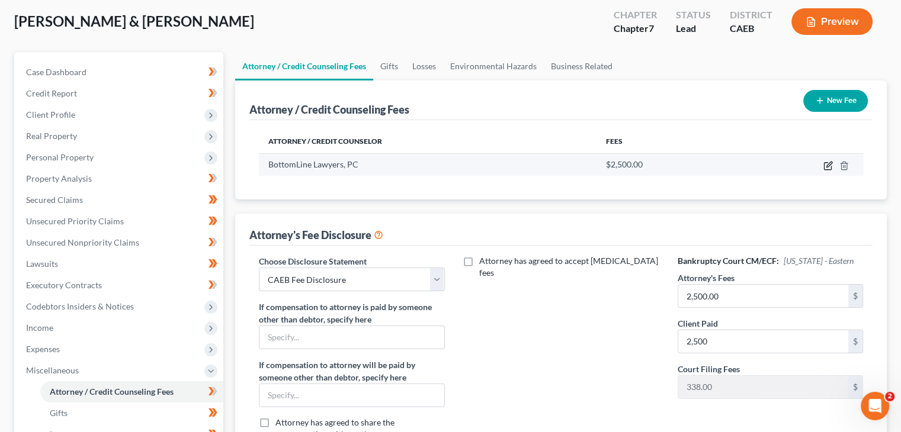
click at [828, 161] on icon "button" at bounding box center [827, 165] width 9 height 9
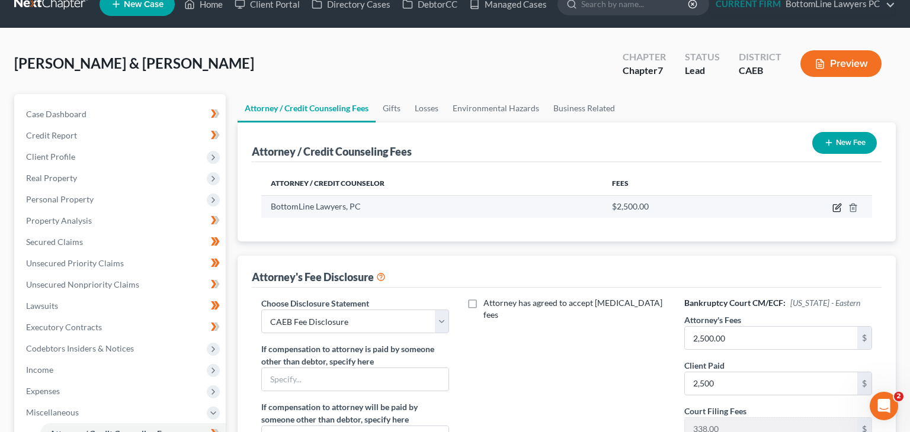
select select "4"
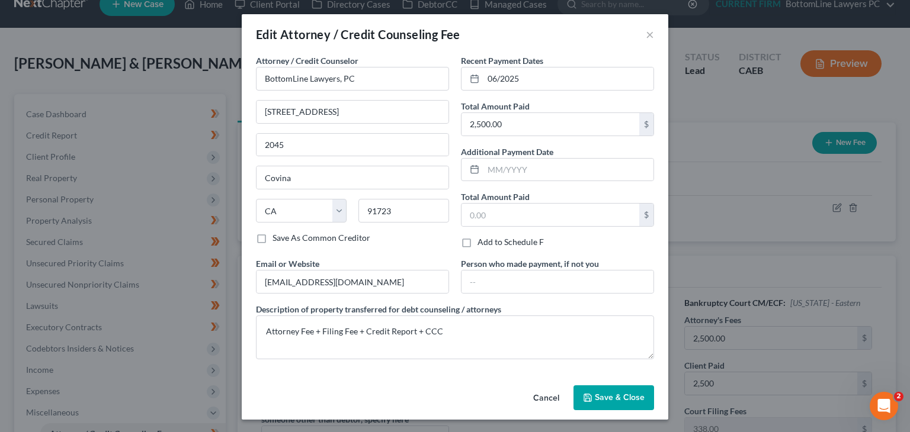
scroll to position [7, 0]
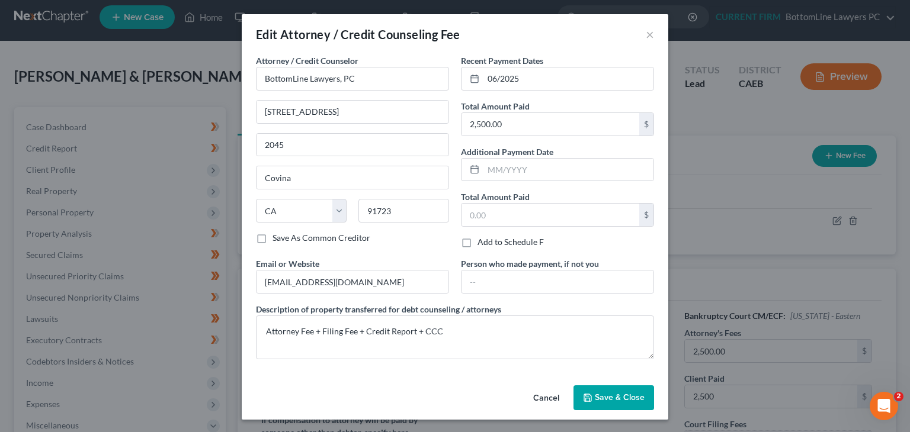
click at [595, 398] on span "Save & Close" at bounding box center [620, 398] width 50 height 10
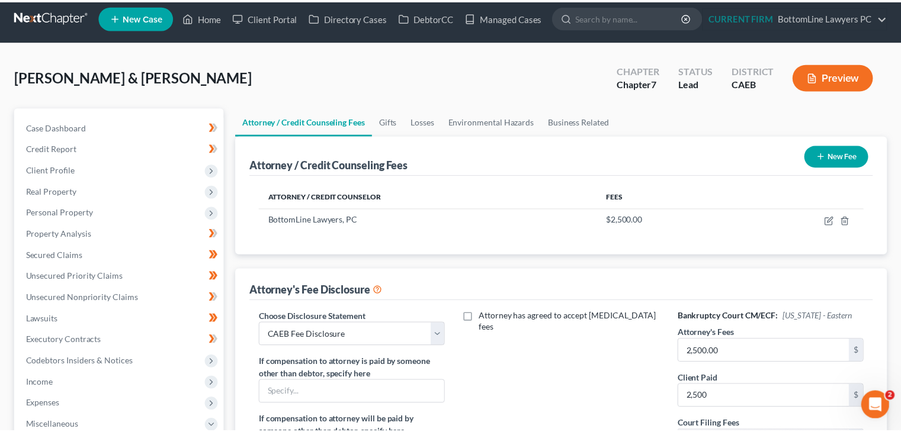
scroll to position [17, 0]
